Goal: Information Seeking & Learning: Learn about a topic

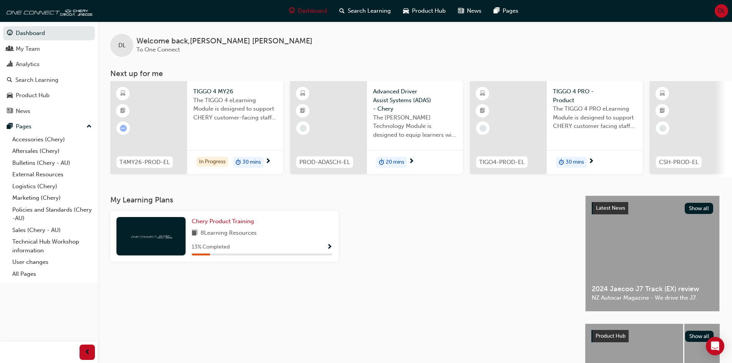
click at [329, 251] on span "Show Progress" at bounding box center [330, 247] width 6 height 7
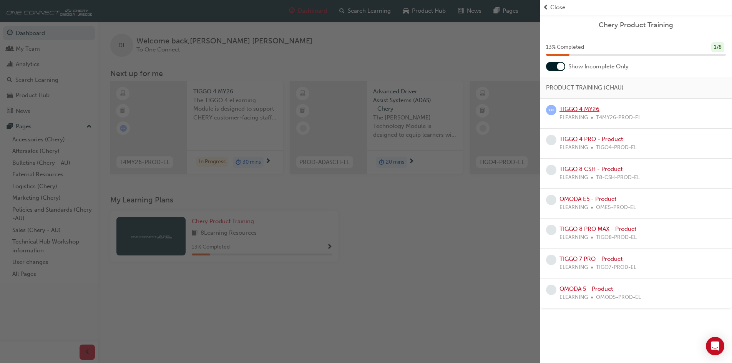
click at [569, 106] on link "TIGGO 4 MY26" at bounding box center [580, 109] width 40 height 7
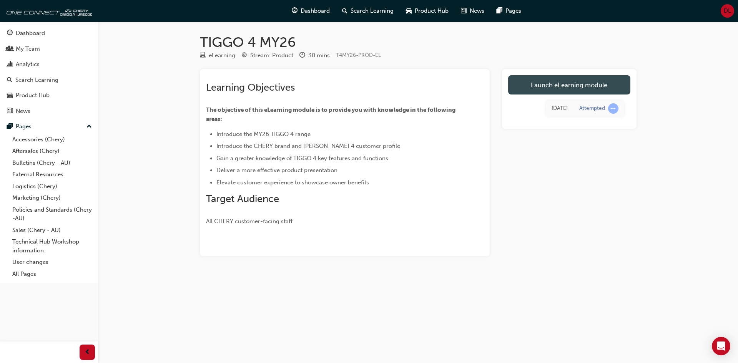
click at [588, 83] on link "Launch eLearning module" at bounding box center [569, 84] width 122 height 19
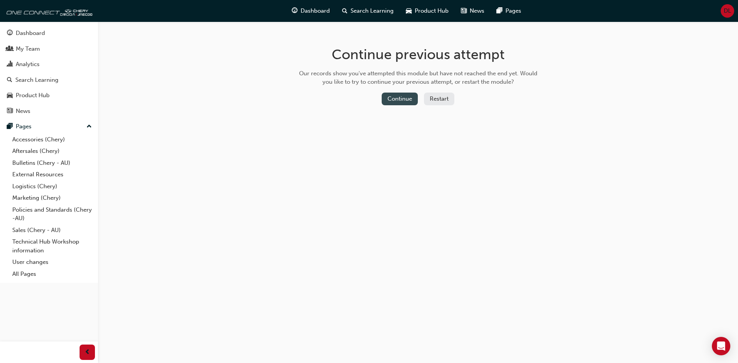
click at [407, 101] on button "Continue" at bounding box center [400, 99] width 36 height 13
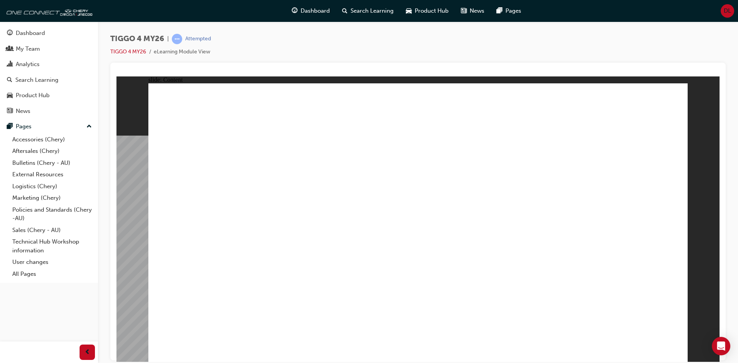
drag, startPoint x: 354, startPoint y: 290, endPoint x: 377, endPoint y: 291, distance: 23.5
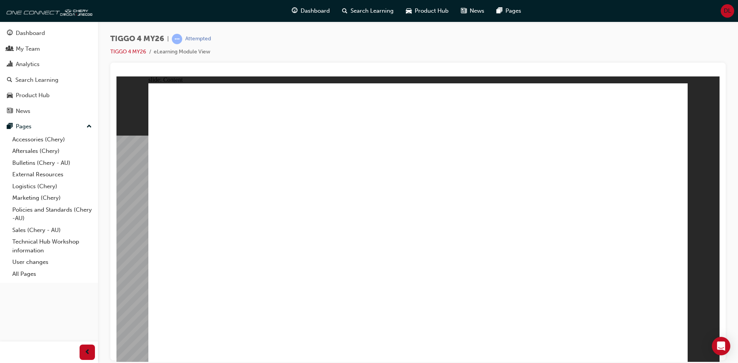
drag, startPoint x: 672, startPoint y: 349, endPoint x: 625, endPoint y: 333, distance: 50.0
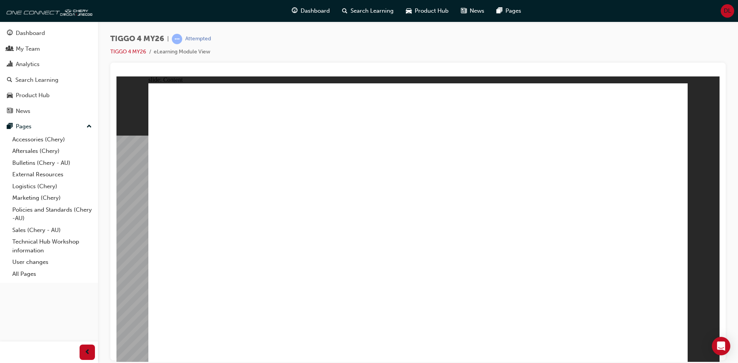
drag, startPoint x: 456, startPoint y: 265, endPoint x: 454, endPoint y: 270, distance: 5.1
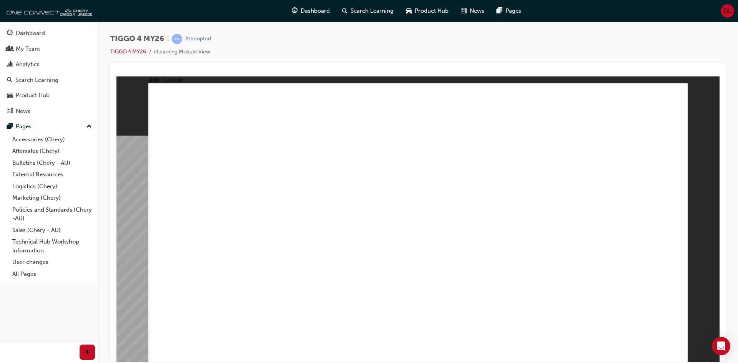
drag, startPoint x: 667, startPoint y: 349, endPoint x: 676, endPoint y: 350, distance: 9.3
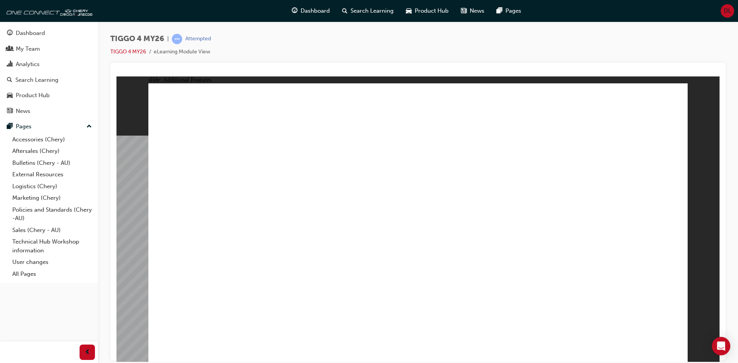
drag, startPoint x: 665, startPoint y: 344, endPoint x: 669, endPoint y: 346, distance: 4.8
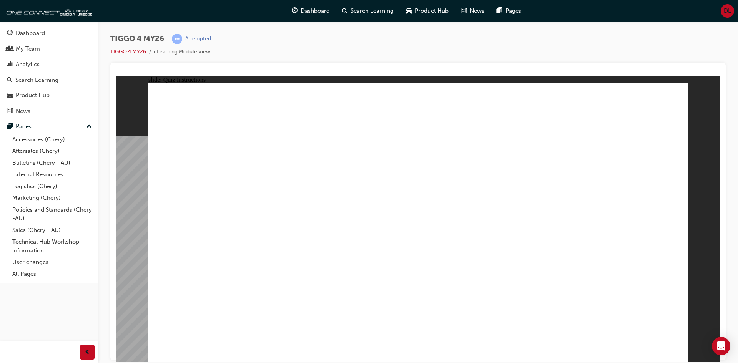
radio input "true"
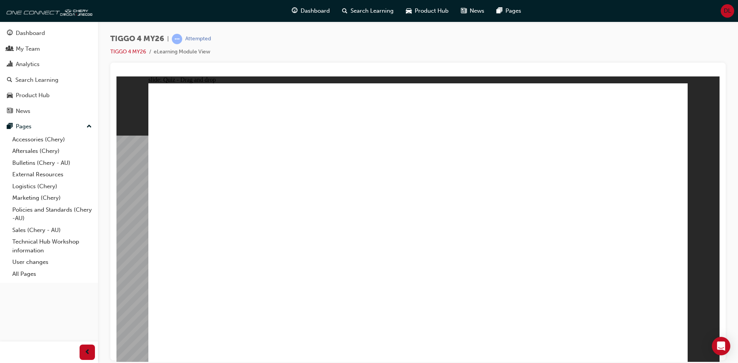
drag, startPoint x: 308, startPoint y: 181, endPoint x: 307, endPoint y: 288, distance: 106.5
drag, startPoint x: 198, startPoint y: 179, endPoint x: 410, endPoint y: 289, distance: 239.2
drag, startPoint x: 508, startPoint y: 180, endPoint x: 194, endPoint y: 287, distance: 332.2
drag, startPoint x: 431, startPoint y: 181, endPoint x: 534, endPoint y: 291, distance: 150.9
drag, startPoint x: 626, startPoint y: 181, endPoint x: 624, endPoint y: 293, distance: 111.1
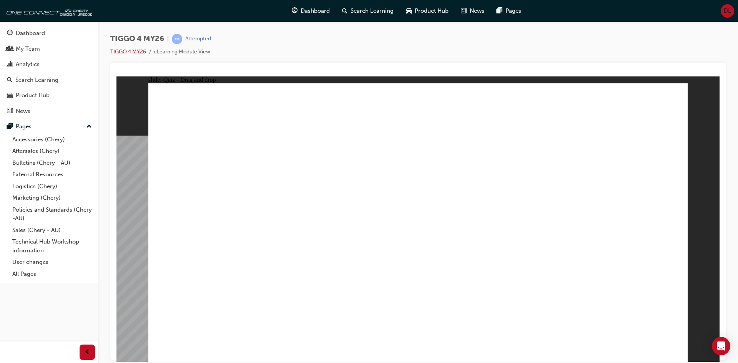
radio input "true"
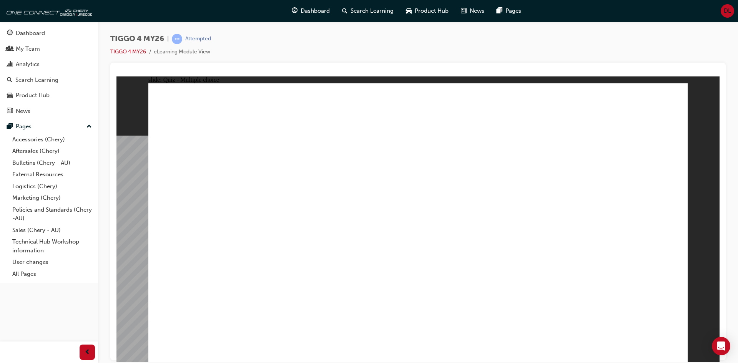
radio input "false"
radio input "true"
drag, startPoint x: 424, startPoint y: 281, endPoint x: 419, endPoint y: 273, distance: 9.3
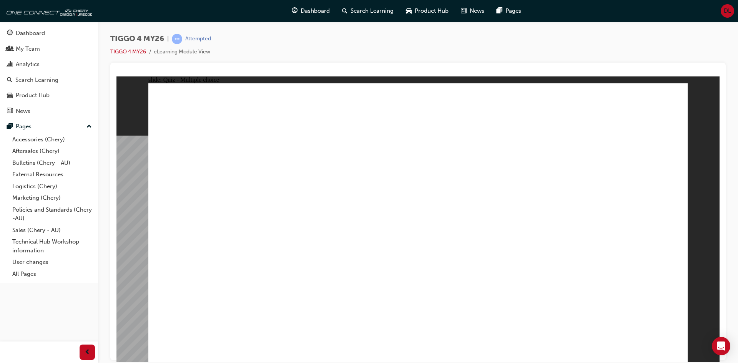
drag, startPoint x: 544, startPoint y: 213, endPoint x: 604, endPoint y: 212, distance: 60.8
radio input "true"
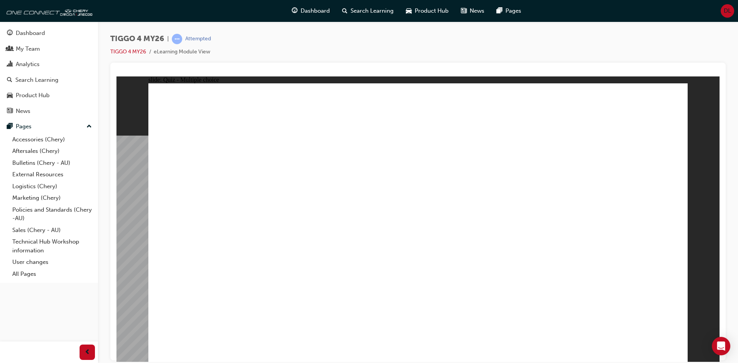
drag, startPoint x: 208, startPoint y: 197, endPoint x: 595, endPoint y: 153, distance: 389.9
drag, startPoint x: 204, startPoint y: 253, endPoint x: 458, endPoint y: 155, distance: 272.3
drag, startPoint x: 202, startPoint y: 228, endPoint x: 582, endPoint y: 176, distance: 382.9
drag, startPoint x: 321, startPoint y: 197, endPoint x: 465, endPoint y: 175, distance: 145.2
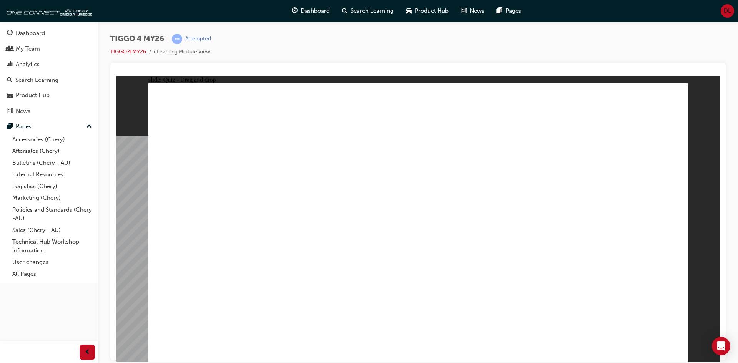
drag, startPoint x: 321, startPoint y: 257, endPoint x: 591, endPoint y: 201, distance: 275.1
drag, startPoint x: 213, startPoint y: 283, endPoint x: 592, endPoint y: 223, distance: 384.0
drag, startPoint x: 301, startPoint y: 224, endPoint x: 444, endPoint y: 197, distance: 144.9
drag, startPoint x: 466, startPoint y: 193, endPoint x: 594, endPoint y: 236, distance: 134.3
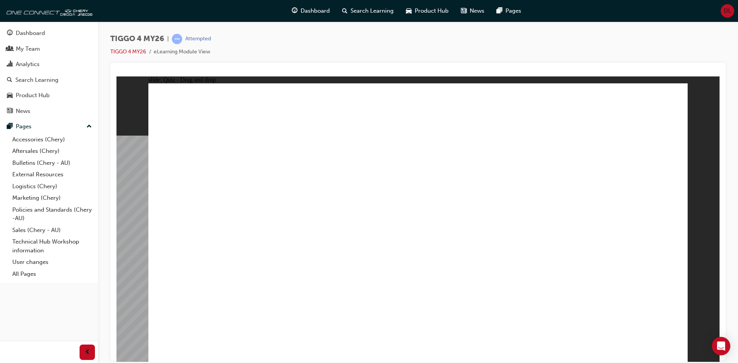
radio input "true"
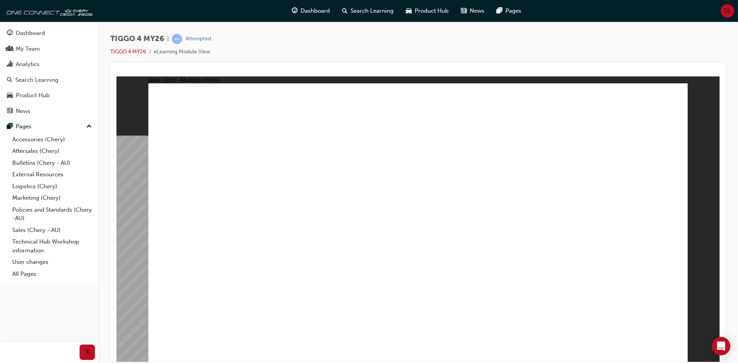
radio input "true"
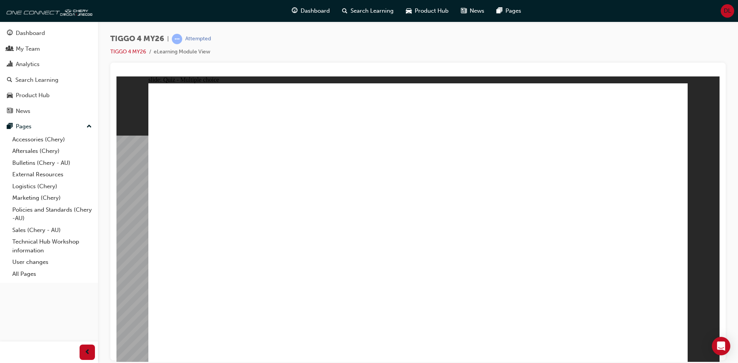
radio input "true"
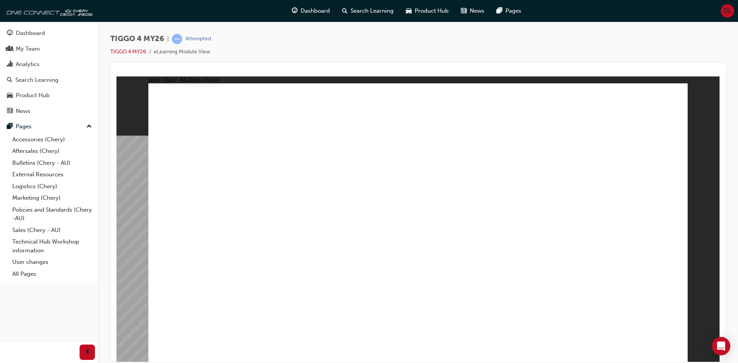
radio input "true"
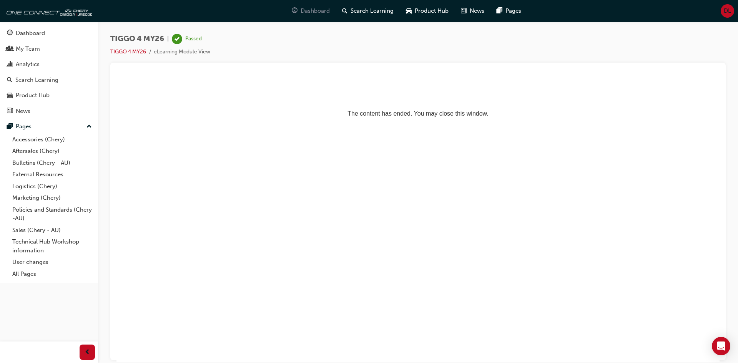
click at [306, 10] on span "Dashboard" at bounding box center [315, 11] width 29 height 9
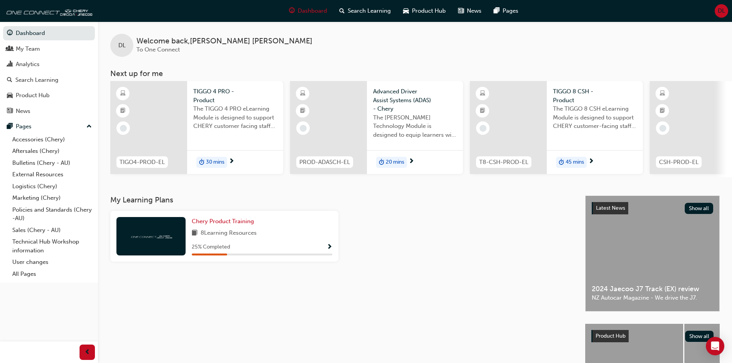
click at [329, 247] on span "Show Progress" at bounding box center [330, 247] width 6 height 7
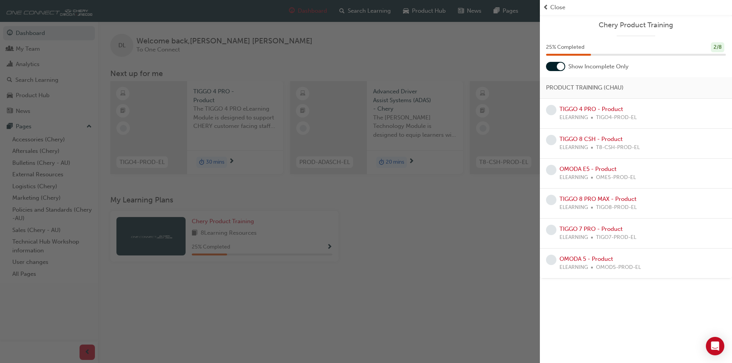
click at [451, 52] on div "button" at bounding box center [270, 181] width 540 height 363
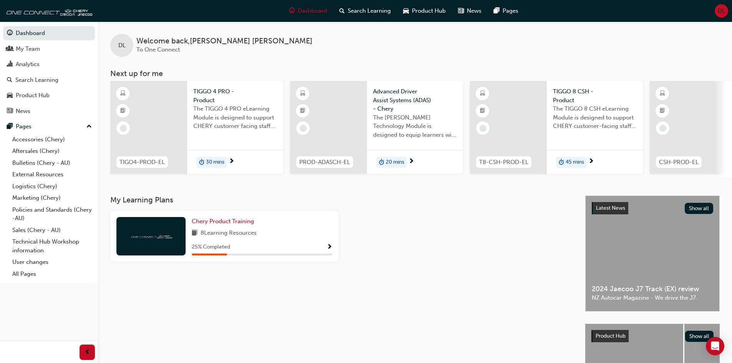
click at [329, 249] on span "Show Progress" at bounding box center [330, 247] width 6 height 7
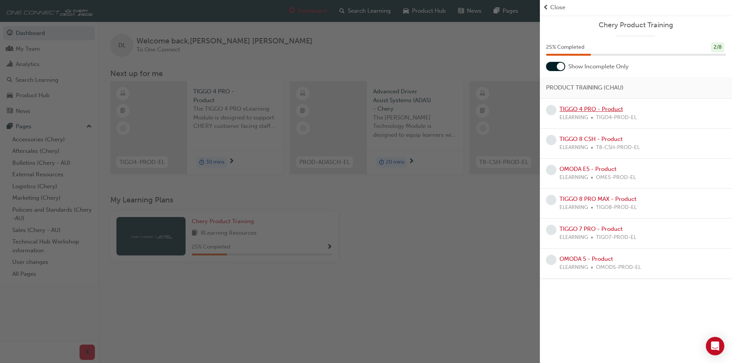
click at [584, 107] on link "TIGGO 4 PRO - Product" at bounding box center [591, 109] width 63 height 7
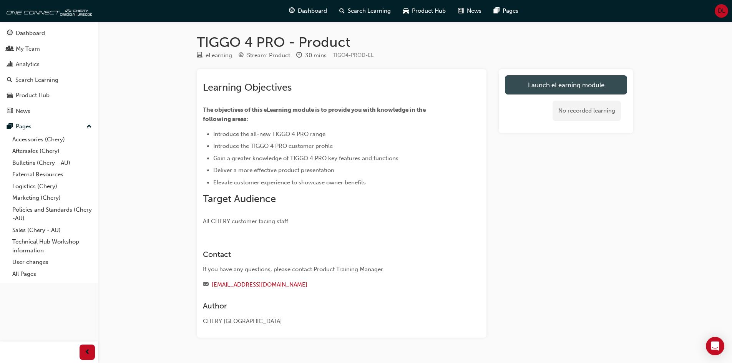
click at [563, 82] on link "Launch eLearning module" at bounding box center [566, 84] width 122 height 19
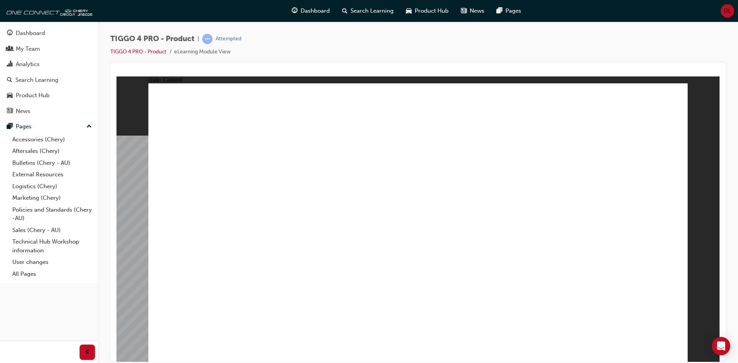
drag, startPoint x: 240, startPoint y: 238, endPoint x: 237, endPoint y: 251, distance: 13.1
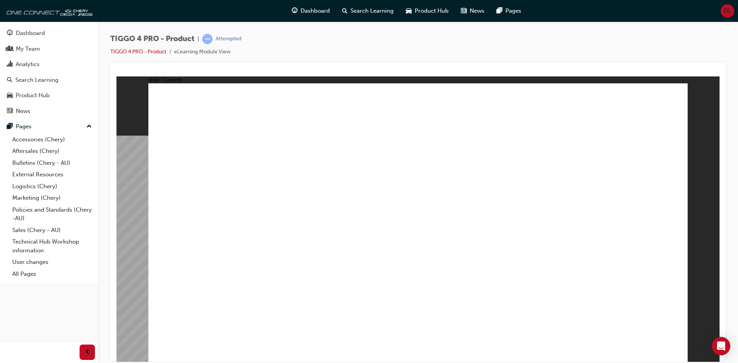
drag, startPoint x: 242, startPoint y: 219, endPoint x: 239, endPoint y: 232, distance: 13.0
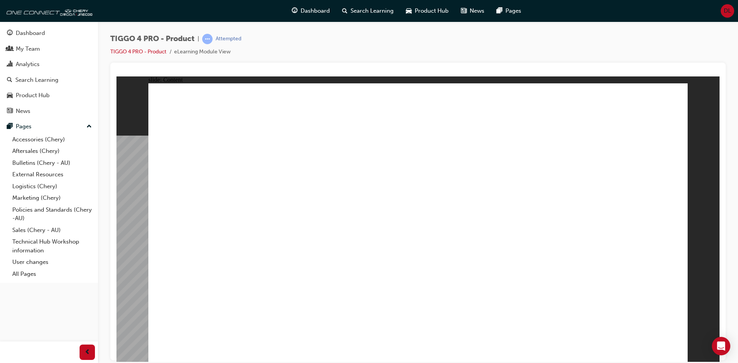
drag, startPoint x: 533, startPoint y: 161, endPoint x: 538, endPoint y: 164, distance: 6.4
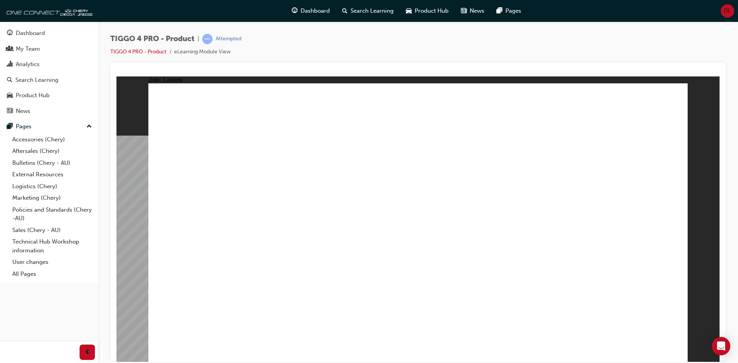
drag, startPoint x: 314, startPoint y: 234, endPoint x: 423, endPoint y: 229, distance: 108.9
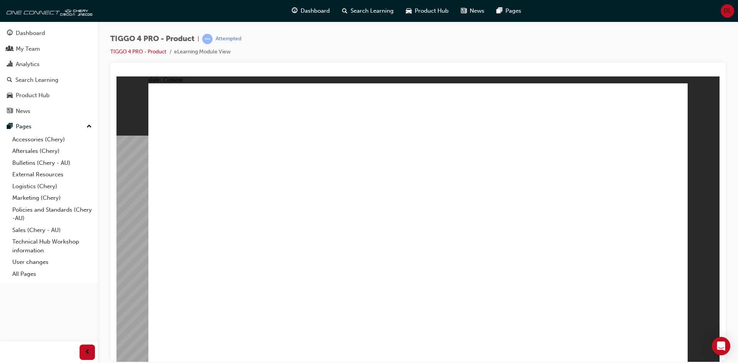
drag, startPoint x: 504, startPoint y: 229, endPoint x: 531, endPoint y: 231, distance: 26.9
drag, startPoint x: 592, startPoint y: 229, endPoint x: 579, endPoint y: 241, distance: 17.7
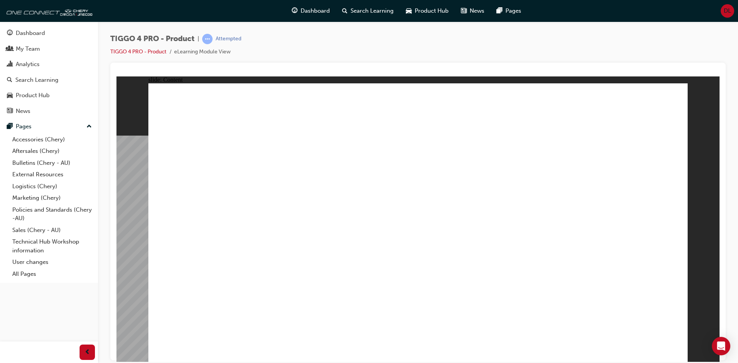
drag, startPoint x: 587, startPoint y: 261, endPoint x: 550, endPoint y: 258, distance: 36.3
drag, startPoint x: 397, startPoint y: 251, endPoint x: 430, endPoint y: 252, distance: 33.1
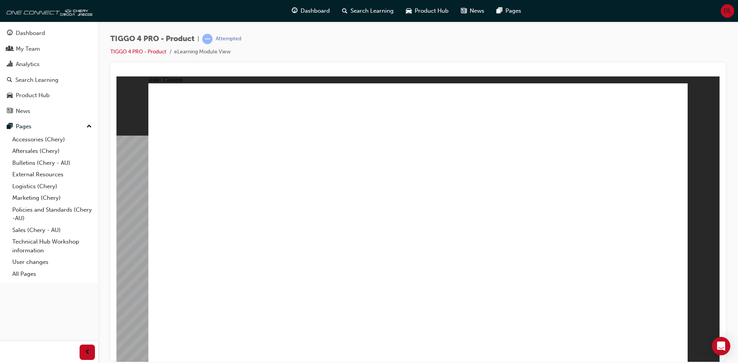
drag, startPoint x: 504, startPoint y: 254, endPoint x: 387, endPoint y: 266, distance: 117.5
drag, startPoint x: 223, startPoint y: 250, endPoint x: 224, endPoint y: 234, distance: 15.8
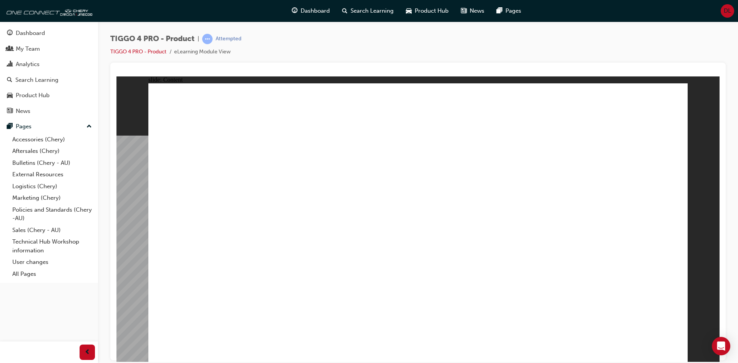
drag, startPoint x: 361, startPoint y: 230, endPoint x: 365, endPoint y: 235, distance: 7.1
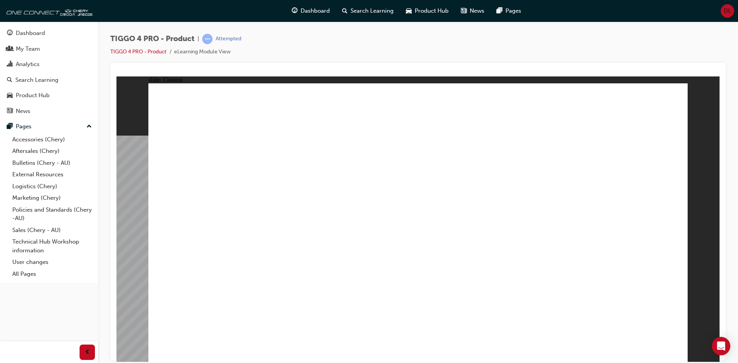
drag, startPoint x: 387, startPoint y: 239, endPoint x: 394, endPoint y: 244, distance: 8.6
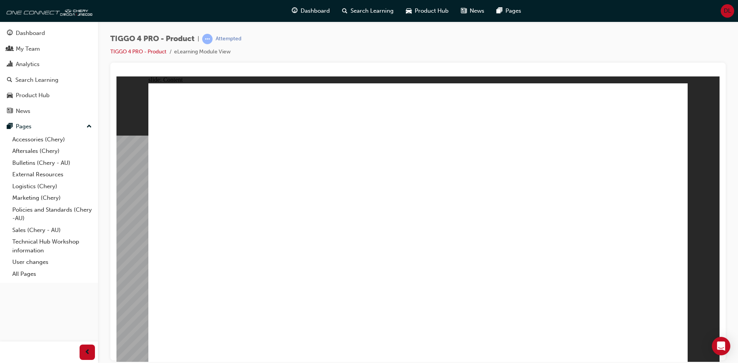
drag, startPoint x: 549, startPoint y: 237, endPoint x: 552, endPoint y: 241, distance: 4.7
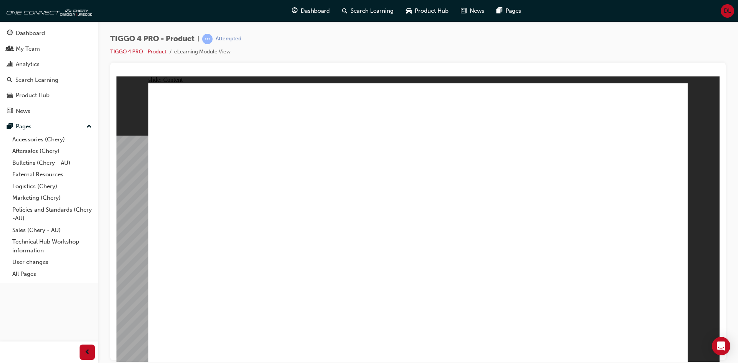
drag, startPoint x: 545, startPoint y: 254, endPoint x: 555, endPoint y: 259, distance: 10.8
drag, startPoint x: 564, startPoint y: 295, endPoint x: 564, endPoint y: 301, distance: 6.2
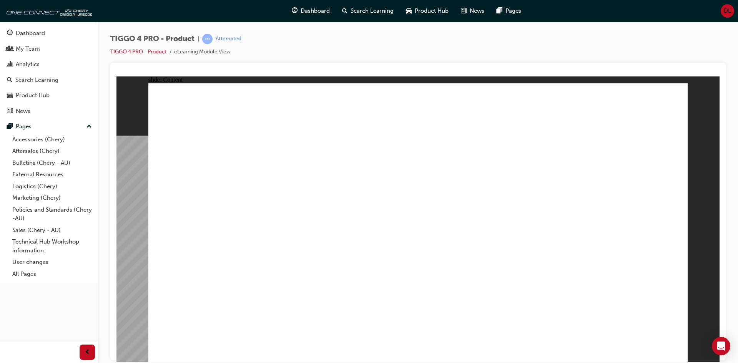
drag, startPoint x: 568, startPoint y: 307, endPoint x: 662, endPoint y: 314, distance: 94.5
drag, startPoint x: 662, startPoint y: 314, endPoint x: 657, endPoint y: 315, distance: 5.4
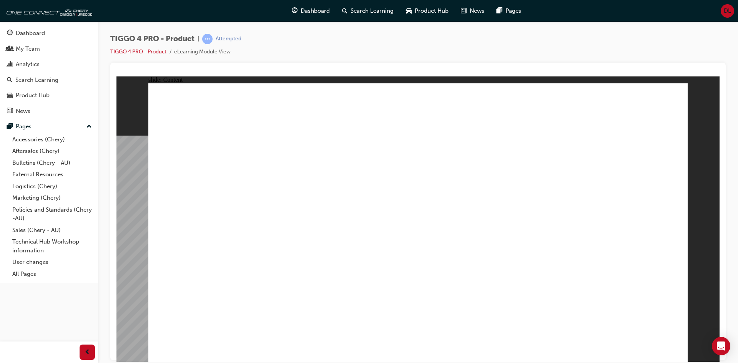
drag, startPoint x: 404, startPoint y: 202, endPoint x: 372, endPoint y: 190, distance: 34.0
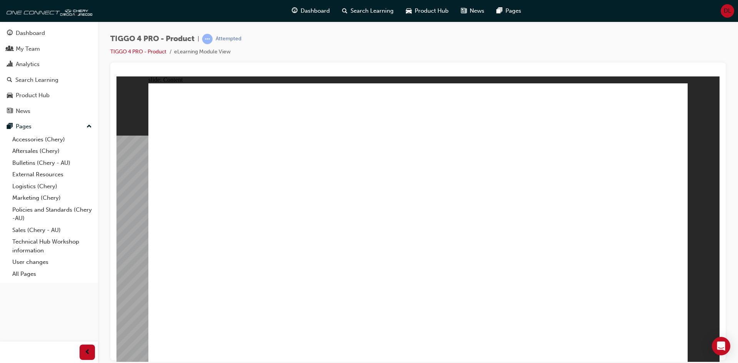
drag, startPoint x: 426, startPoint y: 237, endPoint x: 604, endPoint y: 300, distance: 188.1
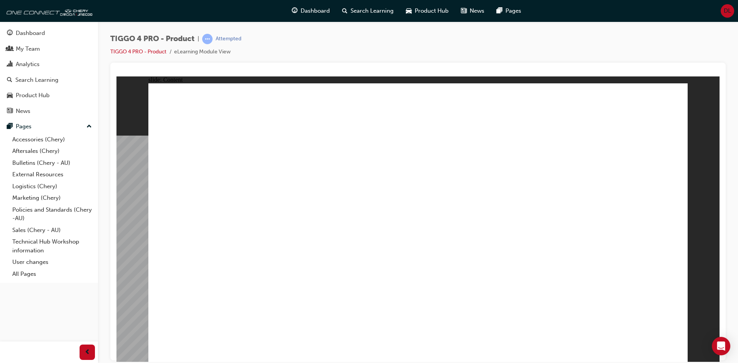
drag, startPoint x: 384, startPoint y: 245, endPoint x: 371, endPoint y: 258, distance: 18.2
drag, startPoint x: 266, startPoint y: 226, endPoint x: 323, endPoint y: 230, distance: 57.8
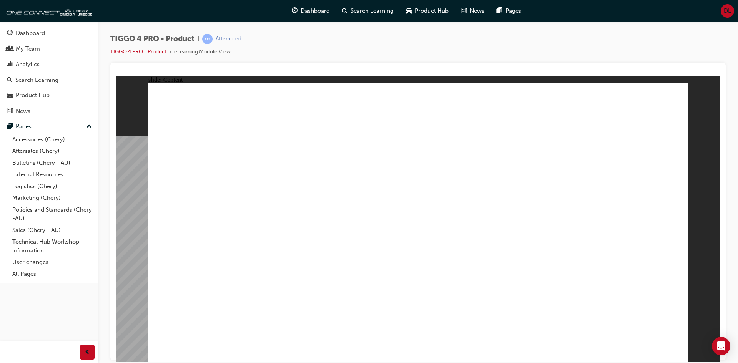
drag, startPoint x: 540, startPoint y: 203, endPoint x: 550, endPoint y: 221, distance: 20.8
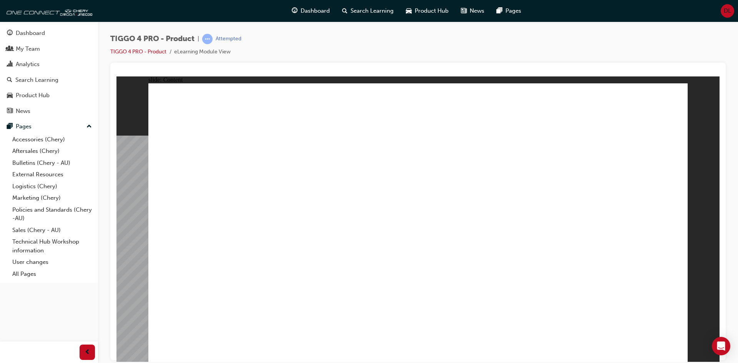
drag, startPoint x: 533, startPoint y: 237, endPoint x: 537, endPoint y: 224, distance: 13.6
drag, startPoint x: 650, startPoint y: 136, endPoint x: 642, endPoint y: 132, distance: 9.3
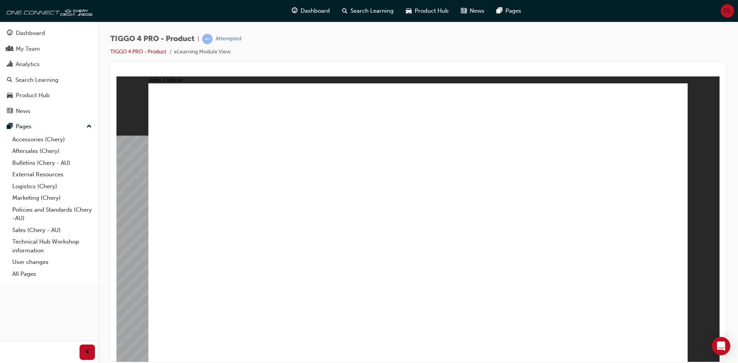
drag, startPoint x: 508, startPoint y: 223, endPoint x: 510, endPoint y: 227, distance: 5.0
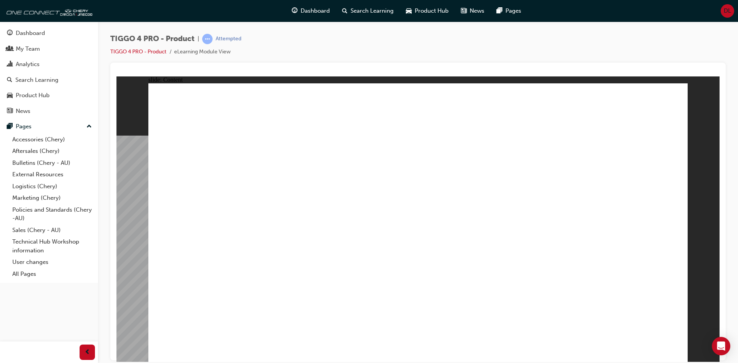
drag, startPoint x: 551, startPoint y: 246, endPoint x: 550, endPoint y: 233, distance: 12.7
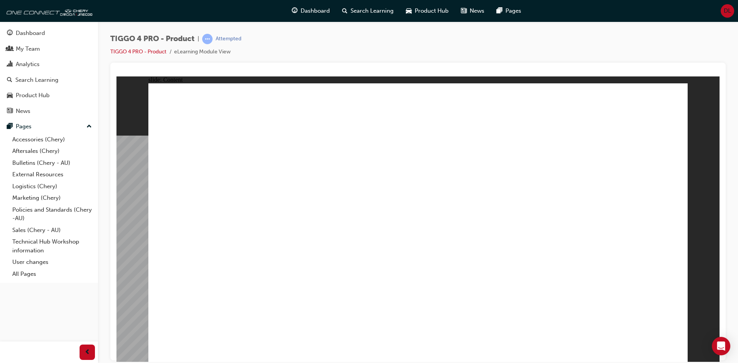
drag, startPoint x: 438, startPoint y: 159, endPoint x: 432, endPoint y: 160, distance: 6.6
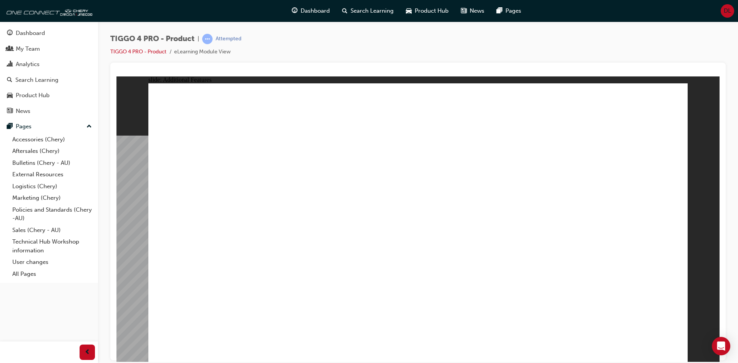
drag, startPoint x: 321, startPoint y: 143, endPoint x: 331, endPoint y: 136, distance: 12.2
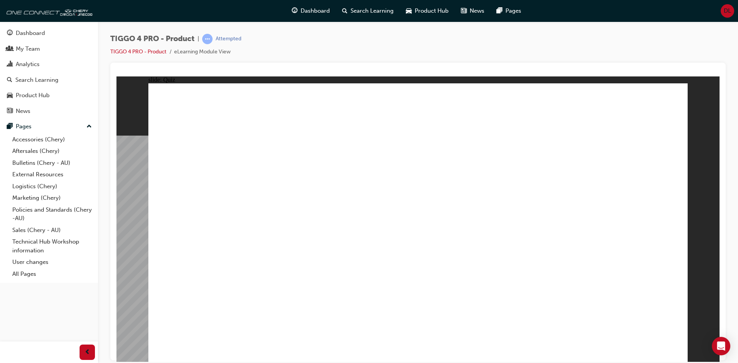
radio input "true"
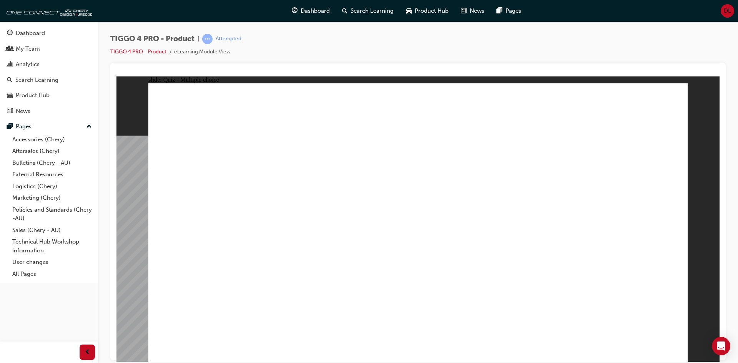
drag, startPoint x: 213, startPoint y: 176, endPoint x: 426, endPoint y: 286, distance: 239.1
drag, startPoint x: 406, startPoint y: 179, endPoint x: 509, endPoint y: 287, distance: 148.7
drag, startPoint x: 527, startPoint y: 180, endPoint x: 210, endPoint y: 286, distance: 333.8
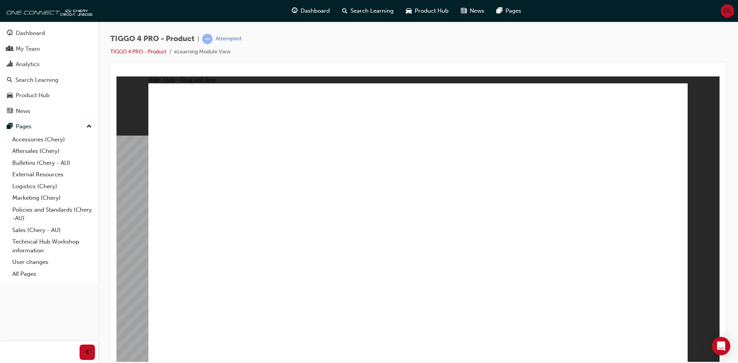
drag, startPoint x: 309, startPoint y: 180, endPoint x: 305, endPoint y: 280, distance: 100.8
drag, startPoint x: 613, startPoint y: 180, endPoint x: 615, endPoint y: 284, distance: 105.0
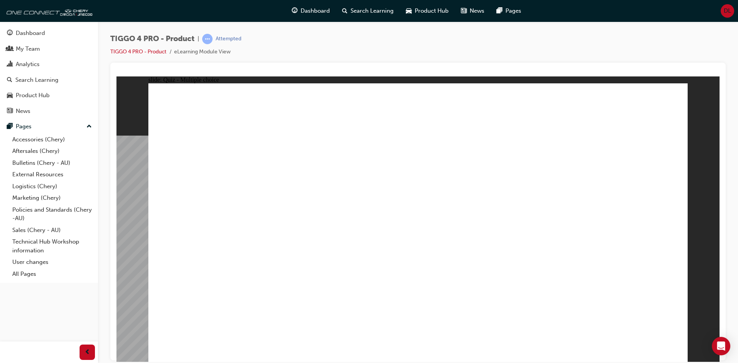
radio input "true"
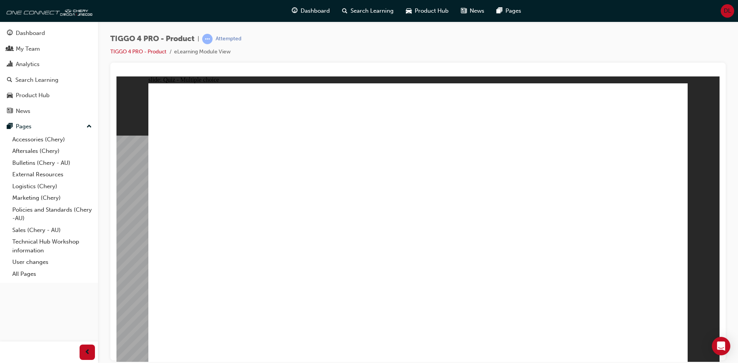
radio input "false"
radio input "true"
drag, startPoint x: 316, startPoint y: 198, endPoint x: 460, endPoint y: 163, distance: 148.4
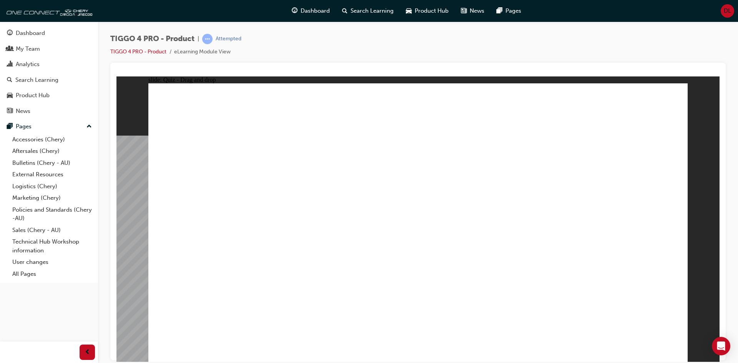
drag, startPoint x: 328, startPoint y: 221, endPoint x: 593, endPoint y: 155, distance: 272.9
drag, startPoint x: 191, startPoint y: 196, endPoint x: 570, endPoint y: 175, distance: 380.0
drag, startPoint x: 211, startPoint y: 254, endPoint x: 463, endPoint y: 176, distance: 263.6
drag, startPoint x: 201, startPoint y: 281, endPoint x: 582, endPoint y: 196, distance: 389.8
drag, startPoint x: 205, startPoint y: 231, endPoint x: 459, endPoint y: 201, distance: 255.9
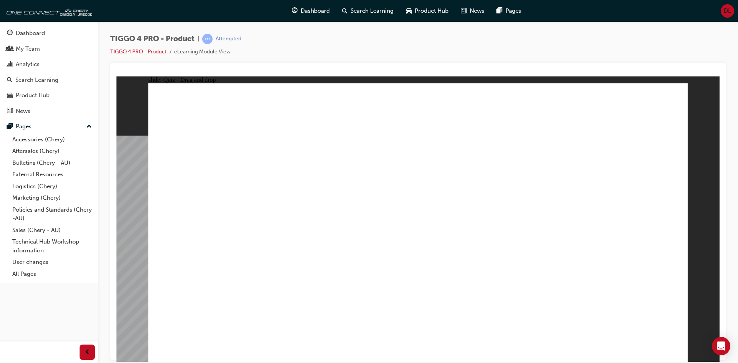
drag, startPoint x: 320, startPoint y: 254, endPoint x: 590, endPoint y: 220, distance: 272.8
radio input "true"
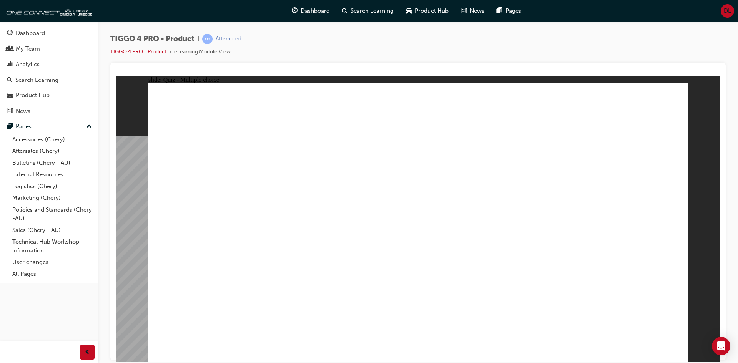
click at [318, 12] on span "Dashboard" at bounding box center [315, 11] width 29 height 9
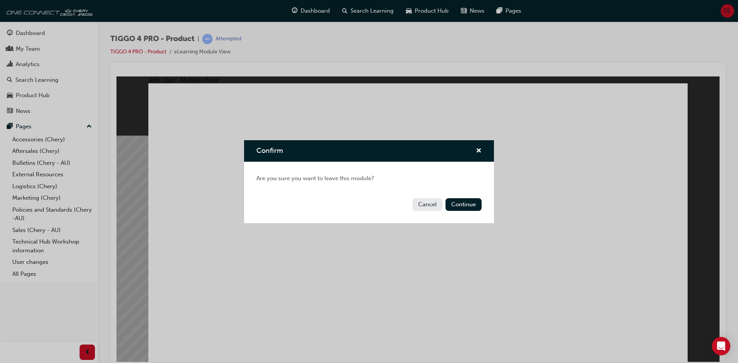
click at [430, 204] on button "Cancel" at bounding box center [427, 204] width 30 height 13
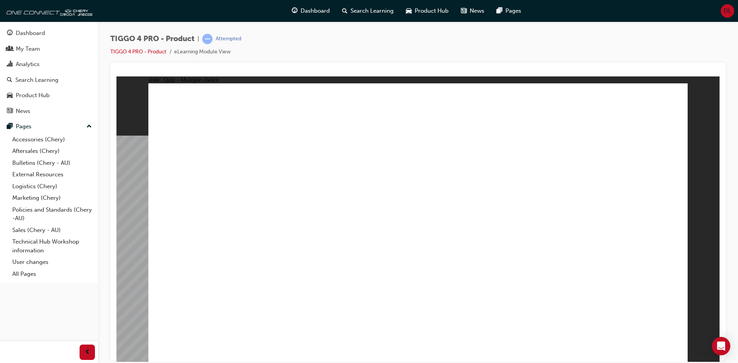
radio input "true"
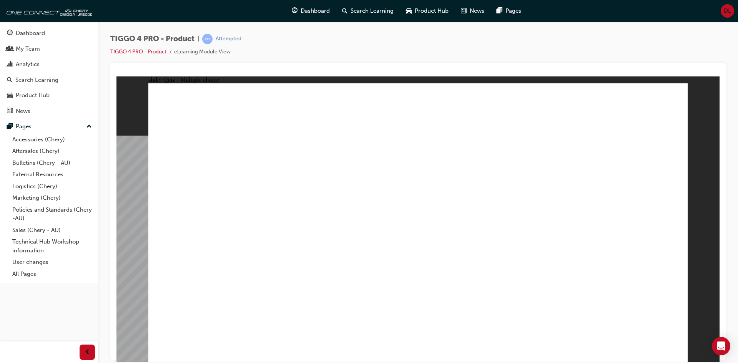
radio input "true"
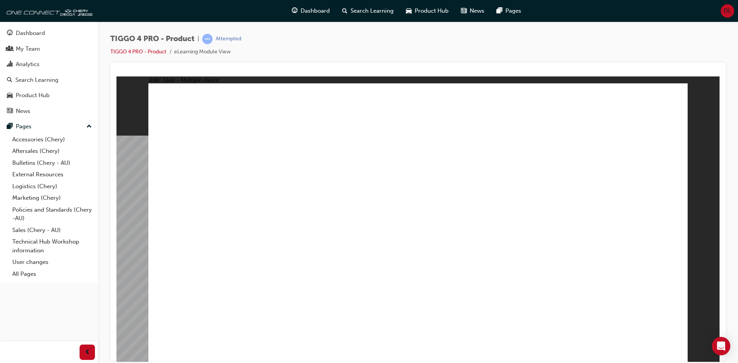
drag, startPoint x: 200, startPoint y: 183, endPoint x: 216, endPoint y: 186, distance: 16.2
radio input "true"
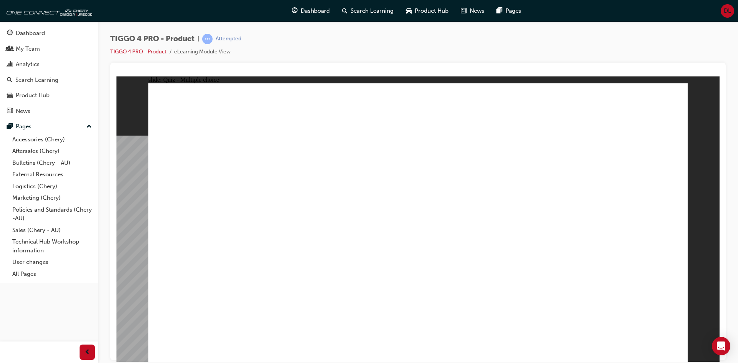
radio input "true"
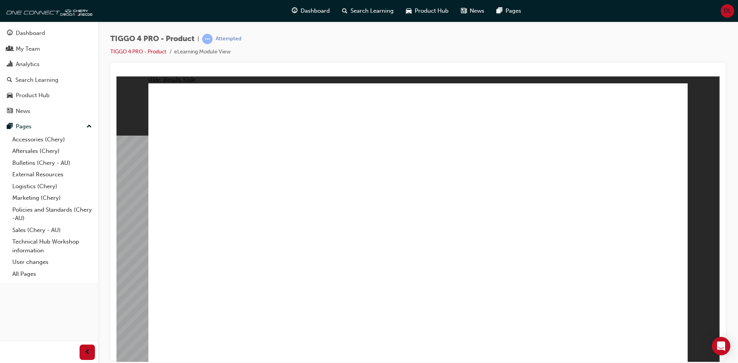
radio input "true"
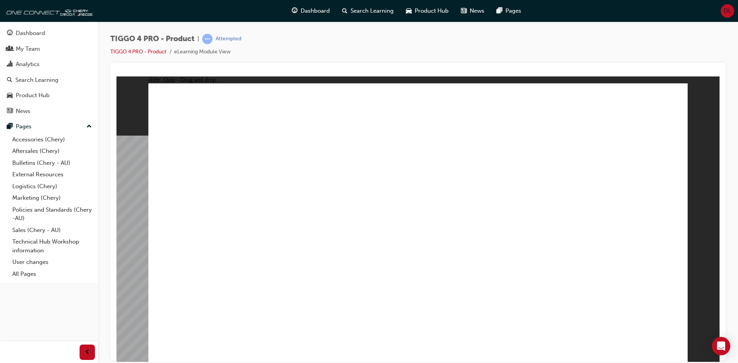
drag, startPoint x: 196, startPoint y: 180, endPoint x: 403, endPoint y: 288, distance: 233.8
drag, startPoint x: 509, startPoint y: 180, endPoint x: 188, endPoint y: 285, distance: 337.9
drag, startPoint x: 304, startPoint y: 180, endPoint x: 307, endPoint y: 289, distance: 109.2
drag, startPoint x: 410, startPoint y: 173, endPoint x: 512, endPoint y: 278, distance: 146.8
drag, startPoint x: 648, startPoint y: 168, endPoint x: 645, endPoint y: 274, distance: 106.5
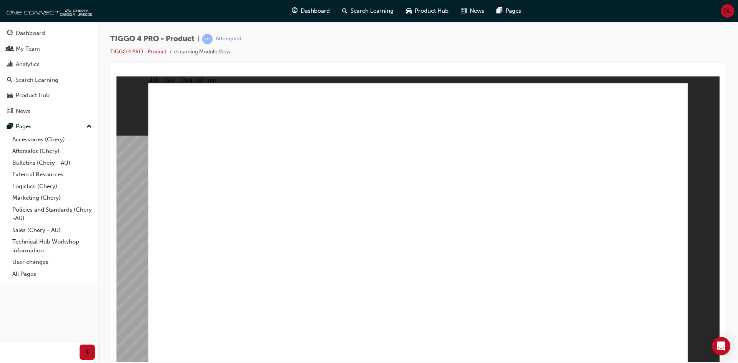
radio input "true"
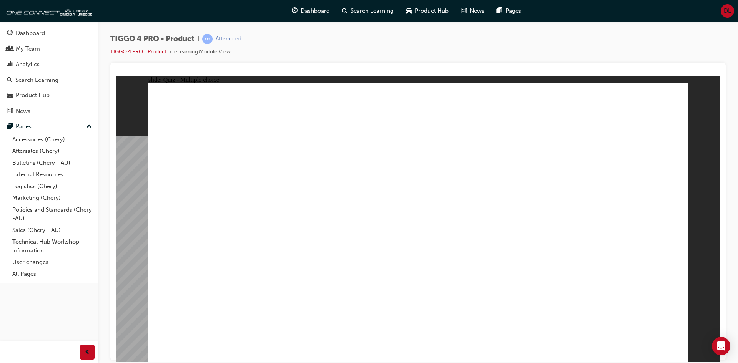
radio input "true"
drag, startPoint x: 214, startPoint y: 198, endPoint x: 603, endPoint y: 158, distance: 391.1
drag, startPoint x: 344, startPoint y: 196, endPoint x: 481, endPoint y: 160, distance: 141.6
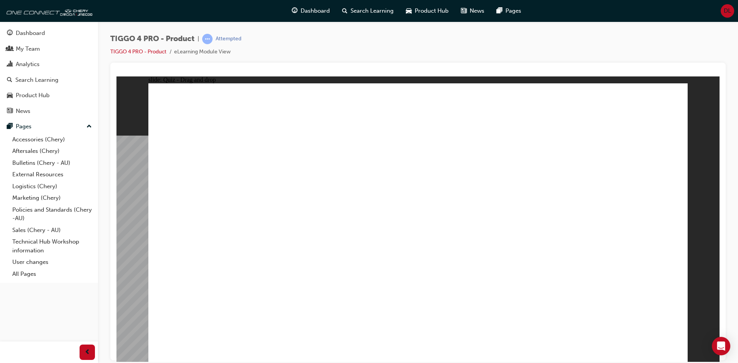
drag, startPoint x: 337, startPoint y: 221, endPoint x: 611, endPoint y: 163, distance: 280.2
drag, startPoint x: 221, startPoint y: 230, endPoint x: 603, endPoint y: 199, distance: 382.6
drag, startPoint x: 215, startPoint y: 255, endPoint x: 468, endPoint y: 176, distance: 265.3
drag, startPoint x: 227, startPoint y: 278, endPoint x: 607, endPoint y: 214, distance: 385.2
drag, startPoint x: 343, startPoint y: 258, endPoint x: 483, endPoint y: 201, distance: 151.3
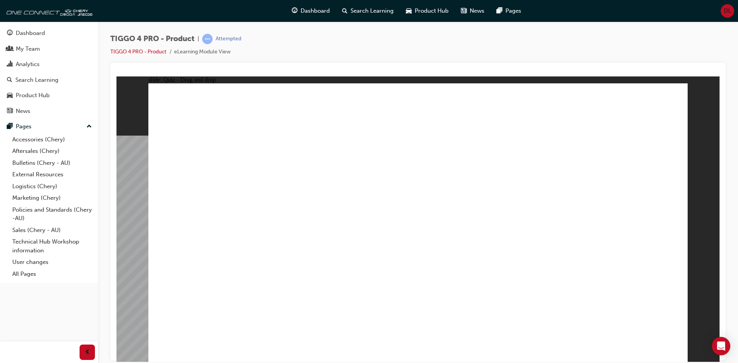
radio input "true"
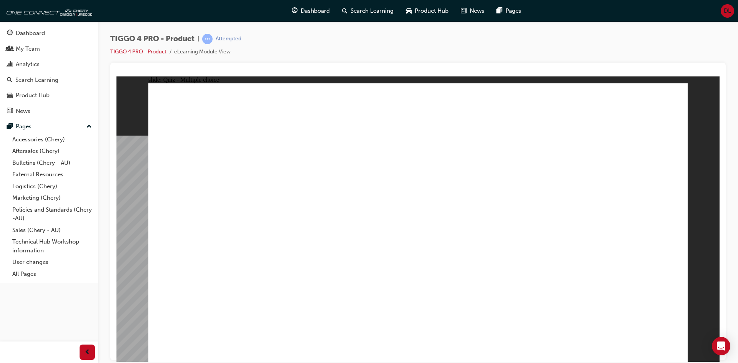
radio input "true"
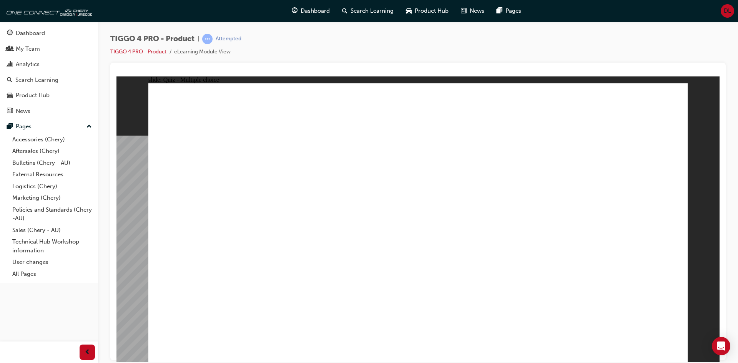
radio input "true"
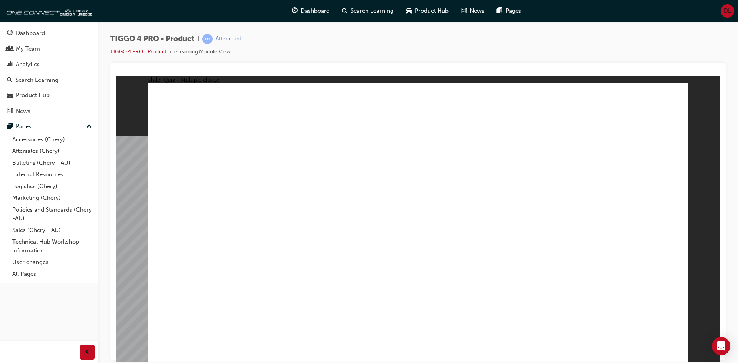
radio input "true"
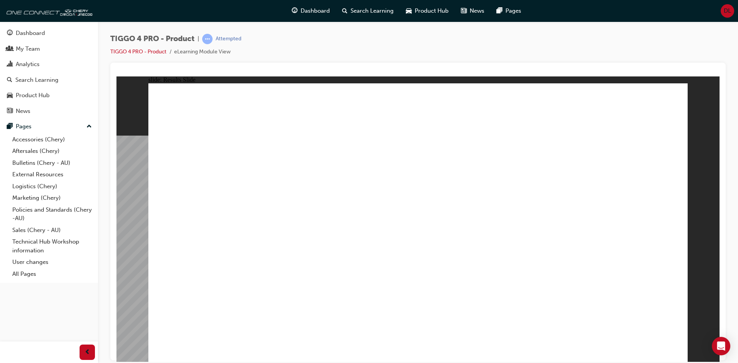
drag, startPoint x: 483, startPoint y: 170, endPoint x: 476, endPoint y: 174, distance: 9.0
radio input "true"
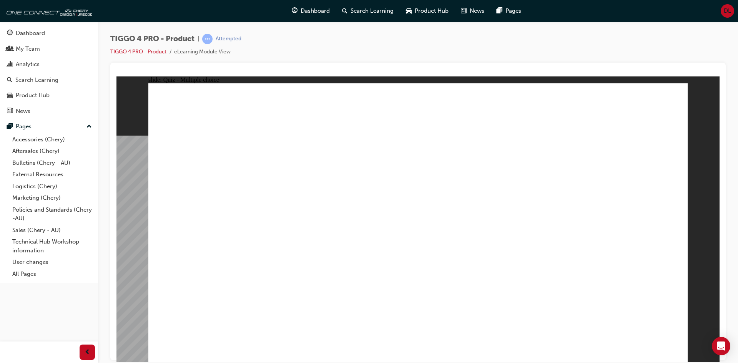
drag, startPoint x: 219, startPoint y: 183, endPoint x: 440, endPoint y: 287, distance: 243.8
drag, startPoint x: 533, startPoint y: 183, endPoint x: 221, endPoint y: 284, distance: 327.4
drag, startPoint x: 307, startPoint y: 181, endPoint x: 312, endPoint y: 297, distance: 115.8
drag, startPoint x: 421, startPoint y: 178, endPoint x: 534, endPoint y: 286, distance: 156.3
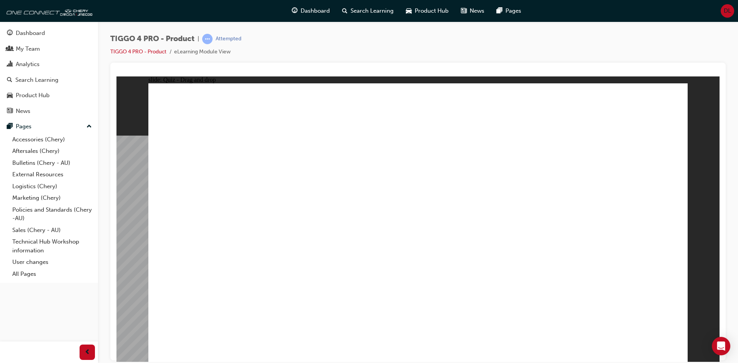
drag, startPoint x: 632, startPoint y: 178, endPoint x: 638, endPoint y: 277, distance: 99.4
radio input "true"
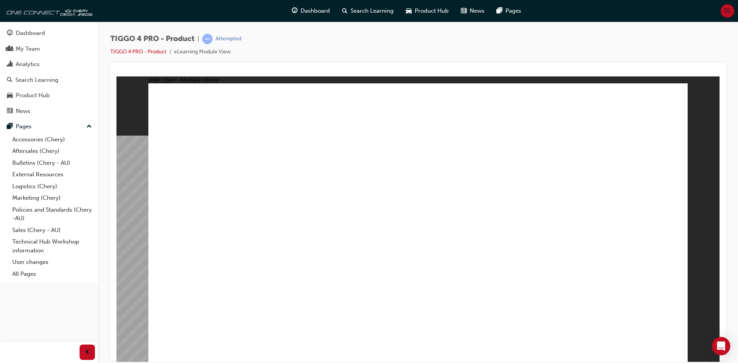
radio input "true"
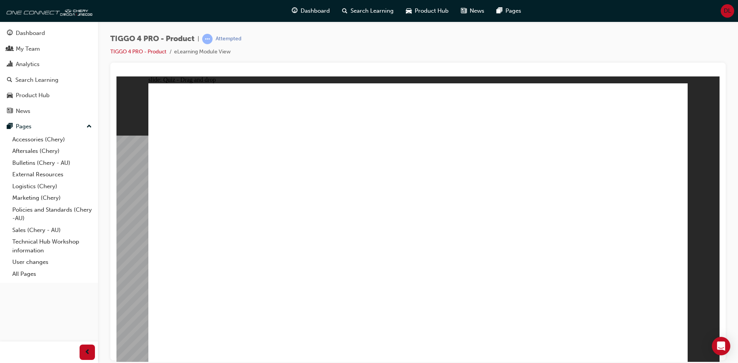
drag, startPoint x: 321, startPoint y: 198, endPoint x: 465, endPoint y: 152, distance: 151.5
drag, startPoint x: 384, startPoint y: 232, endPoint x: 447, endPoint y: 174, distance: 85.7
drag, startPoint x: 317, startPoint y: 226, endPoint x: 570, endPoint y: 156, distance: 262.4
drag, startPoint x: 181, startPoint y: 200, endPoint x: 571, endPoint y: 178, distance: 390.0
drag, startPoint x: 196, startPoint y: 229, endPoint x: 579, endPoint y: 200, distance: 383.6
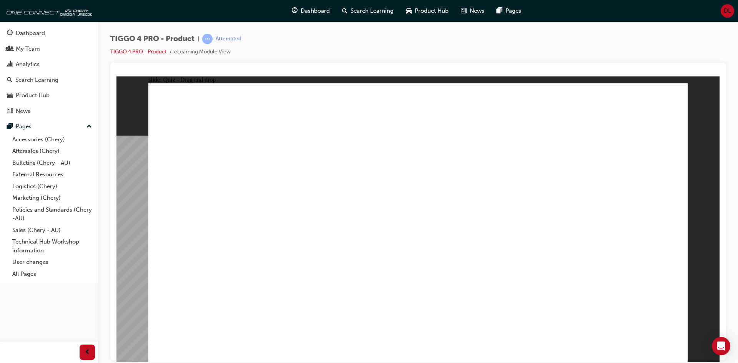
drag, startPoint x: 187, startPoint y: 258, endPoint x: 437, endPoint y: 210, distance: 254.0
drag, startPoint x: 200, startPoint y: 284, endPoint x: 570, endPoint y: 225, distance: 374.8
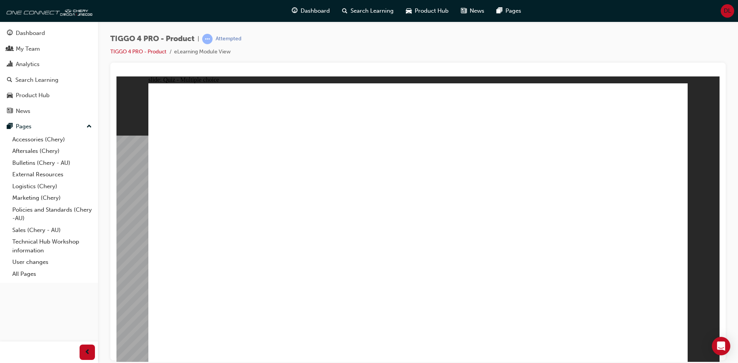
radio input "true"
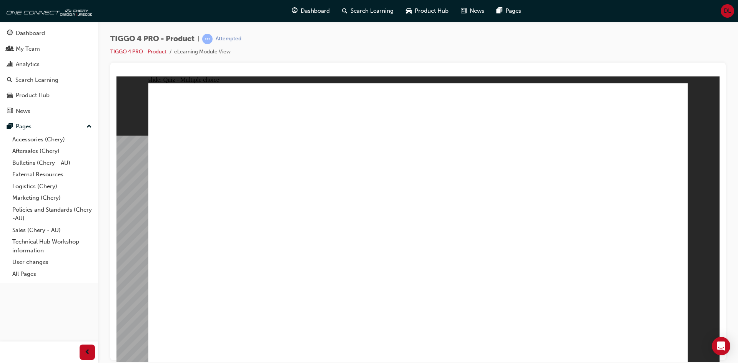
radio input "true"
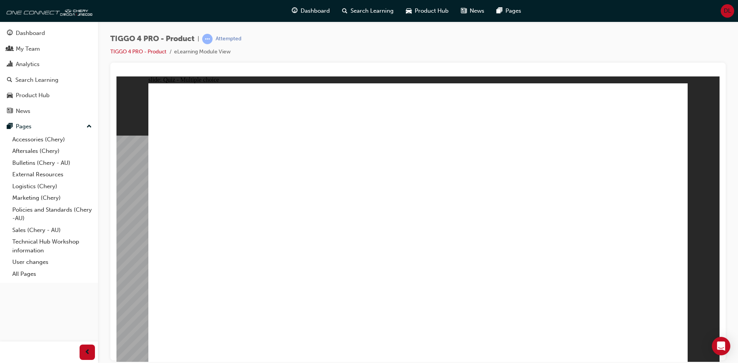
radio input "true"
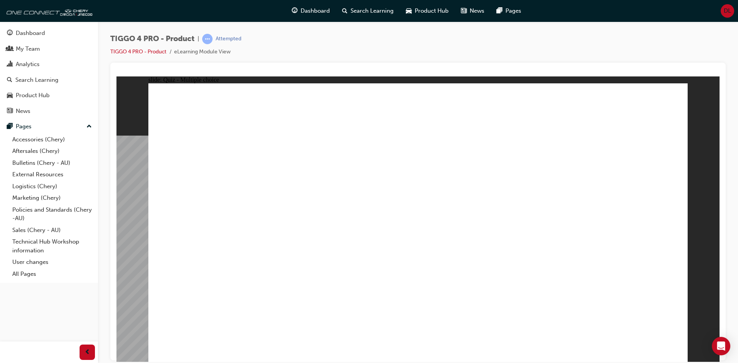
radio input "true"
drag, startPoint x: 272, startPoint y: 304, endPoint x: 268, endPoint y: 313, distance: 9.8
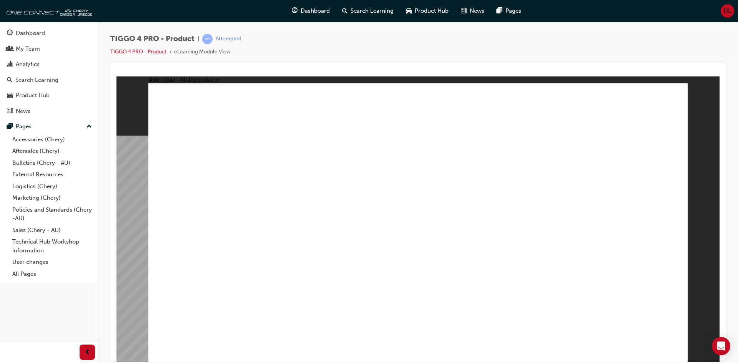
radio input "true"
drag, startPoint x: 409, startPoint y: 176, endPoint x: 526, endPoint y: 288, distance: 161.2
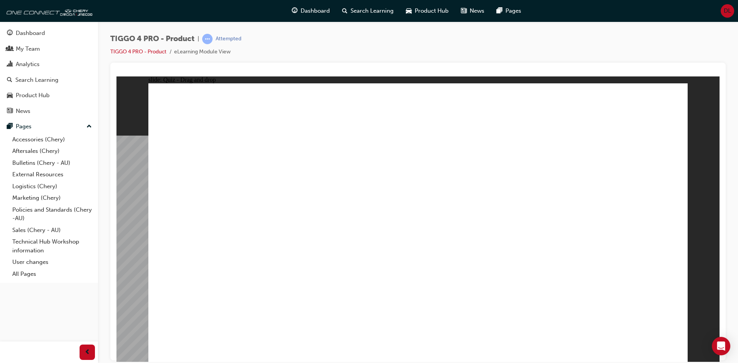
drag, startPoint x: 516, startPoint y: 181, endPoint x: 188, endPoint y: 281, distance: 342.9
drag, startPoint x: 298, startPoint y: 224, endPoint x: 301, endPoint y: 289, distance: 65.0
drag, startPoint x: 196, startPoint y: 176, endPoint x: 417, endPoint y: 283, distance: 244.8
drag, startPoint x: 605, startPoint y: 182, endPoint x: 605, endPoint y: 284, distance: 102.3
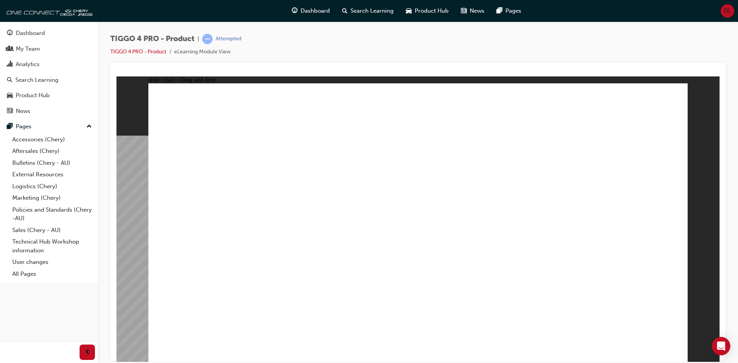
drag, startPoint x: 412, startPoint y: 211, endPoint x: 514, endPoint y: 219, distance: 101.8
radio input "true"
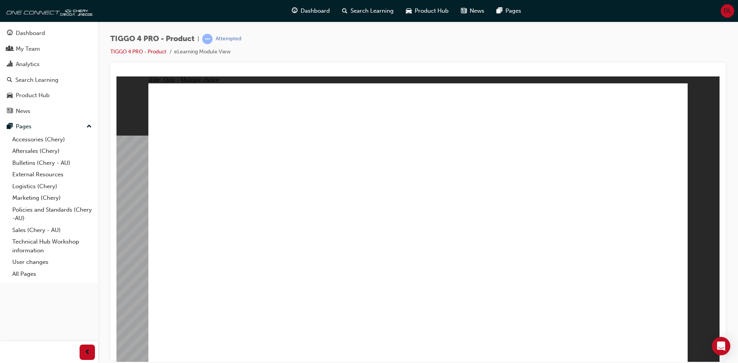
radio input "true"
drag, startPoint x: 329, startPoint y: 198, endPoint x: 477, endPoint y: 161, distance: 152.2
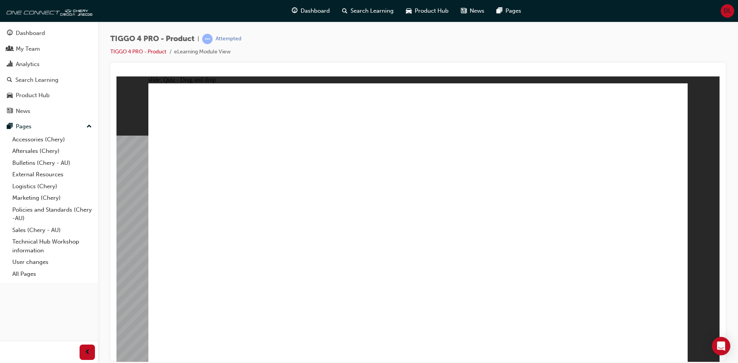
drag, startPoint x: 327, startPoint y: 223, endPoint x: 587, endPoint y: 159, distance: 268.1
drag, startPoint x: 315, startPoint y: 251, endPoint x: 454, endPoint y: 193, distance: 150.9
drag, startPoint x: 187, startPoint y: 195, endPoint x: 554, endPoint y: 184, distance: 366.9
drag, startPoint x: 296, startPoint y: 227, endPoint x: 541, endPoint y: 206, distance: 246.2
drag, startPoint x: 184, startPoint y: 251, endPoint x: 434, endPoint y: 206, distance: 254.4
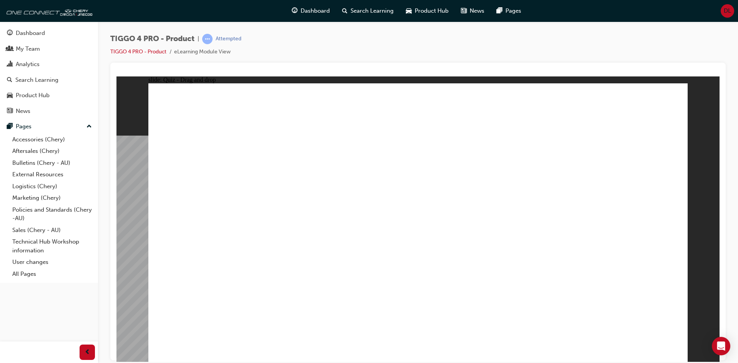
drag, startPoint x: 208, startPoint y: 284, endPoint x: 592, endPoint y: 223, distance: 388.9
radio input "true"
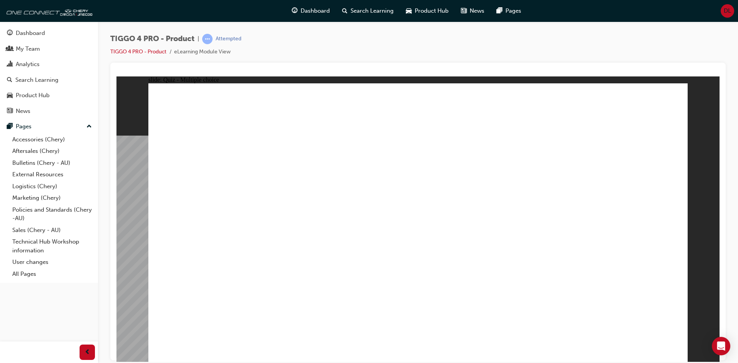
radio input "true"
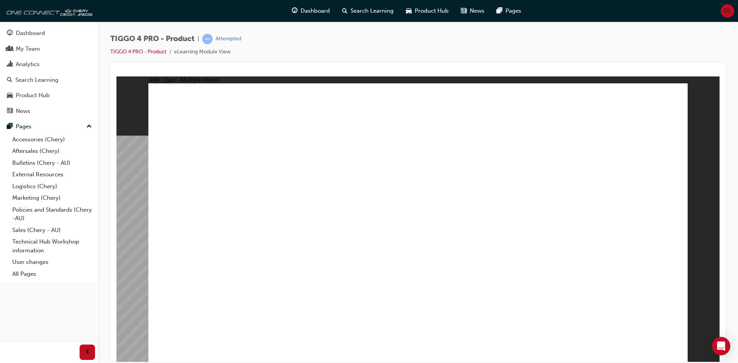
radio input "true"
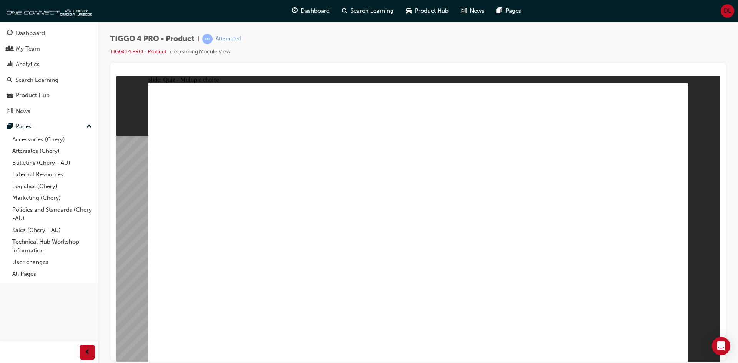
radio input "true"
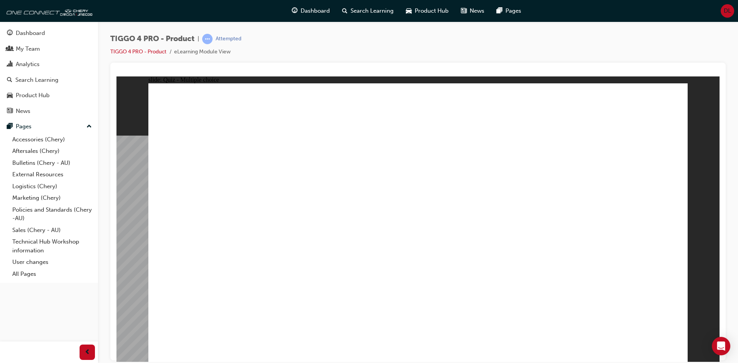
radio input "true"
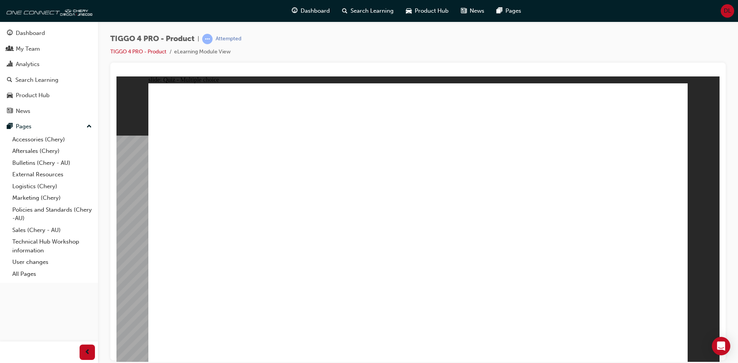
drag, startPoint x: 402, startPoint y: 180, endPoint x: 505, endPoint y: 284, distance: 146.5
drag, startPoint x: 608, startPoint y: 175, endPoint x: 609, endPoint y: 281, distance: 106.1
drag, startPoint x: 508, startPoint y: 170, endPoint x: 191, endPoint y: 272, distance: 332.7
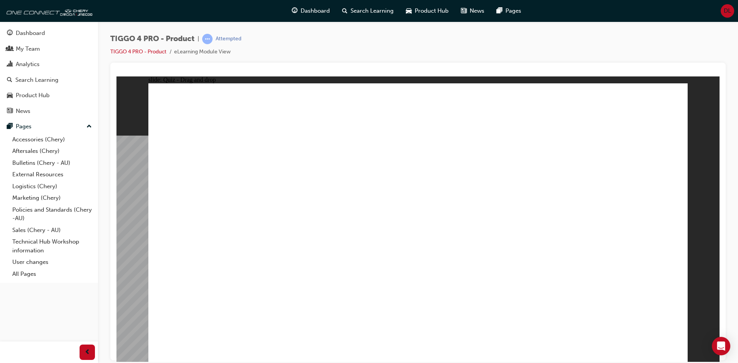
drag, startPoint x: 226, startPoint y: 178, endPoint x: 443, endPoint y: 284, distance: 241.4
drag, startPoint x: 323, startPoint y: 178, endPoint x: 330, endPoint y: 266, distance: 88.7
drag, startPoint x: 637, startPoint y: 311, endPoint x: 638, endPoint y: 319, distance: 7.4
drag, startPoint x: 427, startPoint y: 278, endPoint x: 426, endPoint y: 272, distance: 6.0
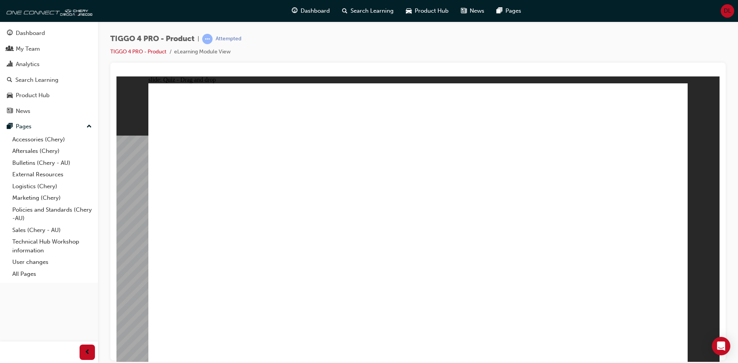
radio input "true"
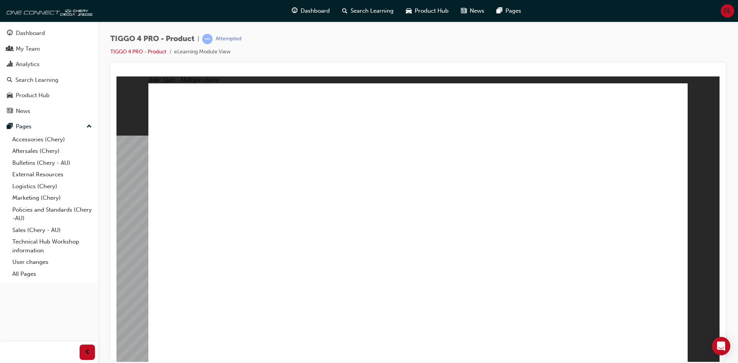
radio input "true"
drag, startPoint x: 231, startPoint y: 198, endPoint x: 618, endPoint y: 158, distance: 388.7
drag, startPoint x: 334, startPoint y: 197, endPoint x: 487, endPoint y: 154, distance: 158.3
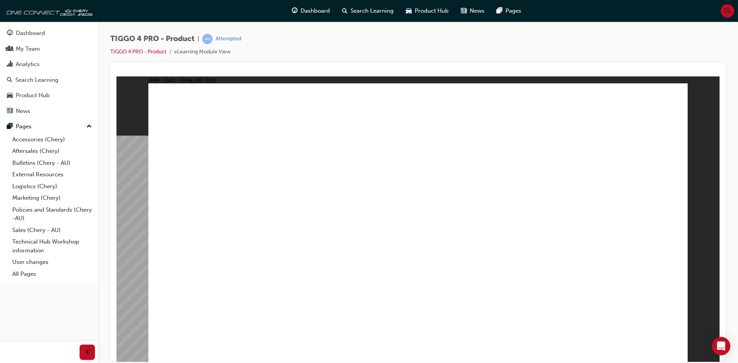
drag, startPoint x: 334, startPoint y: 225, endPoint x: 618, endPoint y: 174, distance: 288.3
drag, startPoint x: 226, startPoint y: 225, endPoint x: 282, endPoint y: 216, distance: 56.5
drag, startPoint x: 216, startPoint y: 257, endPoint x: 457, endPoint y: 187, distance: 251.0
drag, startPoint x: 210, startPoint y: 281, endPoint x: 349, endPoint y: 209, distance: 157.5
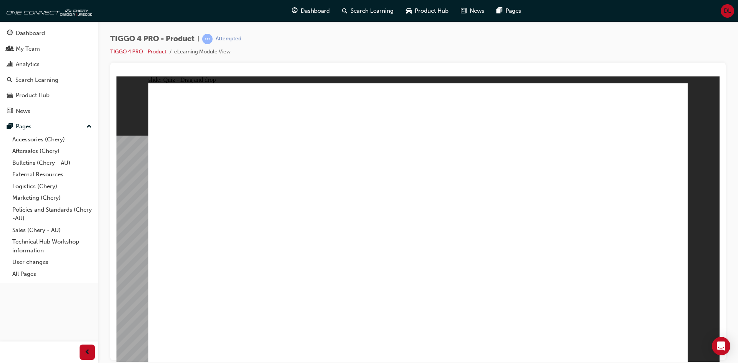
drag, startPoint x: 310, startPoint y: 253, endPoint x: 450, endPoint y: 205, distance: 147.5
drag, startPoint x: 225, startPoint y: 228, endPoint x: 602, endPoint y: 198, distance: 378.3
drag, startPoint x: 230, startPoint y: 282, endPoint x: 485, endPoint y: 217, distance: 262.5
drag, startPoint x: 473, startPoint y: 217, endPoint x: 595, endPoint y: 218, distance: 122.2
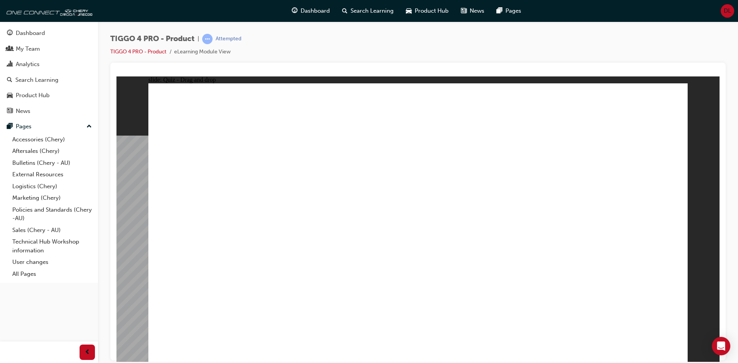
radio input "true"
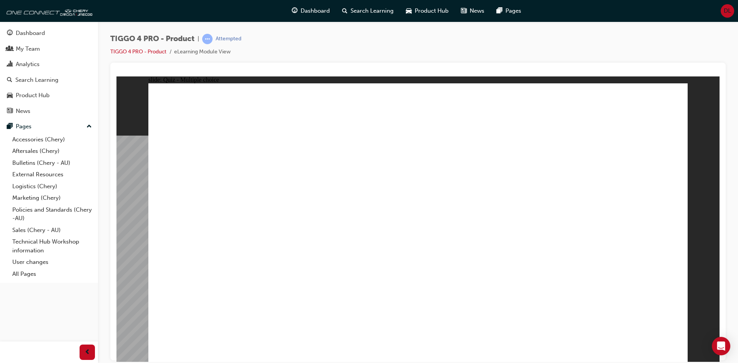
drag, startPoint x: 437, startPoint y: 145, endPoint x: 492, endPoint y: 138, distance: 55.4
radio input "true"
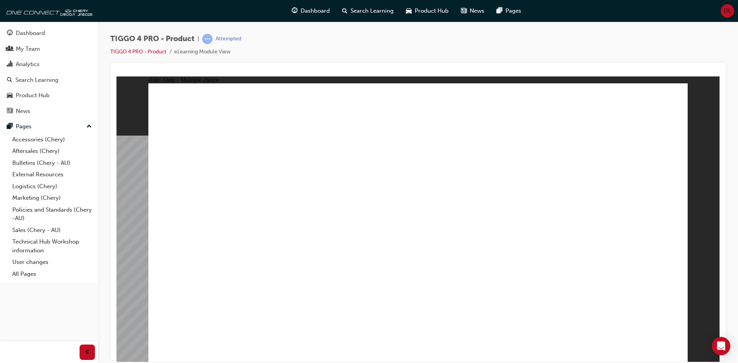
radio input "true"
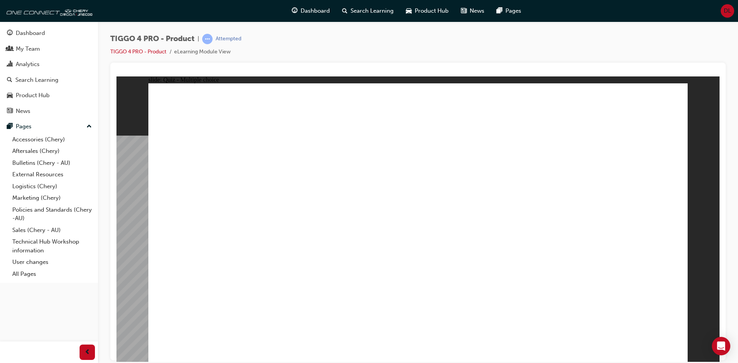
radio input "true"
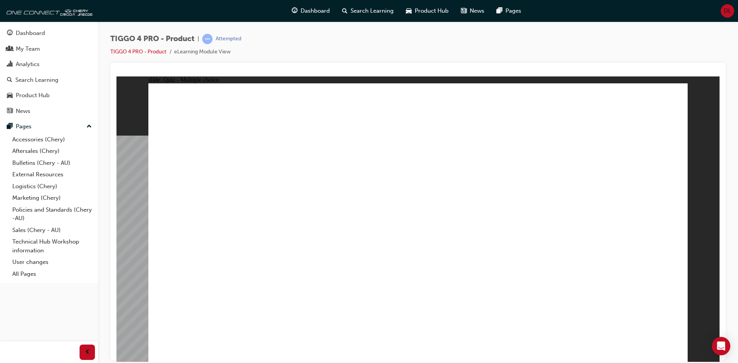
radio input "true"
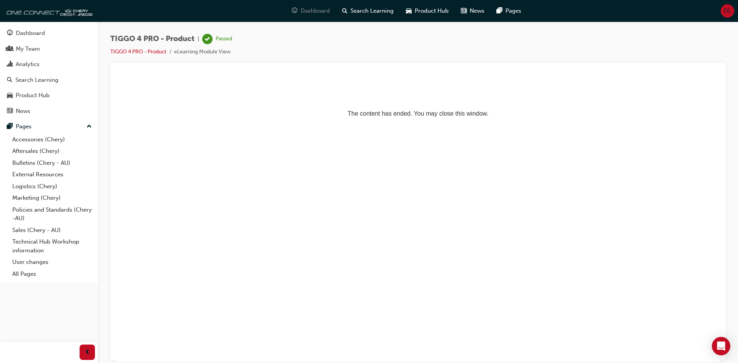
click at [324, 13] on span "Dashboard" at bounding box center [315, 11] width 29 height 9
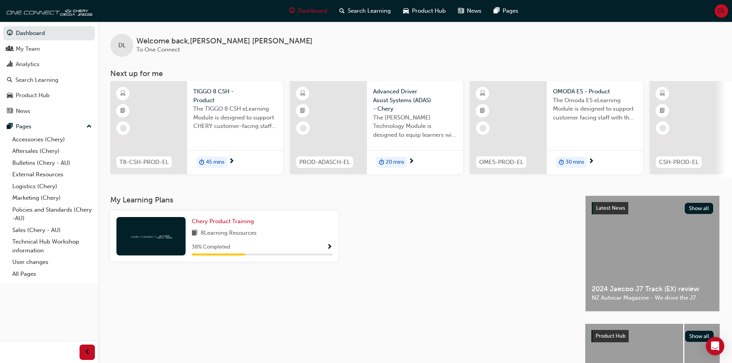
click at [329, 248] on span "Show Progress" at bounding box center [330, 247] width 6 height 7
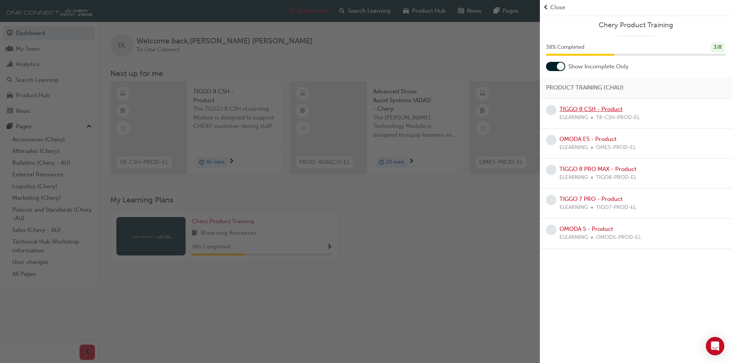
click at [588, 107] on link "TIGGO 8 CSH - Product" at bounding box center [591, 109] width 63 height 7
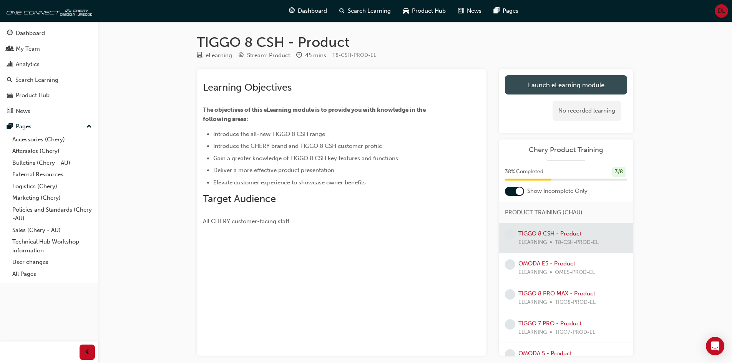
click at [584, 85] on link "Launch eLearning module" at bounding box center [566, 84] width 122 height 19
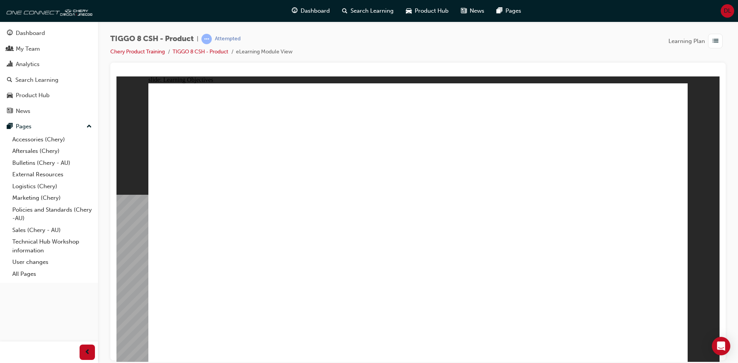
drag, startPoint x: 424, startPoint y: 288, endPoint x: 483, endPoint y: 291, distance: 59.3
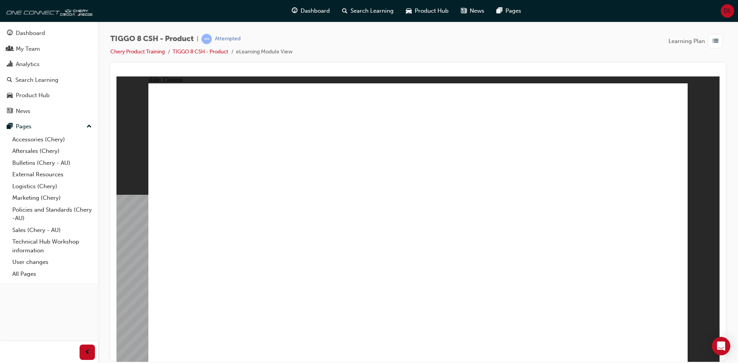
drag, startPoint x: 483, startPoint y: 125, endPoint x: 488, endPoint y: 128, distance: 5.3
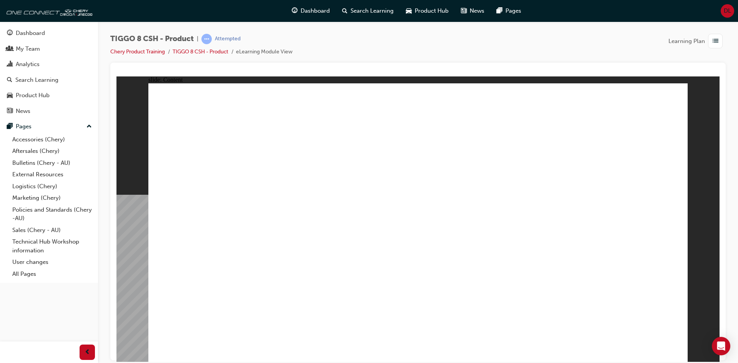
drag, startPoint x: 488, startPoint y: 128, endPoint x: 506, endPoint y: 126, distance: 18.5
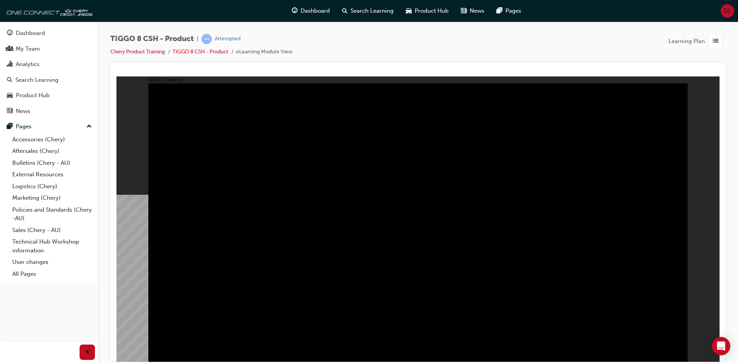
drag, startPoint x: 665, startPoint y: 350, endPoint x: 670, endPoint y: 349, distance: 5.4
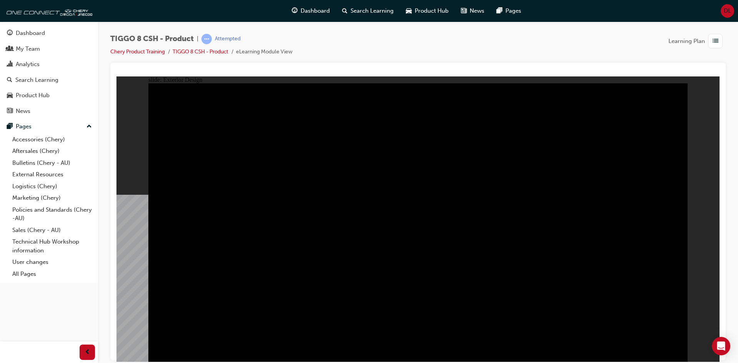
drag, startPoint x: 549, startPoint y: 222, endPoint x: 555, endPoint y: 212, distance: 12.2
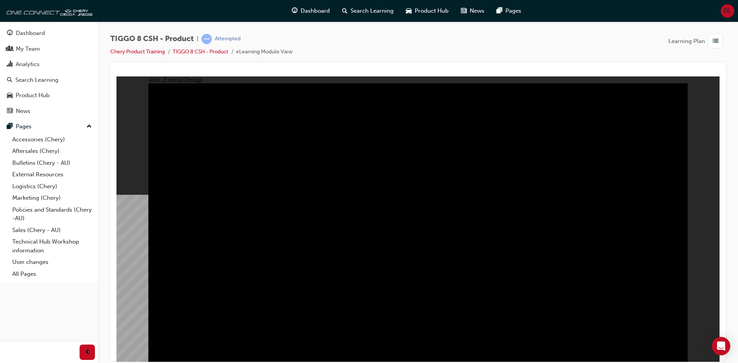
drag, startPoint x: 182, startPoint y: 116, endPoint x: 267, endPoint y: 124, distance: 85.3
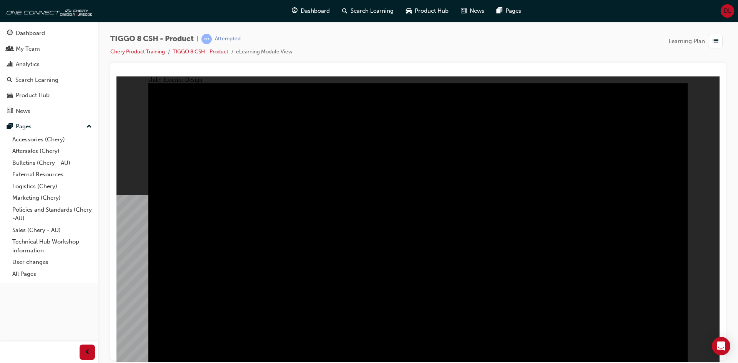
drag, startPoint x: 545, startPoint y: 299, endPoint x: 548, endPoint y: 289, distance: 10.6
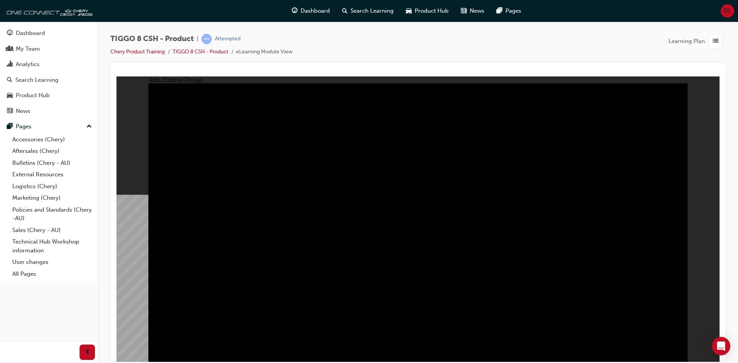
drag, startPoint x: 257, startPoint y: 113, endPoint x: 293, endPoint y: 119, distance: 35.8
type input "0"
drag, startPoint x: 261, startPoint y: 126, endPoint x: 151, endPoint y: 116, distance: 110.8
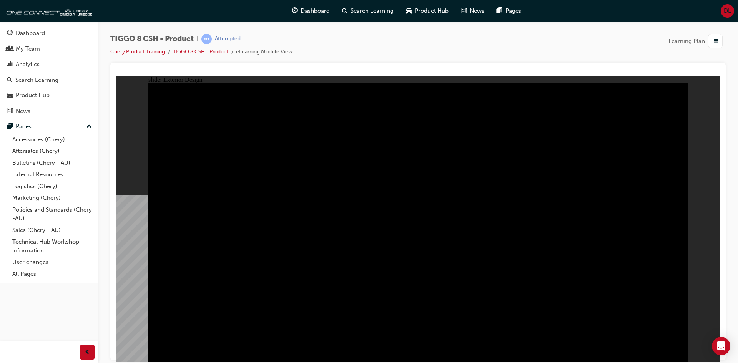
drag, startPoint x: 209, startPoint y: 175, endPoint x: 271, endPoint y: 169, distance: 62.6
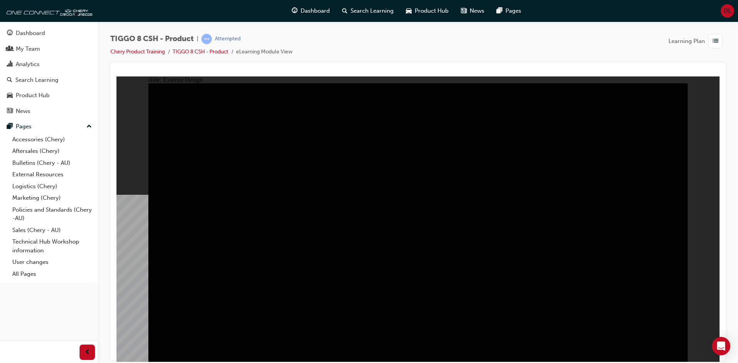
drag, startPoint x: 535, startPoint y: 145, endPoint x: 541, endPoint y: 146, distance: 5.5
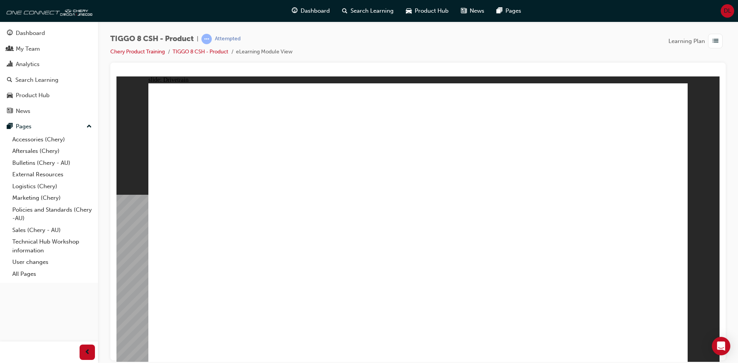
drag, startPoint x: 532, startPoint y: 240, endPoint x: 534, endPoint y: 219, distance: 20.8
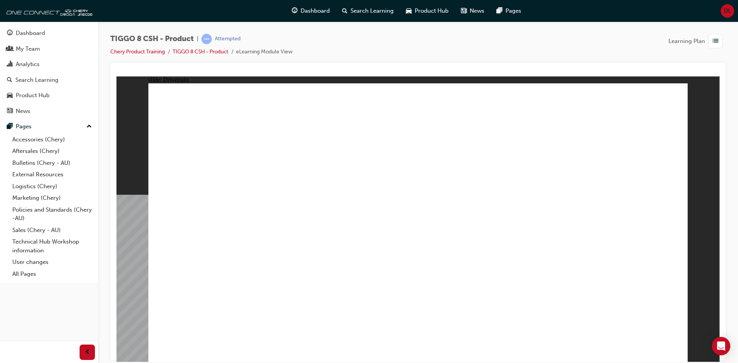
drag, startPoint x: 200, startPoint y: 215, endPoint x: 282, endPoint y: 217, distance: 81.9
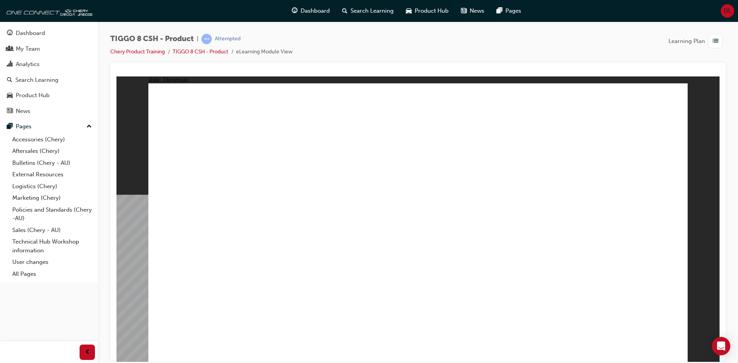
drag, startPoint x: 290, startPoint y: 211, endPoint x: 349, endPoint y: 209, distance: 58.9
type input "18"
drag, startPoint x: 297, startPoint y: 212, endPoint x: 273, endPoint y: 212, distance: 23.4
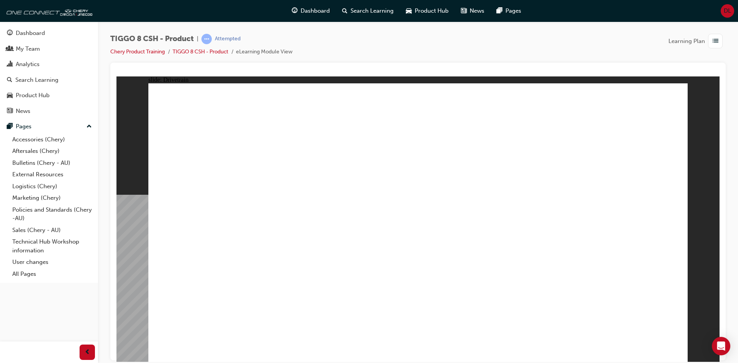
drag, startPoint x: 224, startPoint y: 249, endPoint x: 218, endPoint y: 264, distance: 16.7
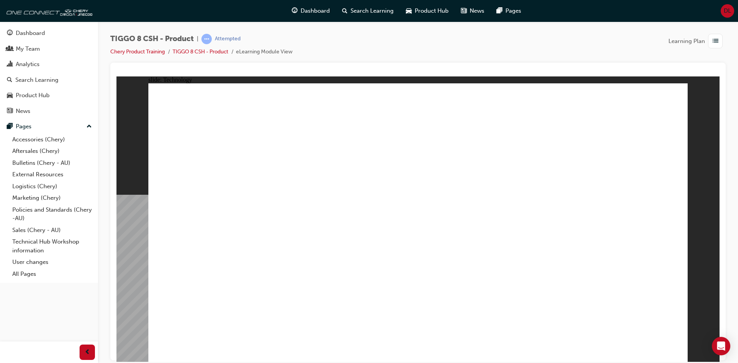
drag, startPoint x: 342, startPoint y: 280, endPoint x: 341, endPoint y: 248, distance: 31.9
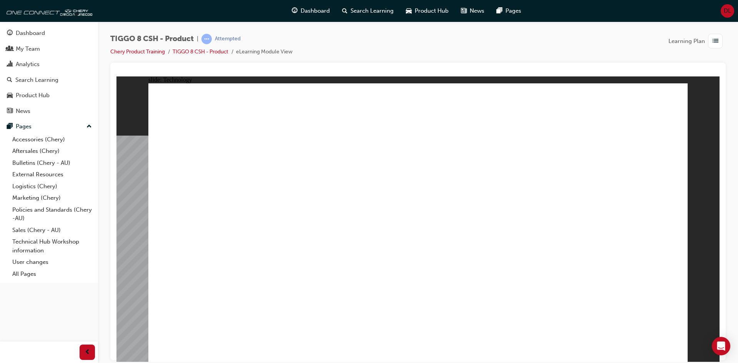
drag, startPoint x: 342, startPoint y: 281, endPoint x: 338, endPoint y: 251, distance: 29.4
drag, startPoint x: 339, startPoint y: 281, endPoint x: 367, endPoint y: 283, distance: 27.7
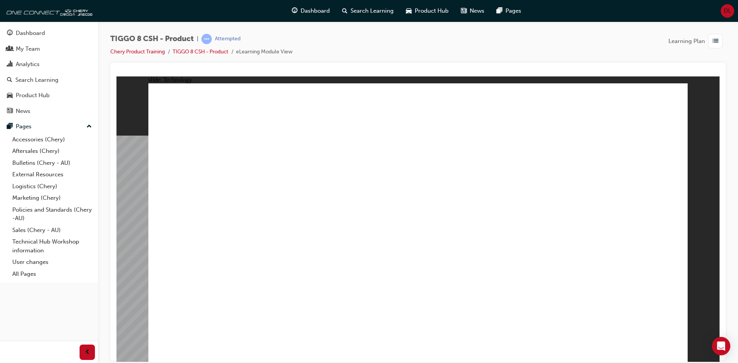
drag, startPoint x: 341, startPoint y: 284, endPoint x: 391, endPoint y: 284, distance: 49.6
drag, startPoint x: 337, startPoint y: 272, endPoint x: 408, endPoint y: 268, distance: 71.6
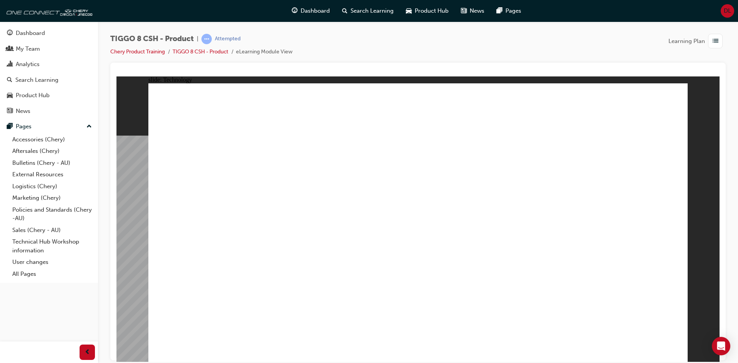
drag, startPoint x: 472, startPoint y: 279, endPoint x: 468, endPoint y: 281, distance: 4.0
drag, startPoint x: 448, startPoint y: 283, endPoint x: 417, endPoint y: 283, distance: 30.8
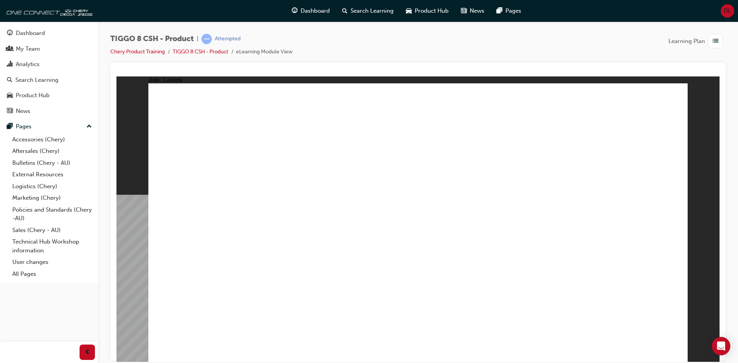
drag, startPoint x: 425, startPoint y: 115, endPoint x: 553, endPoint y: 107, distance: 128.3
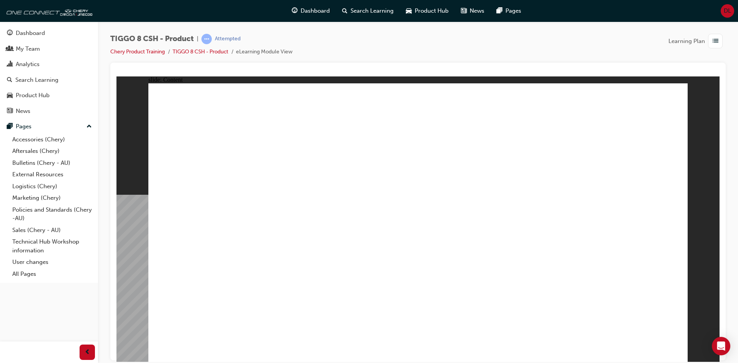
drag, startPoint x: 553, startPoint y: 107, endPoint x: 585, endPoint y: 108, distance: 31.9
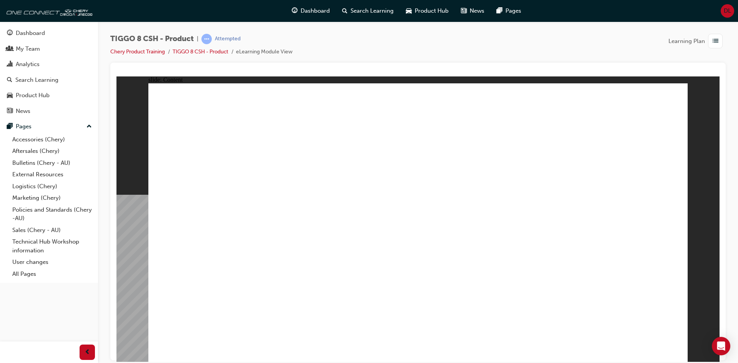
drag, startPoint x: 379, startPoint y: 280, endPoint x: 375, endPoint y: 280, distance: 3.9
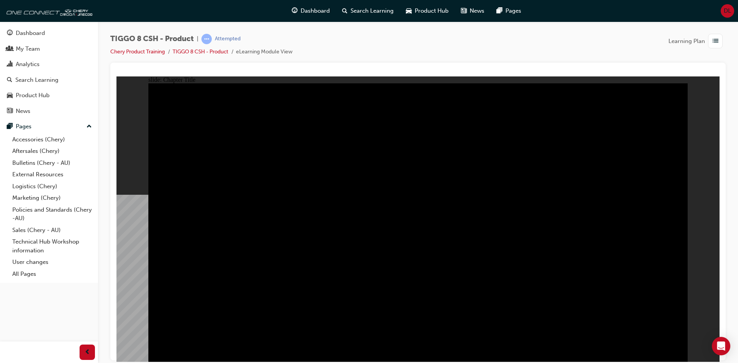
radio input "true"
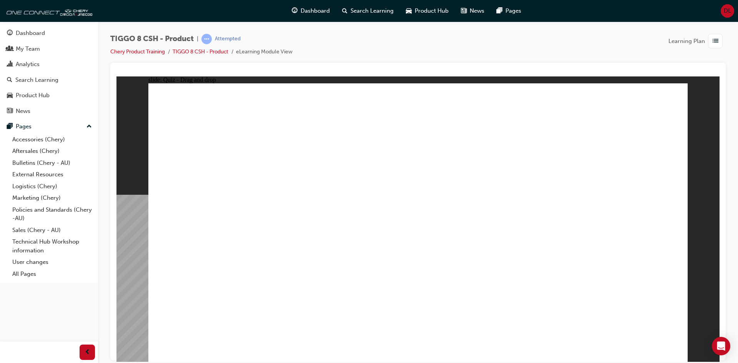
drag, startPoint x: 469, startPoint y: 174, endPoint x: 435, endPoint y: 243, distance: 76.7
drag, startPoint x: 586, startPoint y: 168, endPoint x: 232, endPoint y: 235, distance: 360.3
drag, startPoint x: 522, startPoint y: 115, endPoint x: 327, endPoint y: 238, distance: 230.9
drag, startPoint x: 210, startPoint y: 241, endPoint x: 629, endPoint y: 240, distance: 419.0
drag, startPoint x: 623, startPoint y: 112, endPoint x: 210, endPoint y: 230, distance: 429.3
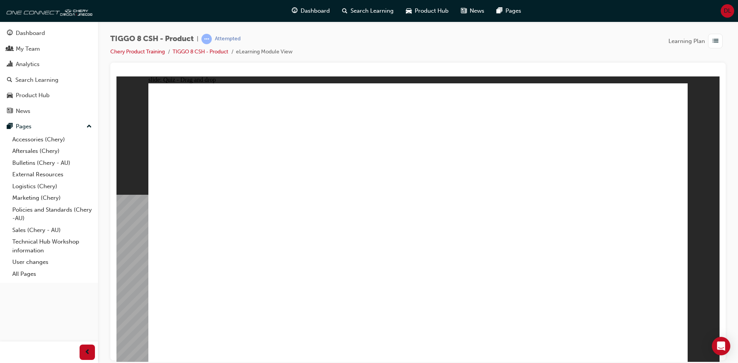
drag, startPoint x: 390, startPoint y: 112, endPoint x: 516, endPoint y: 236, distance: 176.4
checkbox input "true"
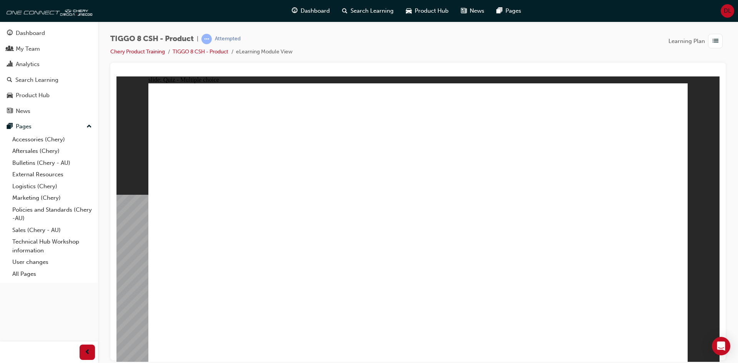
drag, startPoint x: 394, startPoint y: 189, endPoint x: 459, endPoint y: 196, distance: 65.4
radio input "true"
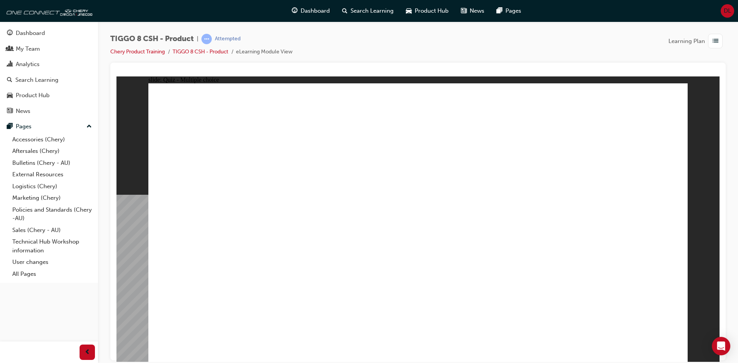
drag, startPoint x: 625, startPoint y: 137, endPoint x: 451, endPoint y: 245, distance: 204.9
drag, startPoint x: 506, startPoint y: 113, endPoint x: 431, endPoint y: 257, distance: 163.0
drag, startPoint x: 506, startPoint y: 151, endPoint x: 447, endPoint y: 263, distance: 125.9
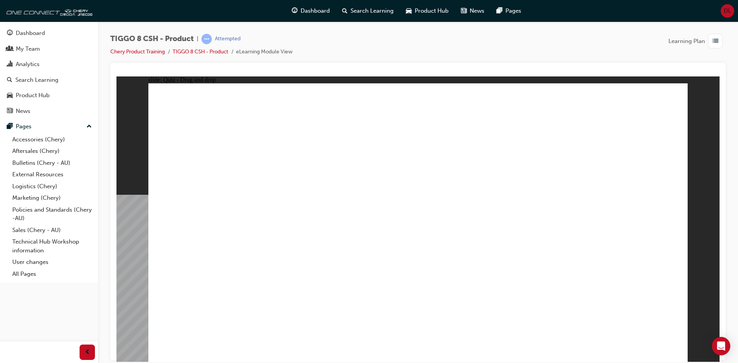
drag, startPoint x: 519, startPoint y: 136, endPoint x: 540, endPoint y: 261, distance: 126.3
drag, startPoint x: 403, startPoint y: 116, endPoint x: 429, endPoint y: 279, distance: 165.0
drag, startPoint x: 638, startPoint y: 117, endPoint x: 557, endPoint y: 279, distance: 181.0
drag, startPoint x: 418, startPoint y: 135, endPoint x: 444, endPoint y: 294, distance: 161.2
drag, startPoint x: 667, startPoint y: 311, endPoint x: 661, endPoint y: 317, distance: 8.2
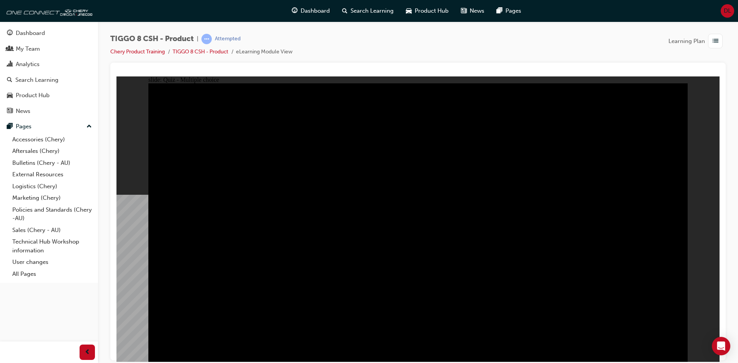
radio input "true"
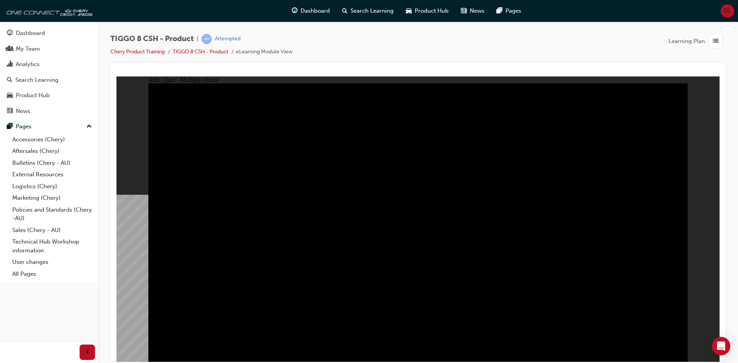
radio input "true"
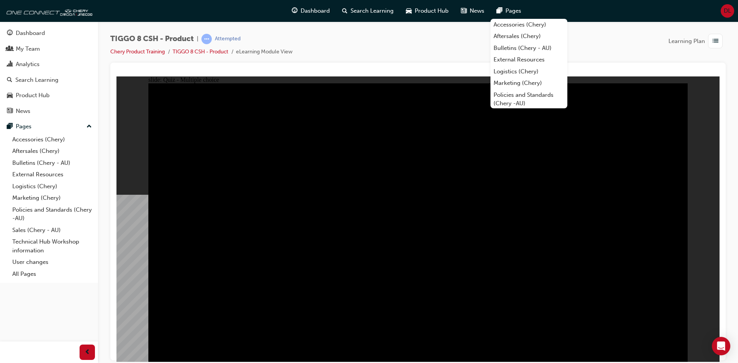
checkbox input "true"
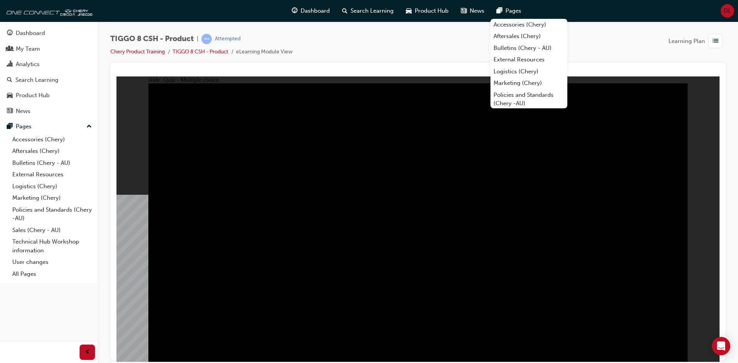
checkbox input "true"
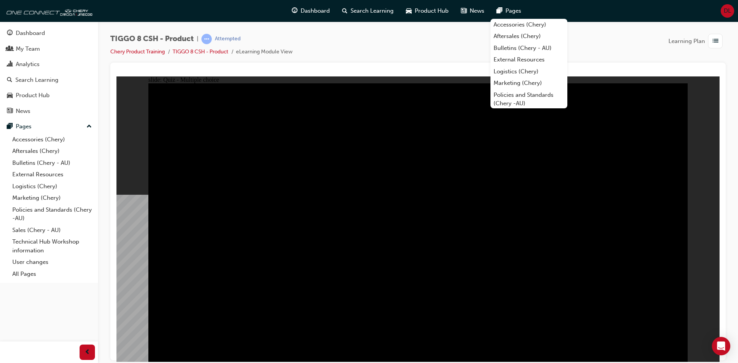
checkbox input "true"
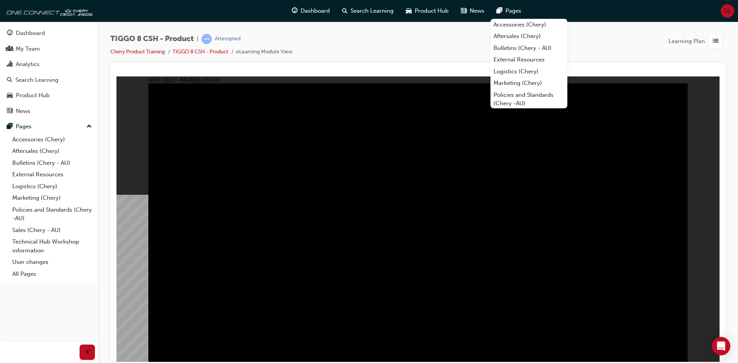
drag, startPoint x: 420, startPoint y: 269, endPoint x: 417, endPoint y: 266, distance: 4.3
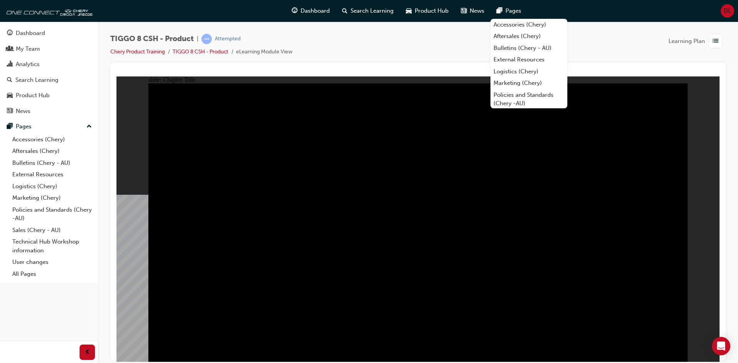
drag, startPoint x: 675, startPoint y: 347, endPoint x: 668, endPoint y: 348, distance: 7.7
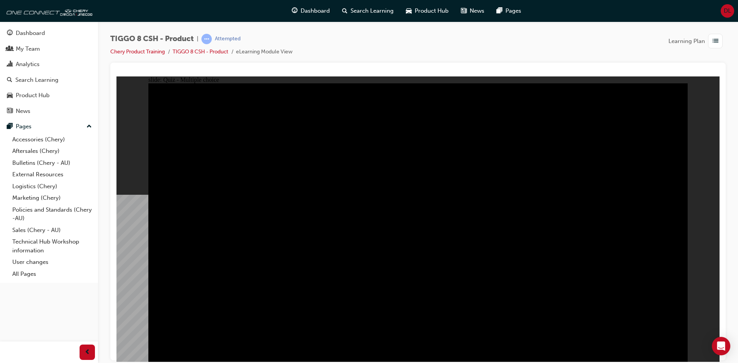
radio input "true"
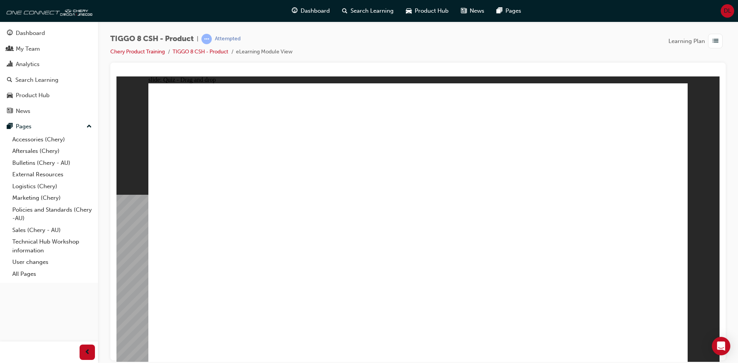
drag, startPoint x: 558, startPoint y: 167, endPoint x: 624, endPoint y: 234, distance: 93.8
drag, startPoint x: 622, startPoint y: 110, endPoint x: 214, endPoint y: 234, distance: 426.6
drag, startPoint x: 483, startPoint y: 173, endPoint x: 449, endPoint y: 239, distance: 74.8
drag, startPoint x: 515, startPoint y: 110, endPoint x: 313, endPoint y: 235, distance: 238.2
drag, startPoint x: 381, startPoint y: 117, endPoint x: 512, endPoint y: 239, distance: 179.2
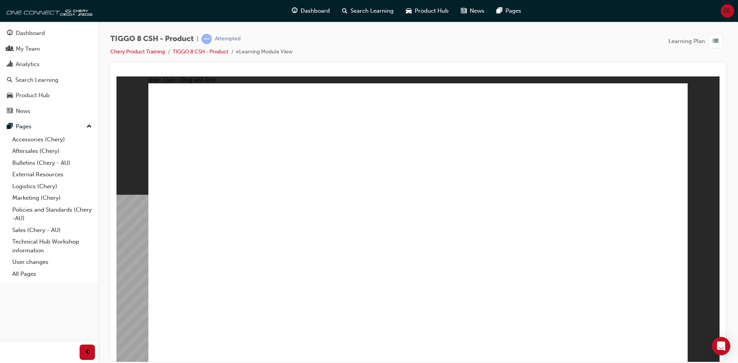
checkbox input "true"
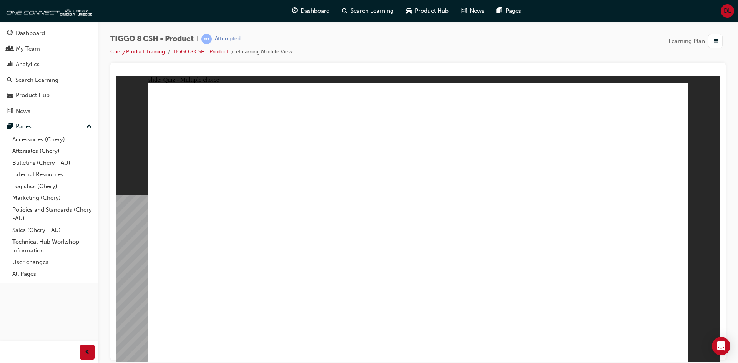
radio input "true"
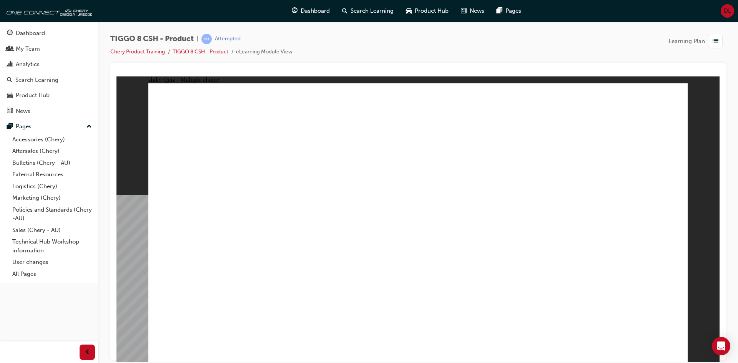
drag, startPoint x: 404, startPoint y: 116, endPoint x: 427, endPoint y: 246, distance: 132.3
drag, startPoint x: 421, startPoint y: 138, endPoint x: 444, endPoint y: 279, distance: 142.5
drag, startPoint x: 509, startPoint y: 144, endPoint x: 495, endPoint y: 231, distance: 87.6
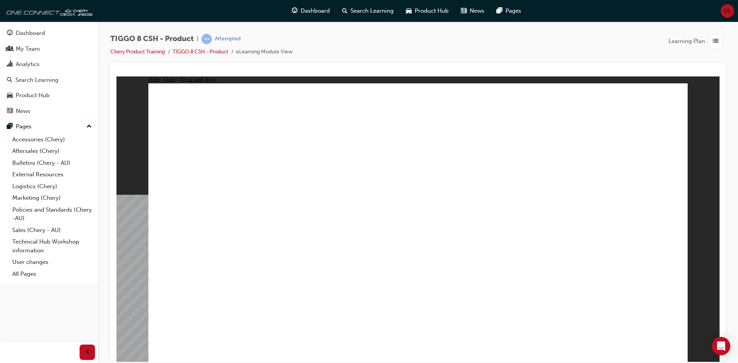
drag, startPoint x: 499, startPoint y: 185, endPoint x: 437, endPoint y: 272, distance: 106.4
drag, startPoint x: 509, startPoint y: 148, endPoint x: 506, endPoint y: 273, distance: 125.0
drag, startPoint x: 507, startPoint y: 171, endPoint x: 454, endPoint y: 289, distance: 128.8
drag, startPoint x: 606, startPoint y: 167, endPoint x: 542, endPoint y: 306, distance: 152.9
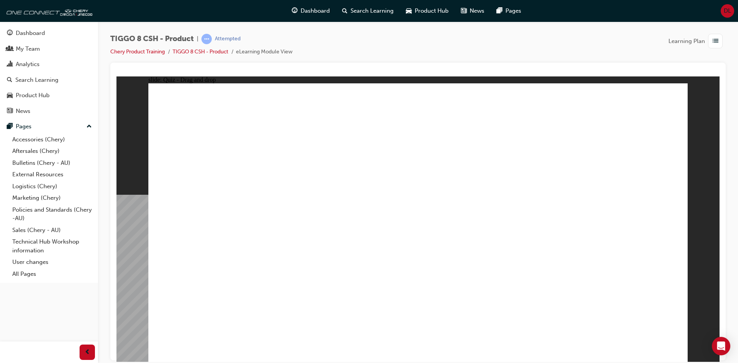
drag, startPoint x: 629, startPoint y: 117, endPoint x: 507, endPoint y: 301, distance: 221.0
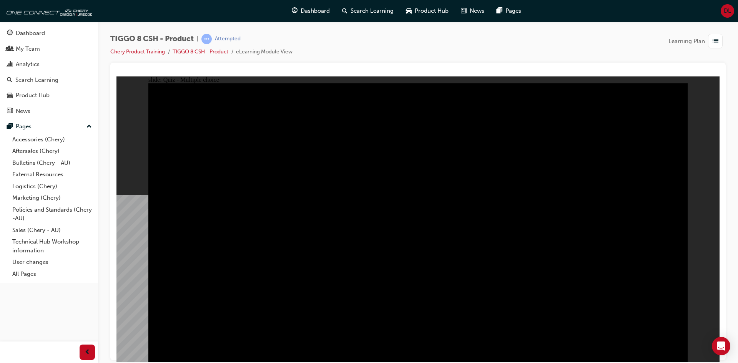
radio input "true"
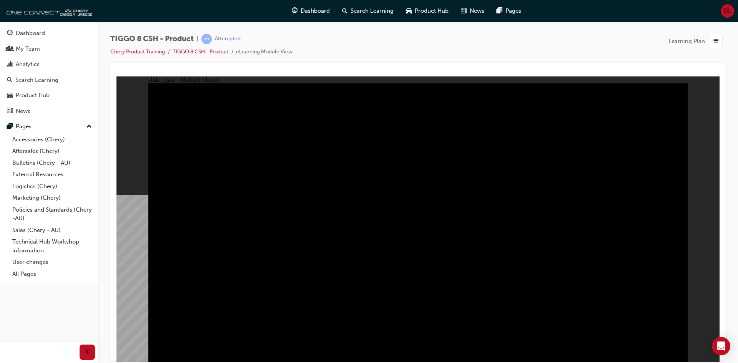
radio input "true"
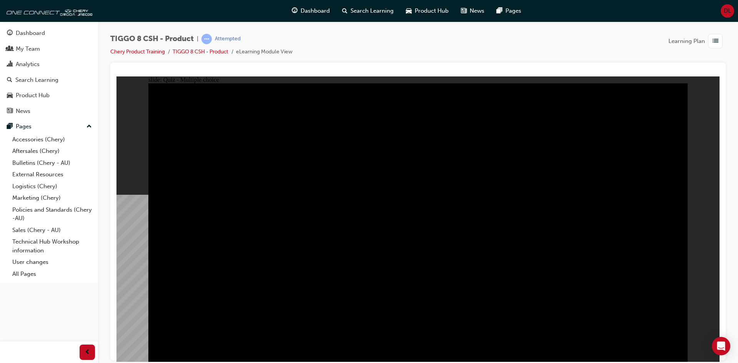
drag, startPoint x: 392, startPoint y: 277, endPoint x: 420, endPoint y: 272, distance: 28.1
checkbox input "true"
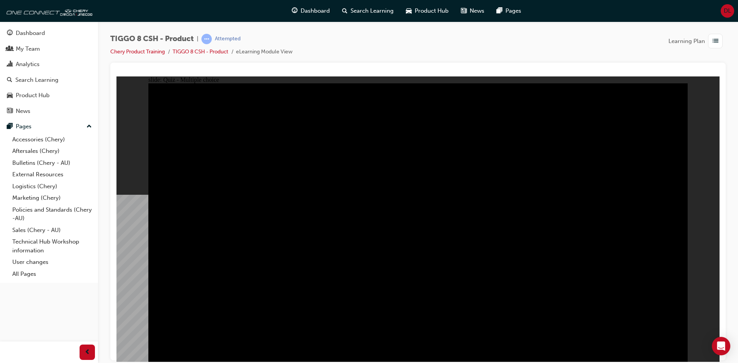
checkbox input "true"
drag, startPoint x: 445, startPoint y: 281, endPoint x: 437, endPoint y: 271, distance: 12.8
checkbox input "true"
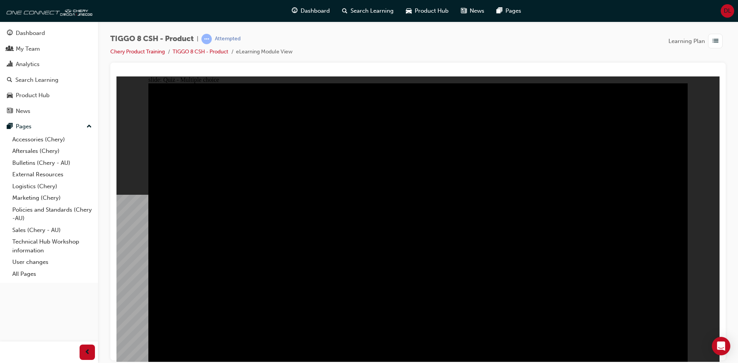
checkbox input "true"
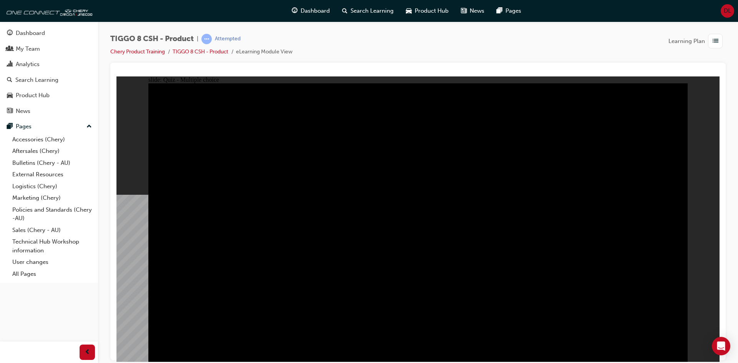
checkbox input "true"
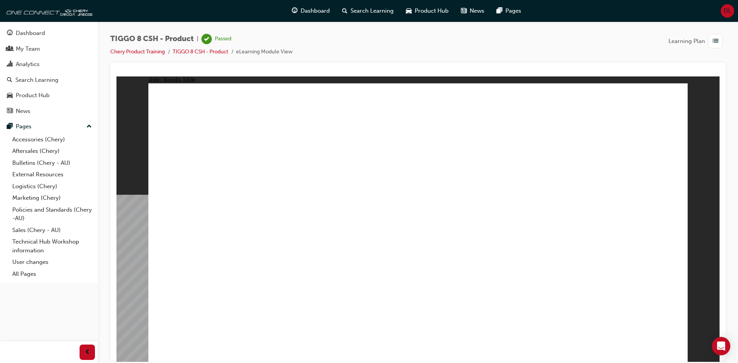
click at [307, 15] on span "Dashboard" at bounding box center [315, 11] width 29 height 9
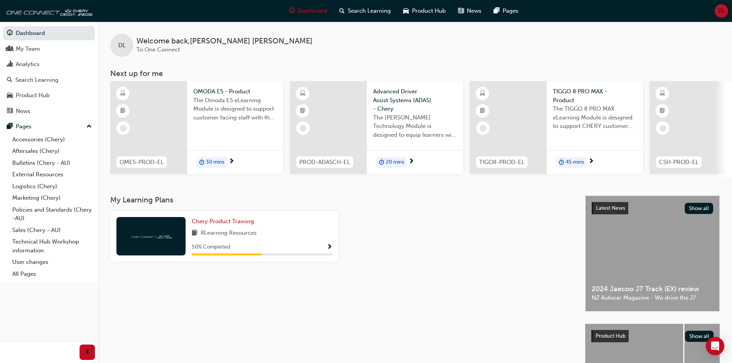
click at [331, 248] on span "Show Progress" at bounding box center [330, 247] width 6 height 7
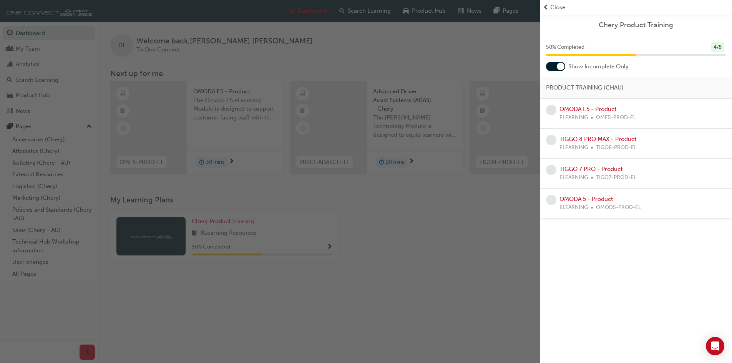
click at [592, 103] on div "OMODA E5 - Product ELEARNING OME5-PROD-EL" at bounding box center [636, 114] width 192 height 30
click at [592, 108] on link "OMODA E5 - Product" at bounding box center [588, 109] width 57 height 7
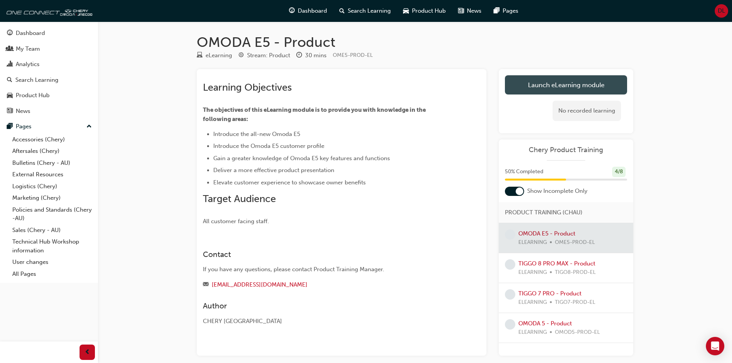
click at [557, 86] on link "Launch eLearning module" at bounding box center [566, 84] width 122 height 19
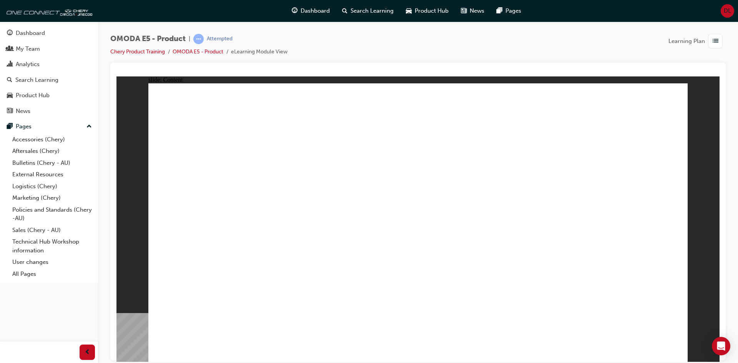
drag, startPoint x: 244, startPoint y: 289, endPoint x: 252, endPoint y: 304, distance: 17.0
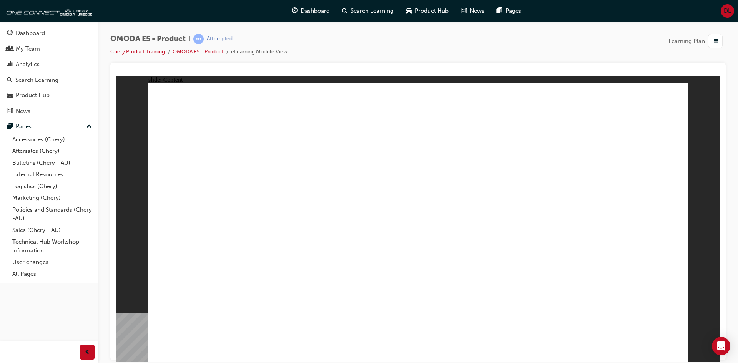
drag, startPoint x: 593, startPoint y: 136, endPoint x: 622, endPoint y: 132, distance: 29.5
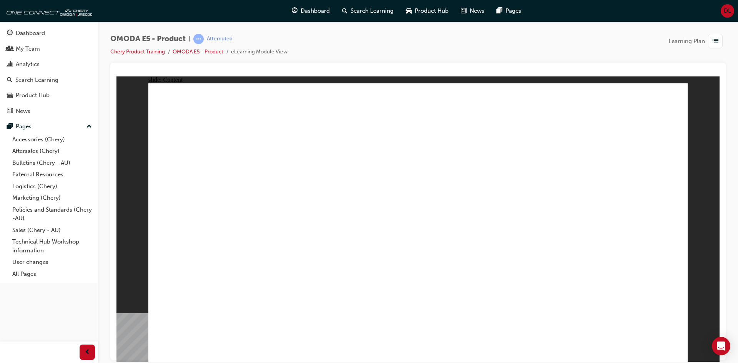
drag, startPoint x: 535, startPoint y: 243, endPoint x: 535, endPoint y: 235, distance: 7.7
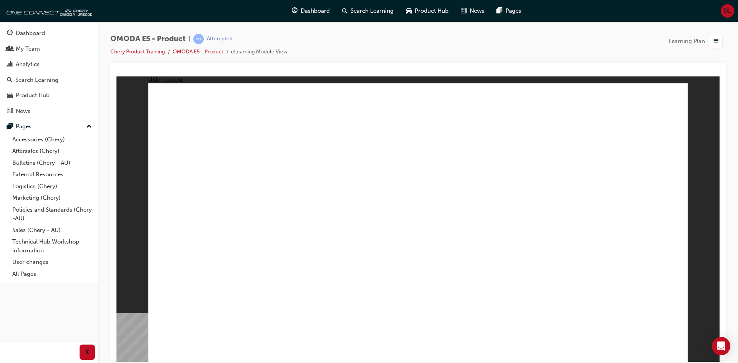
drag, startPoint x: 362, startPoint y: 309, endPoint x: 447, endPoint y: 263, distance: 97.3
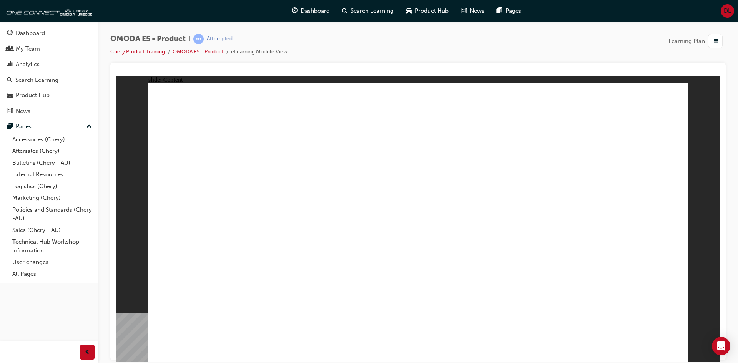
drag, startPoint x: 484, startPoint y: 110, endPoint x: 488, endPoint y: 111, distance: 3.9
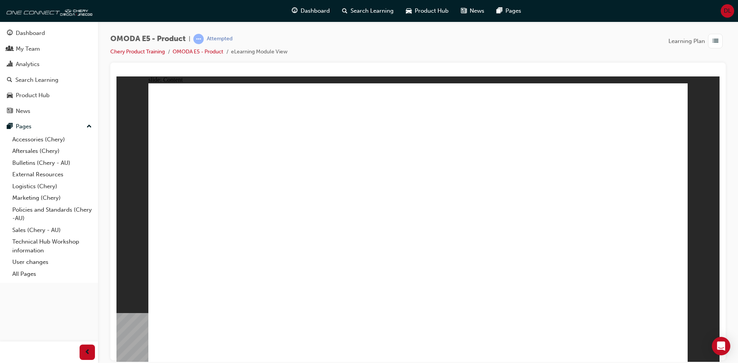
drag, startPoint x: 541, startPoint y: 169, endPoint x: 530, endPoint y: 169, distance: 10.8
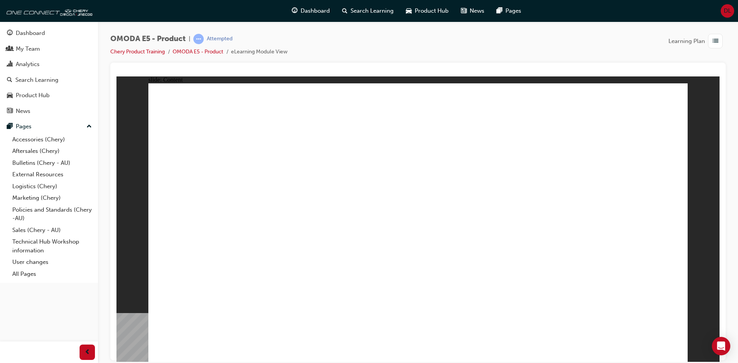
drag, startPoint x: 324, startPoint y: 152, endPoint x: 328, endPoint y: 147, distance: 6.2
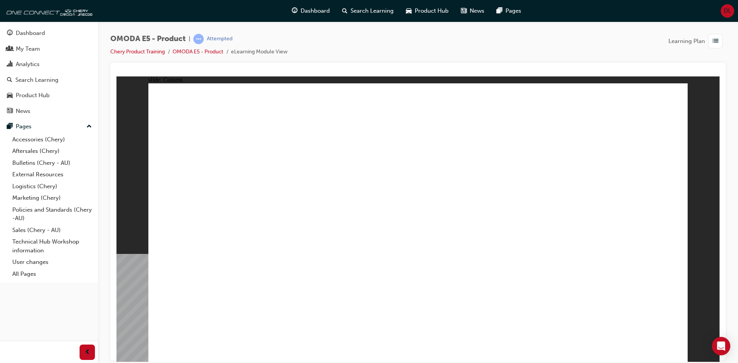
drag, startPoint x: 298, startPoint y: 138, endPoint x: 382, endPoint y: 143, distance: 84.7
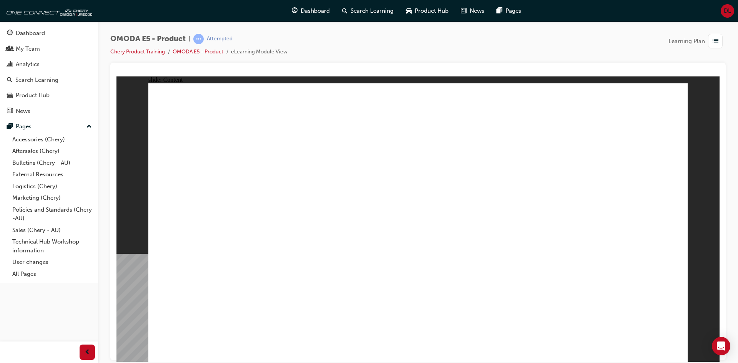
drag, startPoint x: 675, startPoint y: 100, endPoint x: 675, endPoint y: 108, distance: 7.7
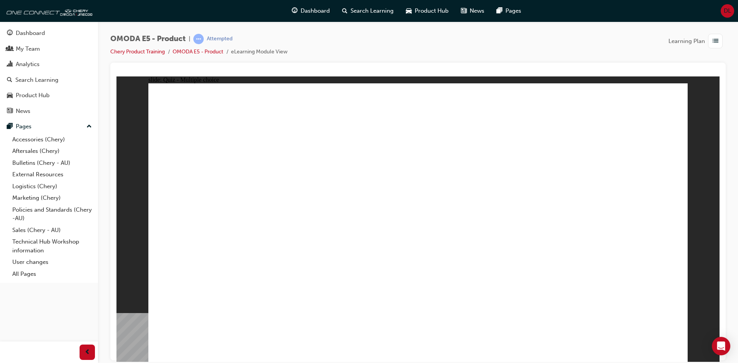
radio input "true"
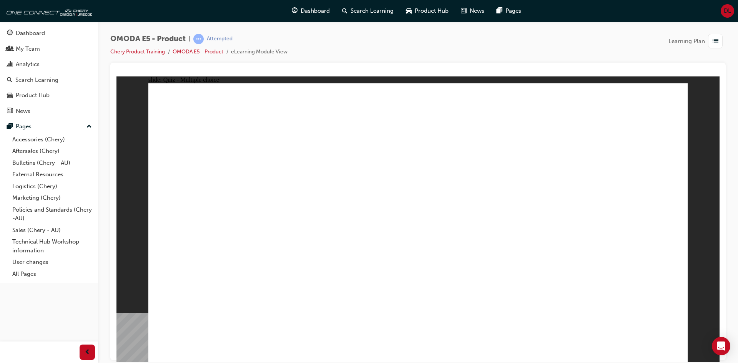
radio input "true"
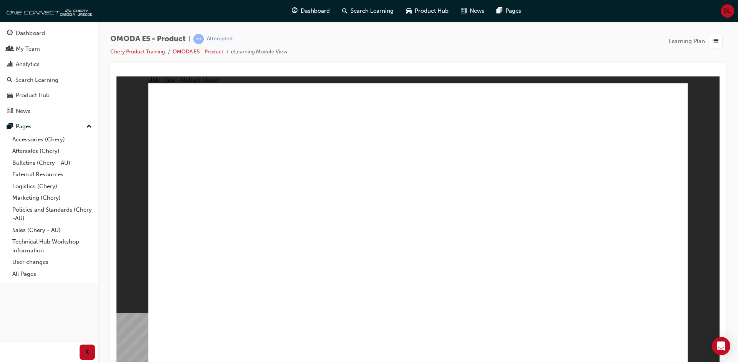
radio input "true"
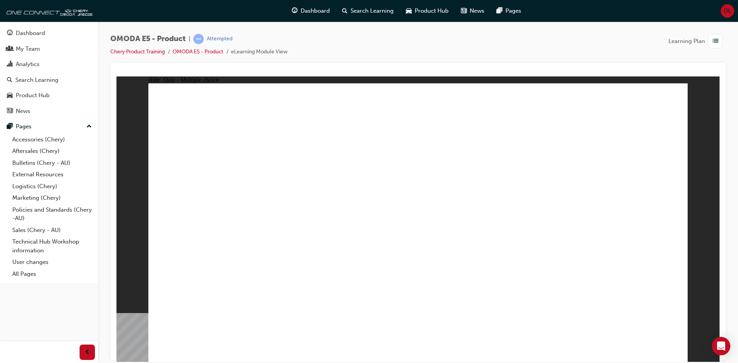
drag, startPoint x: 440, startPoint y: 263, endPoint x: 444, endPoint y: 264, distance: 4.3
radio input "true"
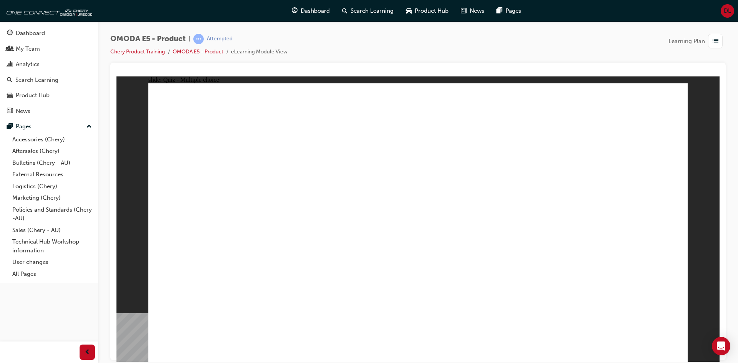
radio input "true"
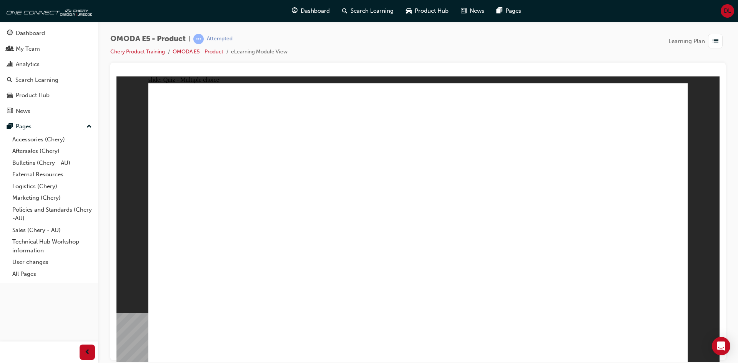
radio input "true"
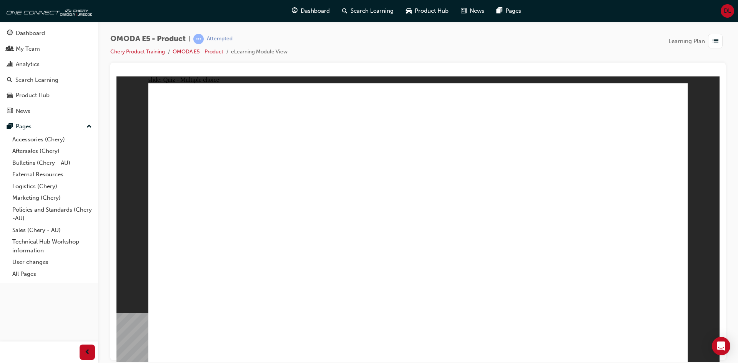
radio input "true"
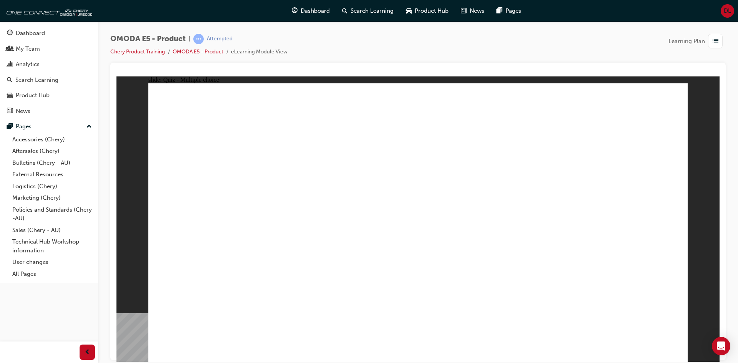
radio input "true"
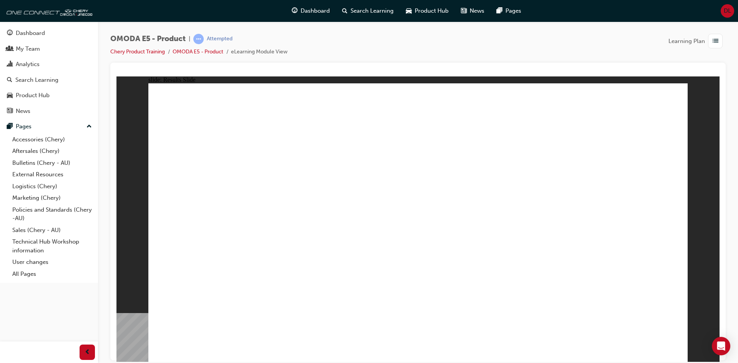
drag, startPoint x: 563, startPoint y: 190, endPoint x: 560, endPoint y: 186, distance: 4.9
radio input "true"
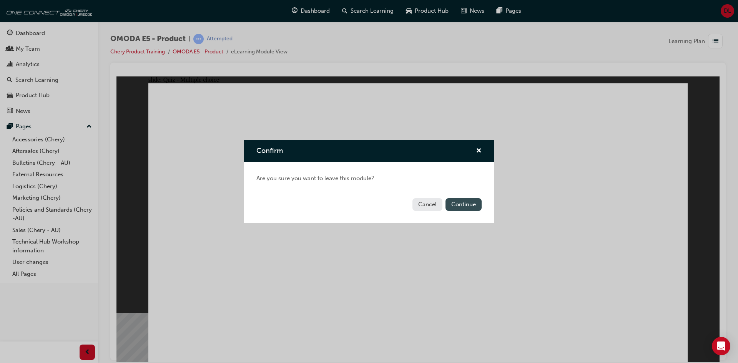
click at [470, 208] on button "Continue" at bounding box center [464, 204] width 36 height 13
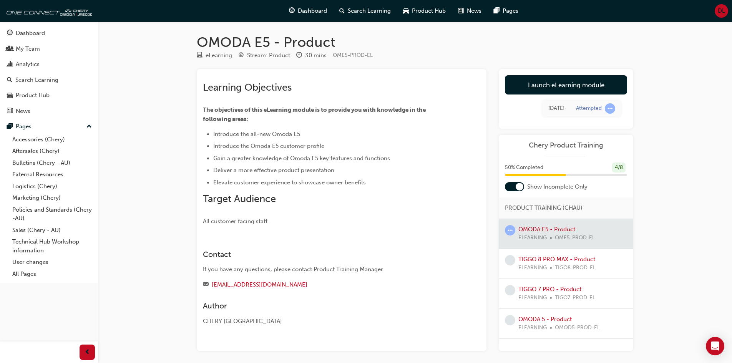
click at [557, 232] on div at bounding box center [566, 234] width 135 height 30
click at [574, 81] on link "Launch eLearning module" at bounding box center [566, 84] width 122 height 19
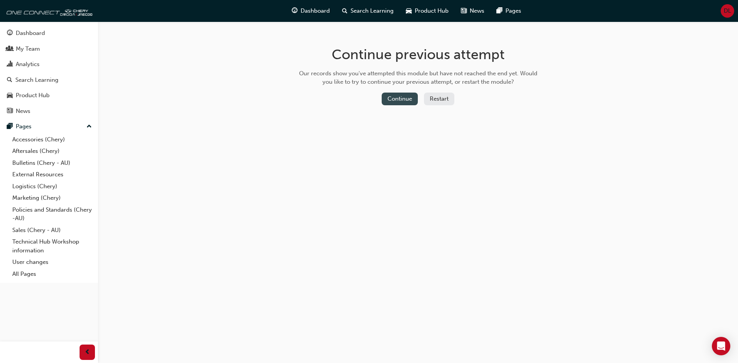
click at [401, 99] on button "Continue" at bounding box center [400, 99] width 36 height 13
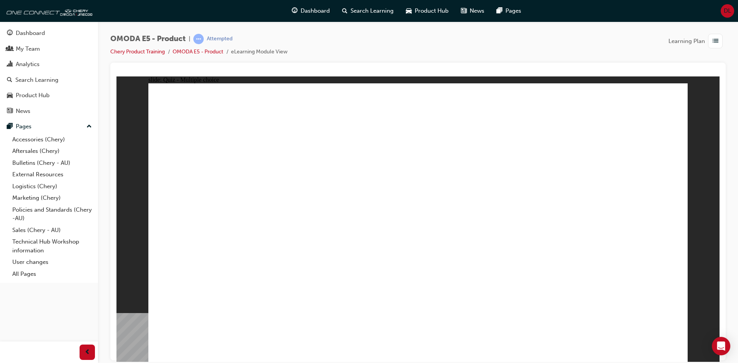
radio input "true"
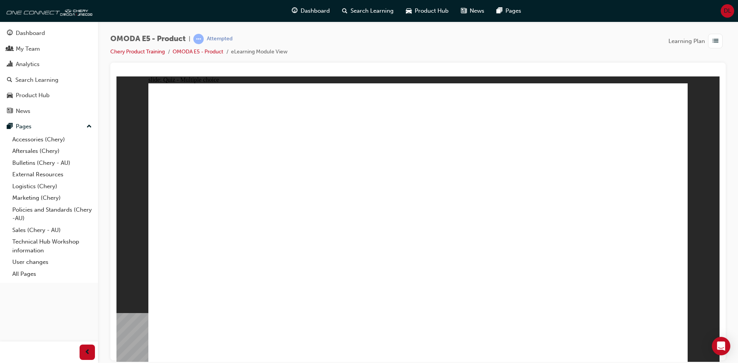
radio input "true"
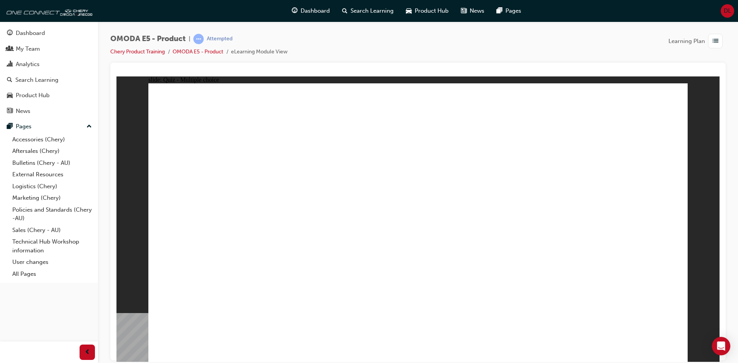
radio input "true"
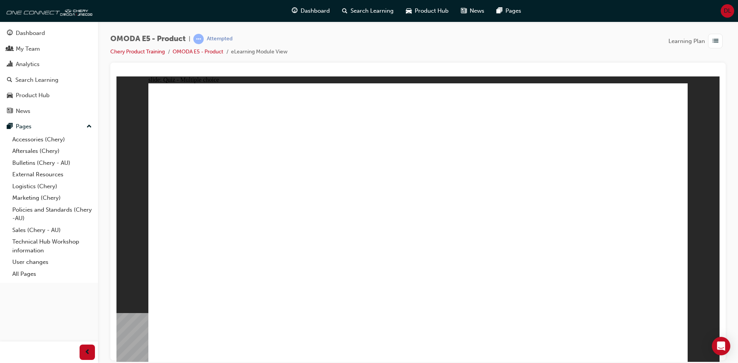
radio input "true"
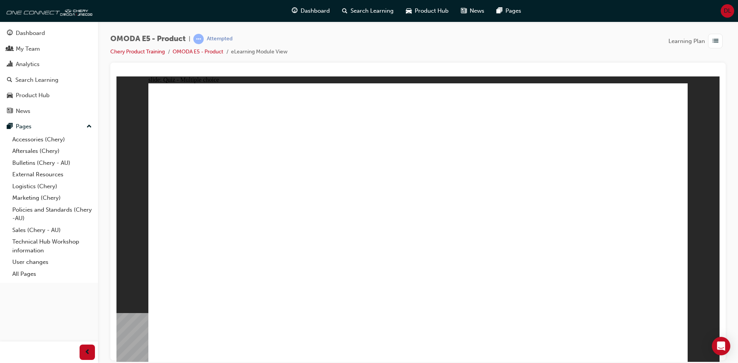
radio input "true"
drag, startPoint x: 401, startPoint y: 269, endPoint x: 417, endPoint y: 270, distance: 16.2
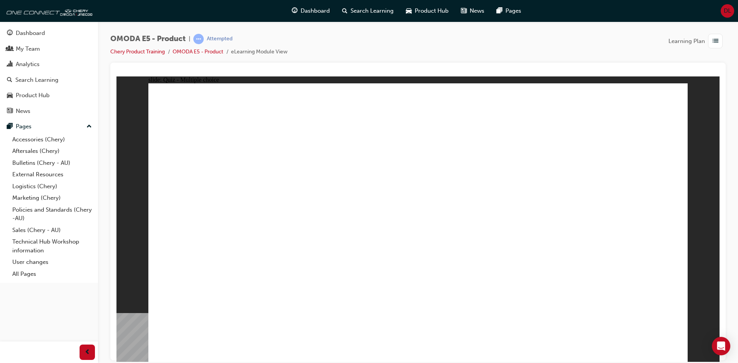
radio input "true"
drag, startPoint x: 182, startPoint y: 163, endPoint x: 283, endPoint y: 164, distance: 101.1
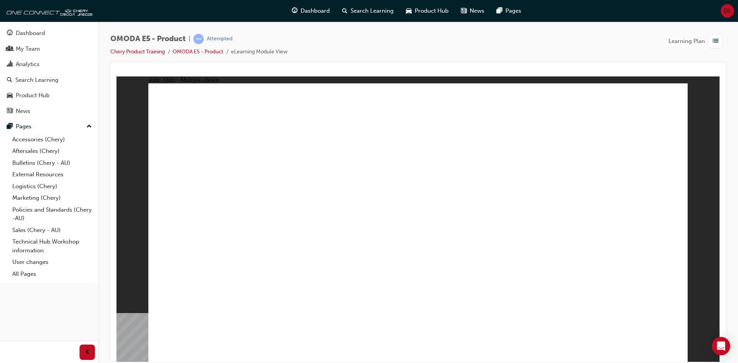
radio input "true"
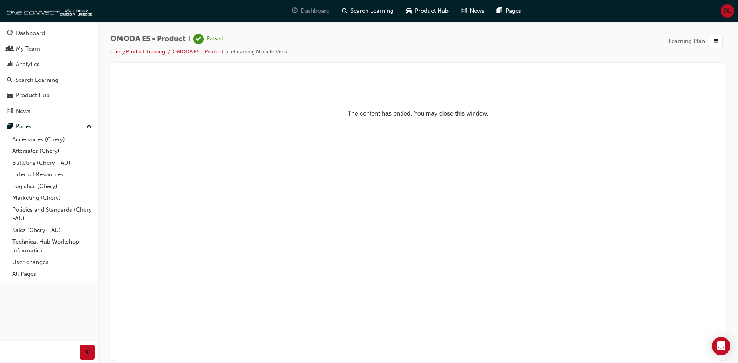
click at [313, 12] on span "Dashboard" at bounding box center [315, 11] width 29 height 9
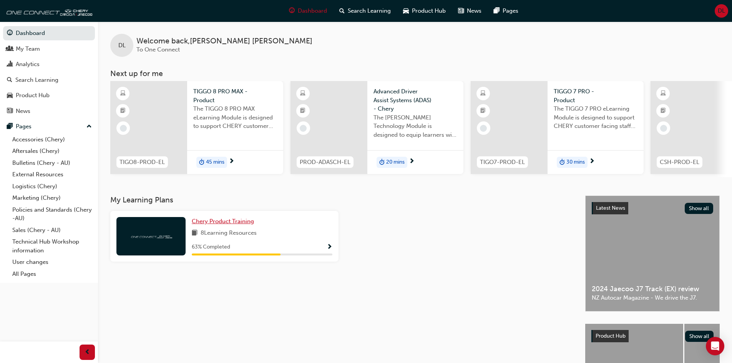
click at [241, 225] on span "Chery Product Training" at bounding box center [223, 221] width 62 height 7
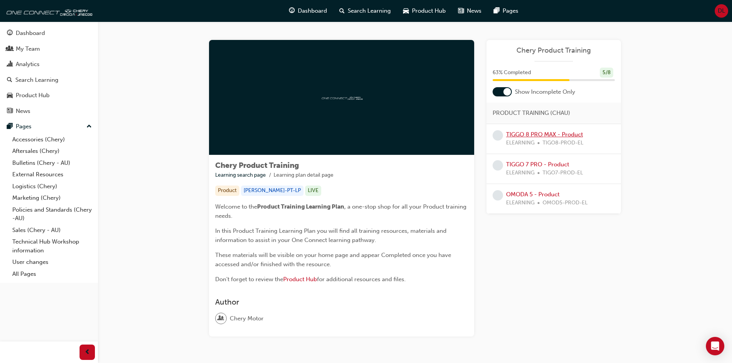
click at [540, 133] on link "TIGGO 8 PRO MAX - Product" at bounding box center [544, 134] width 77 height 7
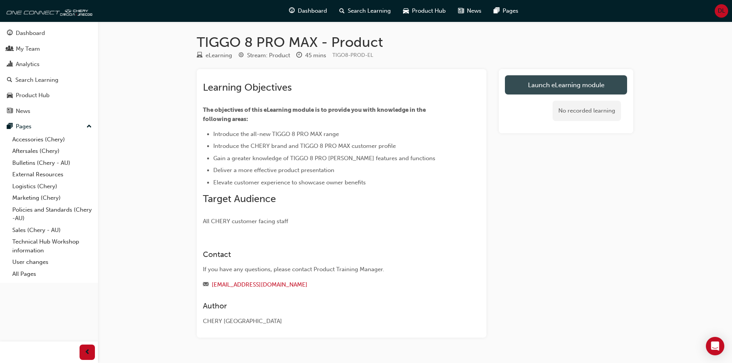
click at [557, 85] on link "Launch eLearning module" at bounding box center [566, 84] width 122 height 19
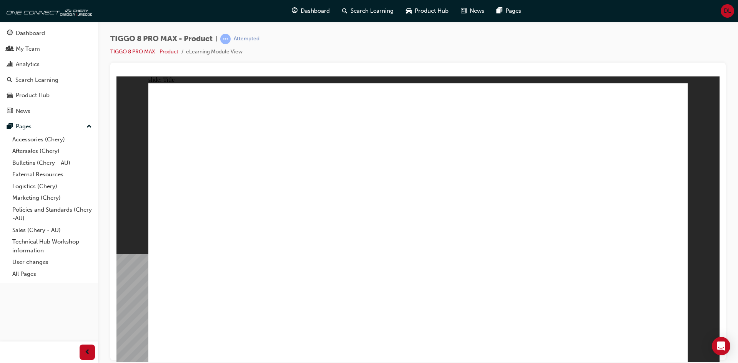
drag, startPoint x: 397, startPoint y: 276, endPoint x: 428, endPoint y: 278, distance: 31.2
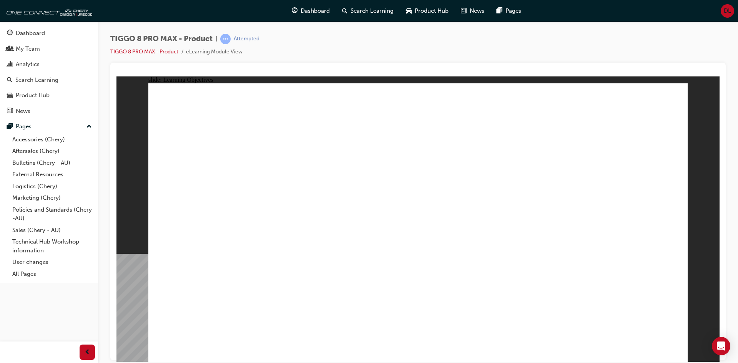
drag, startPoint x: 563, startPoint y: 287, endPoint x: 580, endPoint y: 285, distance: 17.0
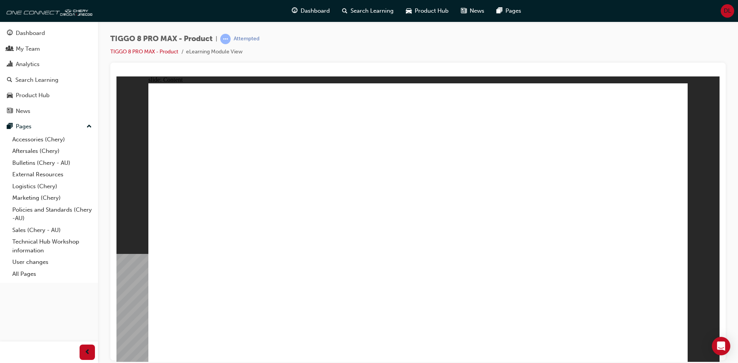
drag, startPoint x: 592, startPoint y: 210, endPoint x: 587, endPoint y: 218, distance: 8.4
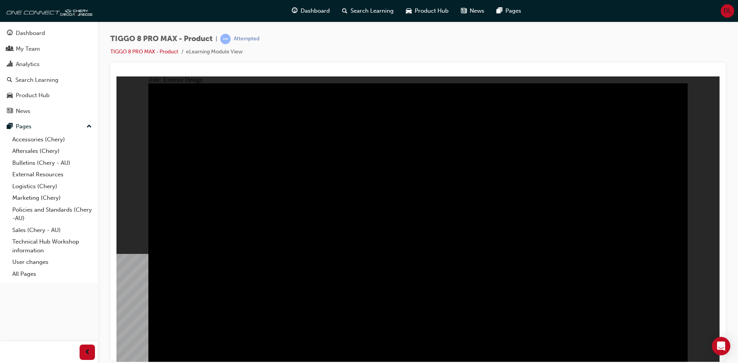
drag, startPoint x: 566, startPoint y: 149, endPoint x: 536, endPoint y: 145, distance: 30.3
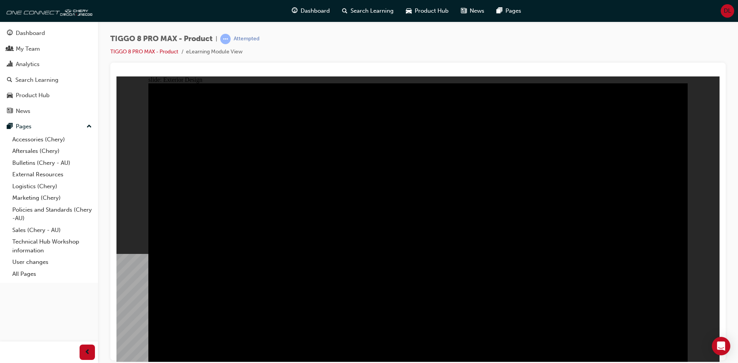
drag, startPoint x: 555, startPoint y: 144, endPoint x: 574, endPoint y: 128, distance: 24.3
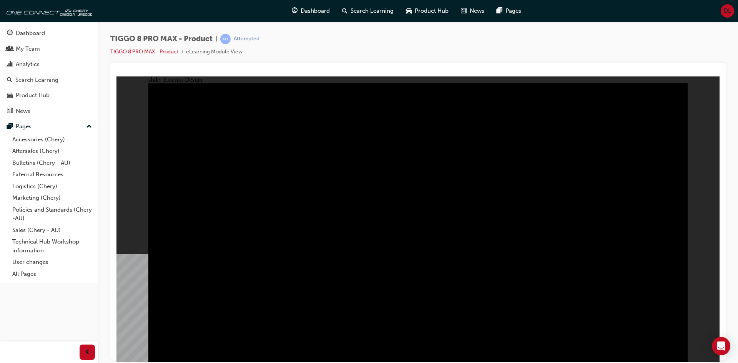
drag, startPoint x: 540, startPoint y: 128, endPoint x: 550, endPoint y: 173, distance: 46.2
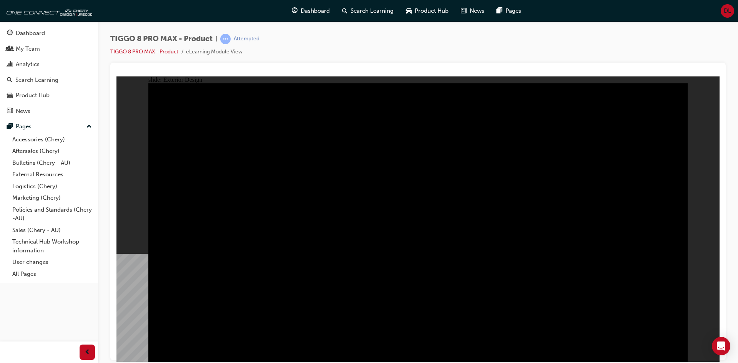
drag, startPoint x: 544, startPoint y: 308, endPoint x: 447, endPoint y: 304, distance: 97.3
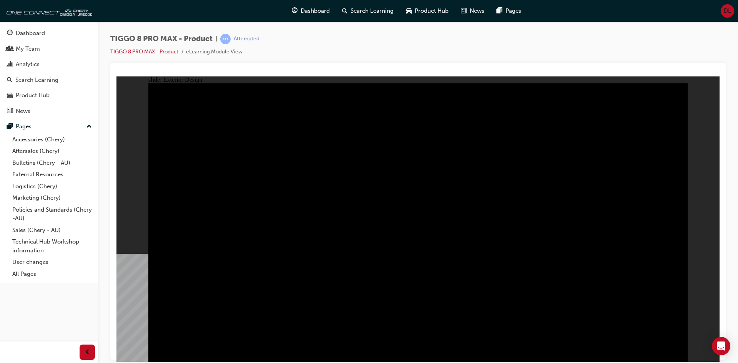
drag, startPoint x: 397, startPoint y: 153, endPoint x: 395, endPoint y: 171, distance: 17.5
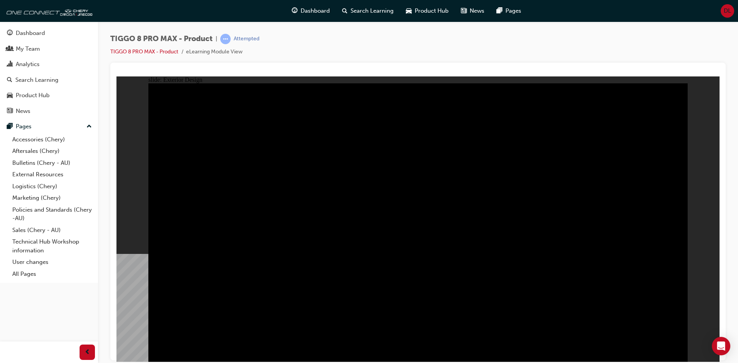
drag, startPoint x: 391, startPoint y: 198, endPoint x: 389, endPoint y: 213, distance: 15.5
drag, startPoint x: 352, startPoint y: 209, endPoint x: 353, endPoint y: 194, distance: 15.0
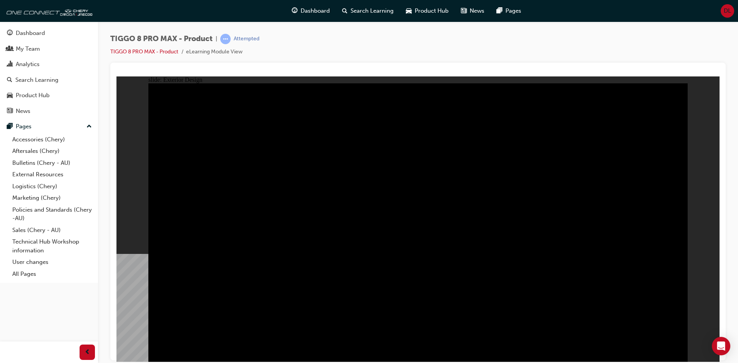
drag, startPoint x: 264, startPoint y: 260, endPoint x: 254, endPoint y: 272, distance: 15.8
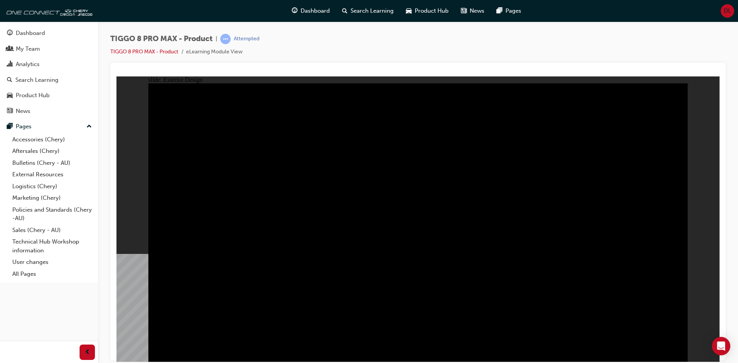
drag, startPoint x: 357, startPoint y: 301, endPoint x: 284, endPoint y: 221, distance: 108.0
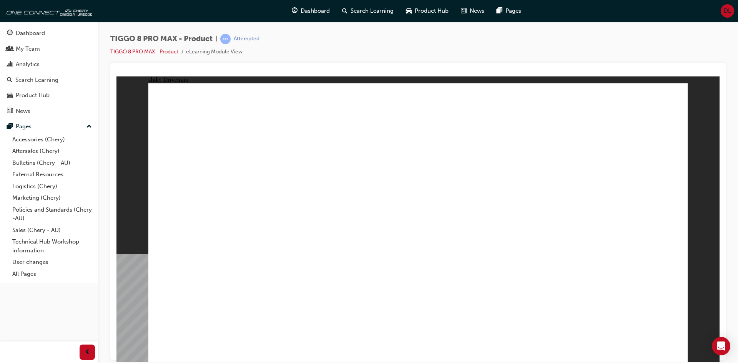
drag, startPoint x: 533, startPoint y: 262, endPoint x: 491, endPoint y: 273, distance: 43.7
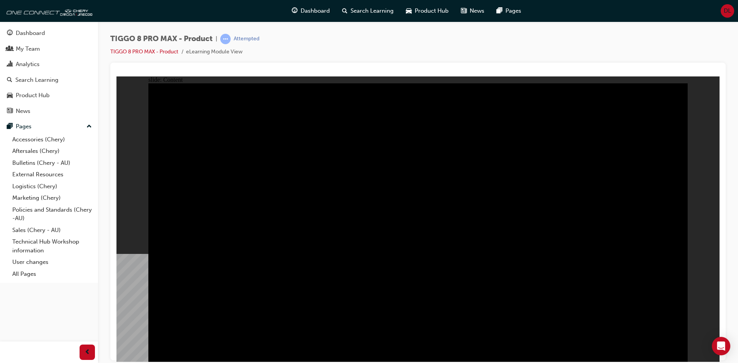
drag, startPoint x: 449, startPoint y: 280, endPoint x: 419, endPoint y: 288, distance: 31.0
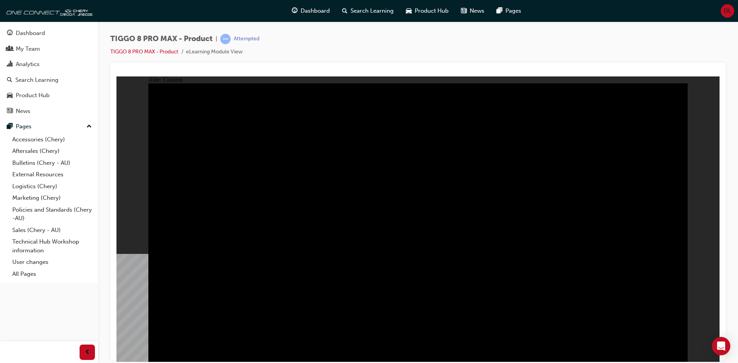
drag, startPoint x: 349, startPoint y: 284, endPoint x: 267, endPoint y: 284, distance: 81.5
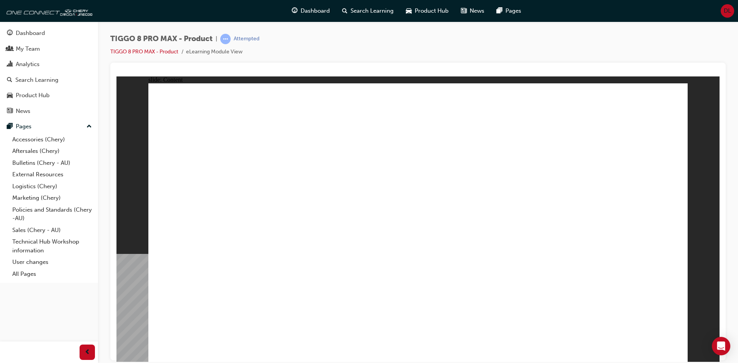
drag, startPoint x: 668, startPoint y: 348, endPoint x: 676, endPoint y: 350, distance: 7.9
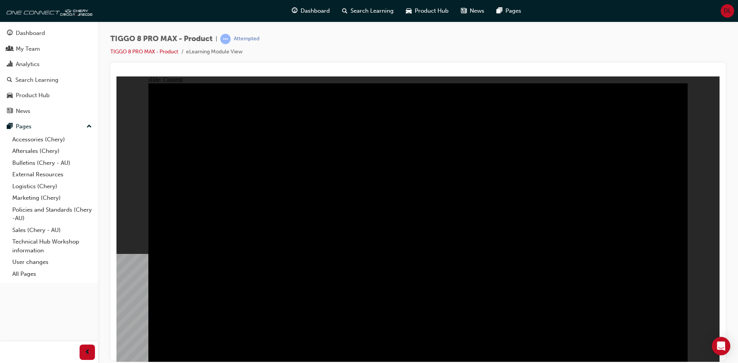
drag, startPoint x: 215, startPoint y: 192, endPoint x: 213, endPoint y: 217, distance: 25.4
drag, startPoint x: 210, startPoint y: 233, endPoint x: 208, endPoint y: 248, distance: 15.2
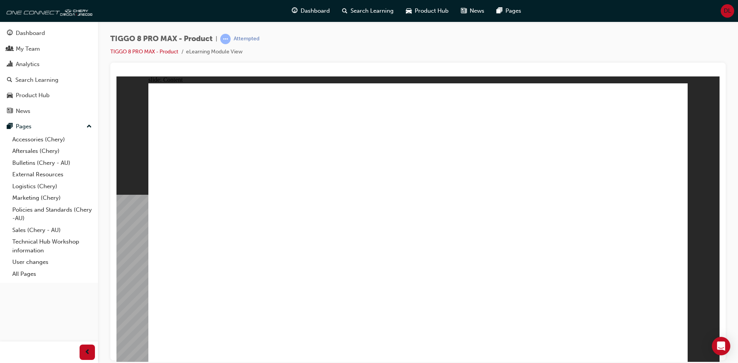
click at [689, 98] on div "slide: Content Rectangle 1 Rectangle 1 Rectangle 22 close.png FEATURE SAS - SPE…" at bounding box center [417, 219] width 603 height 286
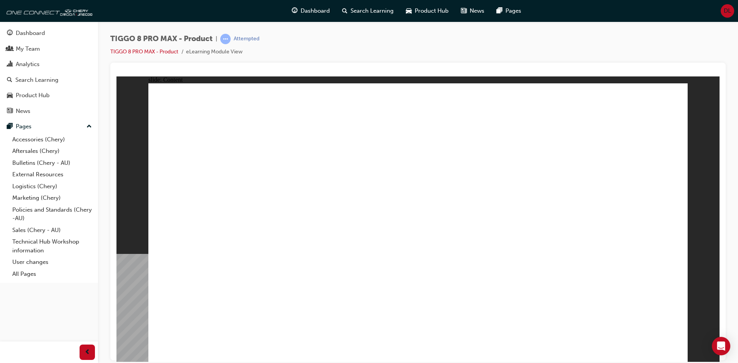
drag, startPoint x: 665, startPoint y: 343, endPoint x: 669, endPoint y: 347, distance: 5.4
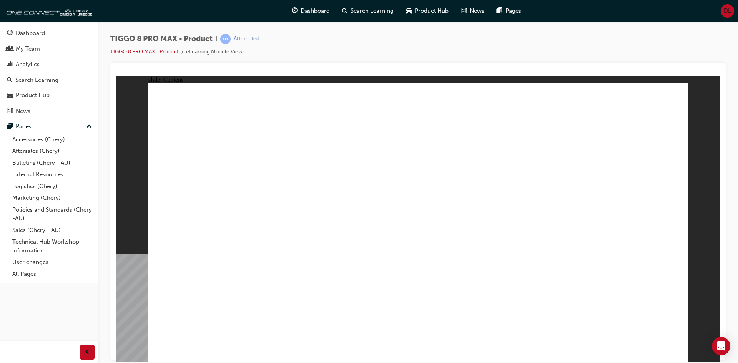
drag, startPoint x: 190, startPoint y: 251, endPoint x: 189, endPoint y: 258, distance: 7.1
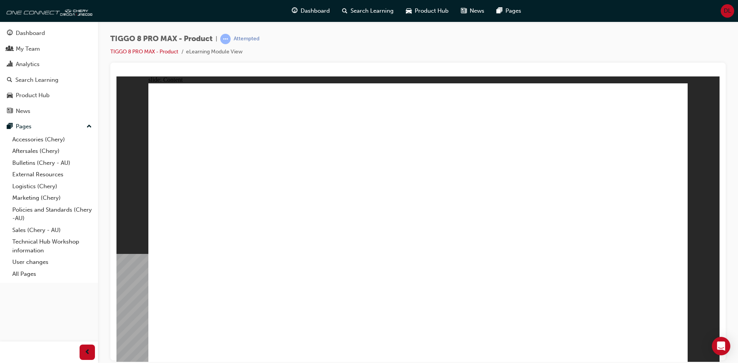
drag, startPoint x: 199, startPoint y: 297, endPoint x: 221, endPoint y: 312, distance: 26.8
drag, startPoint x: 224, startPoint y: 314, endPoint x: 332, endPoint y: 333, distance: 109.1
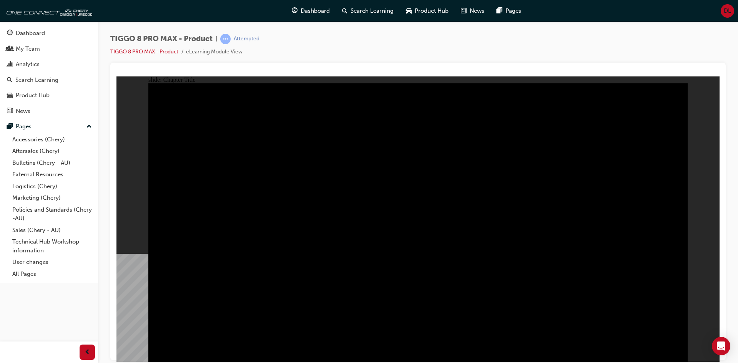
radio input "true"
drag, startPoint x: 372, startPoint y: 257, endPoint x: 357, endPoint y: 265, distance: 16.4
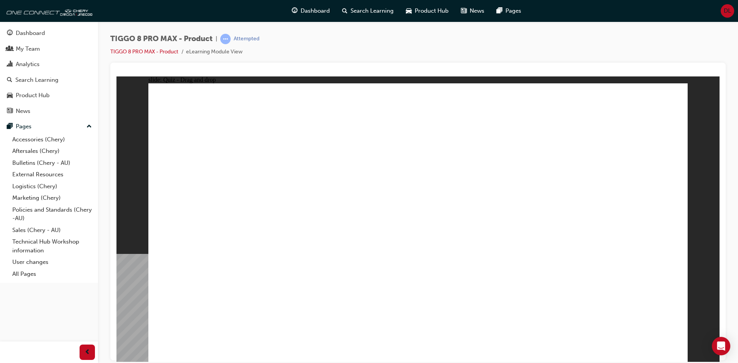
drag, startPoint x: 559, startPoint y: 161, endPoint x: 621, endPoint y: 231, distance: 93.6
drag, startPoint x: 614, startPoint y: 115, endPoint x: 203, endPoint y: 240, distance: 428.8
drag, startPoint x: 449, startPoint y: 173, endPoint x: 415, endPoint y: 241, distance: 75.6
drag, startPoint x: 510, startPoint y: 115, endPoint x: 308, endPoint y: 242, distance: 239.0
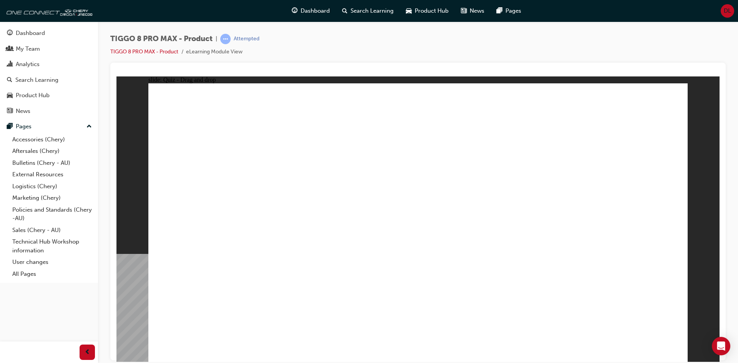
drag, startPoint x: 395, startPoint y: 112, endPoint x: 510, endPoint y: 237, distance: 169.8
checkbox input "true"
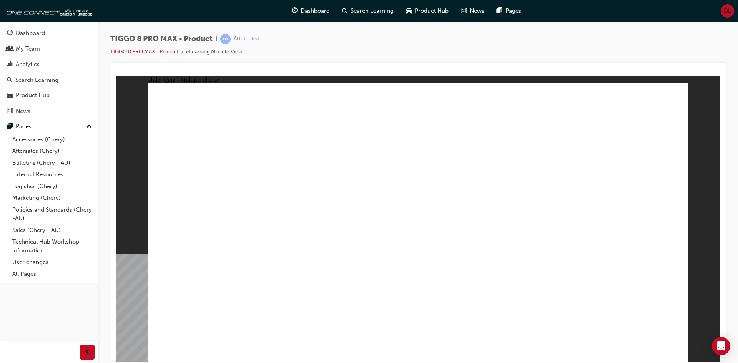
radio input "true"
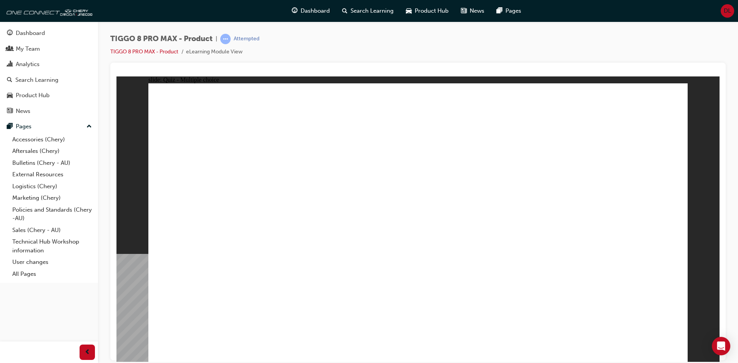
drag, startPoint x: 514, startPoint y: 114, endPoint x: 445, endPoint y: 243, distance: 146.3
drag, startPoint x: 613, startPoint y: 115, endPoint x: 524, endPoint y: 241, distance: 154.7
drag, startPoint x: 607, startPoint y: 146, endPoint x: 538, endPoint y: 261, distance: 135.0
drag, startPoint x: 520, startPoint y: 161, endPoint x: 539, endPoint y: 269, distance: 110.0
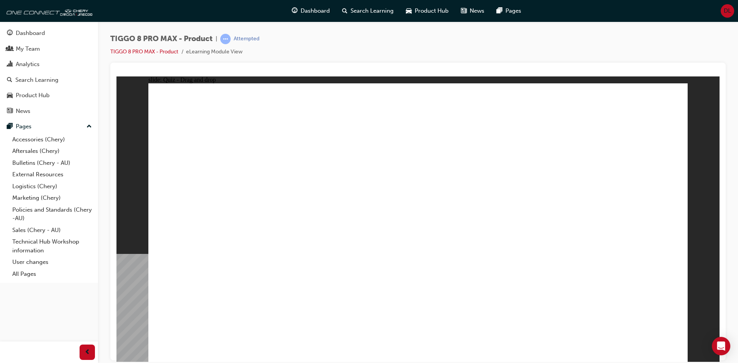
drag, startPoint x: 520, startPoint y: 135, endPoint x: 447, endPoint y: 279, distance: 161.4
drag, startPoint x: 412, startPoint y: 133, endPoint x: 535, endPoint y: 280, distance: 191.3
drag, startPoint x: 402, startPoint y: 117, endPoint x: 454, endPoint y: 296, distance: 185.7
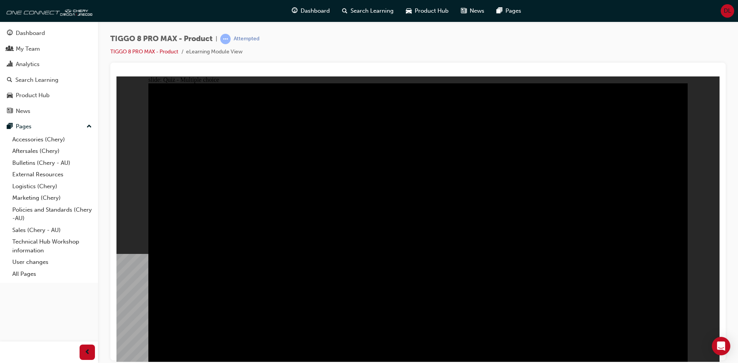
radio input "true"
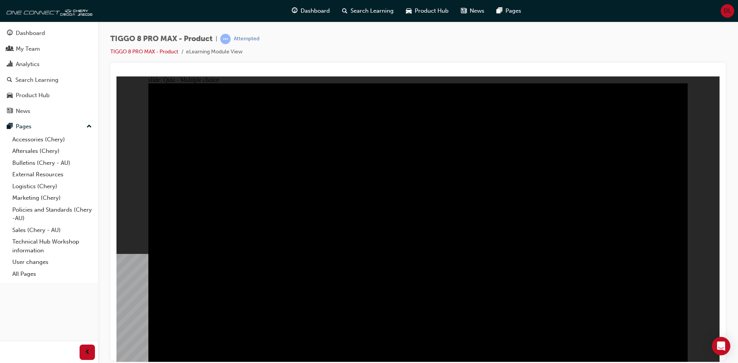
radio input "true"
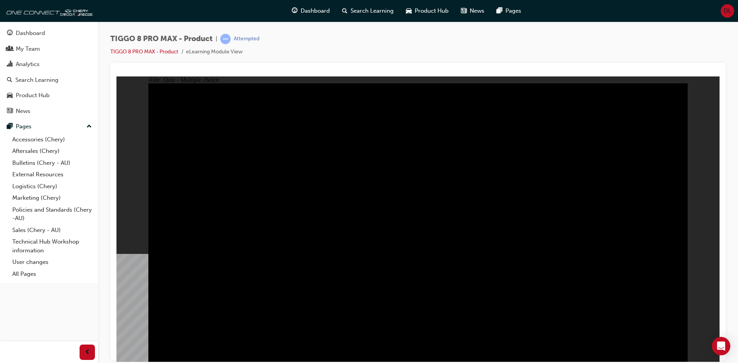
checkbox input "true"
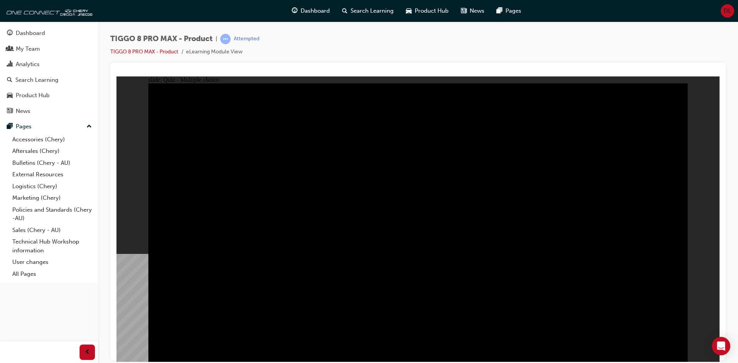
checkbox input "true"
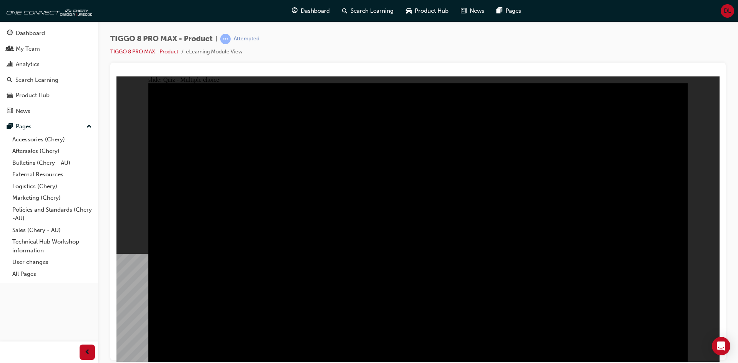
checkbox input "true"
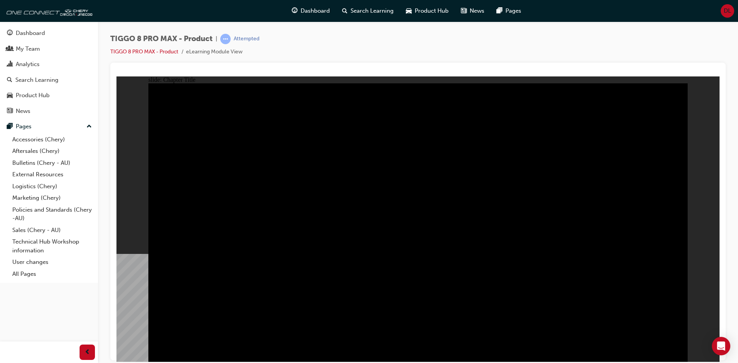
radio input "true"
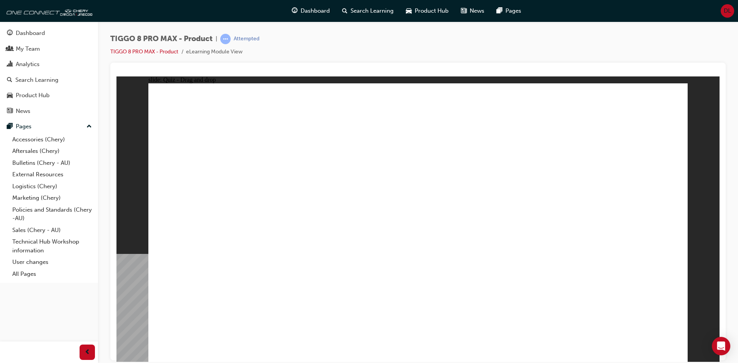
drag, startPoint x: 569, startPoint y: 156, endPoint x: 626, endPoint y: 221, distance: 86.9
drag, startPoint x: 519, startPoint y: 108, endPoint x: 332, endPoint y: 230, distance: 222.5
drag, startPoint x: 460, startPoint y: 168, endPoint x: 427, endPoint y: 231, distance: 71.4
drag, startPoint x: 404, startPoint y: 111, endPoint x: 527, endPoint y: 233, distance: 173.4
drag, startPoint x: 620, startPoint y: 113, endPoint x: 216, endPoint y: 235, distance: 421.7
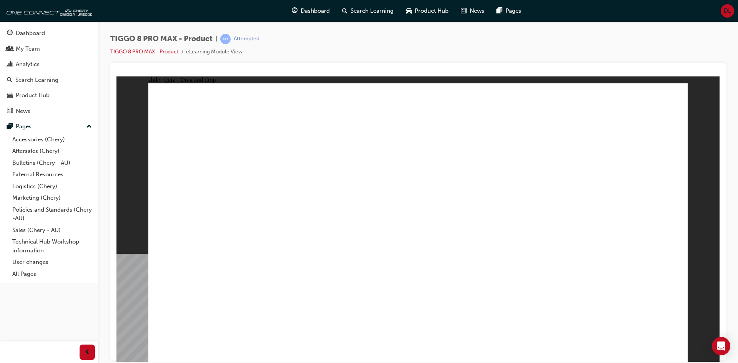
checkbox input "true"
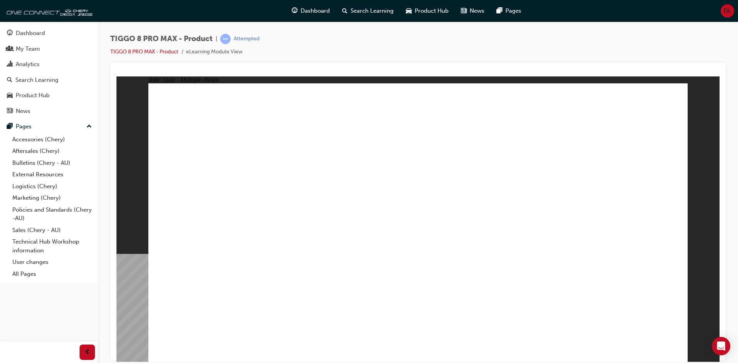
checkbox input "true"
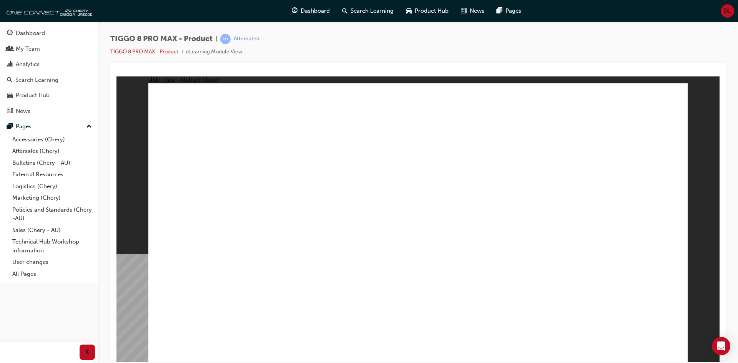
radio input "true"
drag, startPoint x: 348, startPoint y: 271, endPoint x: 348, endPoint y: 263, distance: 7.7
drag, startPoint x: 433, startPoint y: 113, endPoint x: 456, endPoint y: 236, distance: 125.4
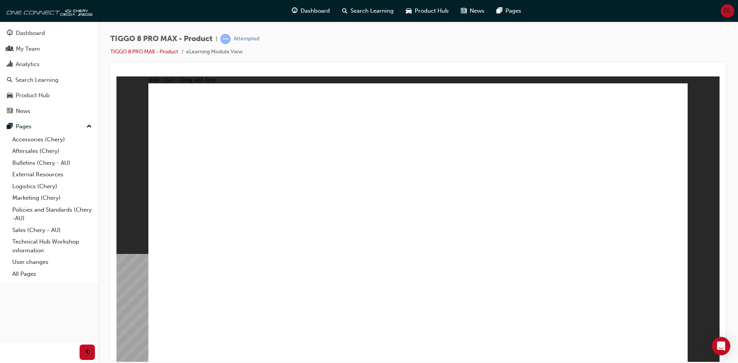
drag, startPoint x: 428, startPoint y: 135, endPoint x: 454, endPoint y: 268, distance: 135.5
drag, startPoint x: 500, startPoint y: 151, endPoint x: 488, endPoint y: 266, distance: 115.9
drag, startPoint x: 500, startPoint y: 159, endPoint x: 503, endPoint y: 260, distance: 101.1
drag, startPoint x: 516, startPoint y: 116, endPoint x: 503, endPoint y: 278, distance: 162.4
drag, startPoint x: 612, startPoint y: 124, endPoint x: 623, endPoint y: 148, distance: 25.6
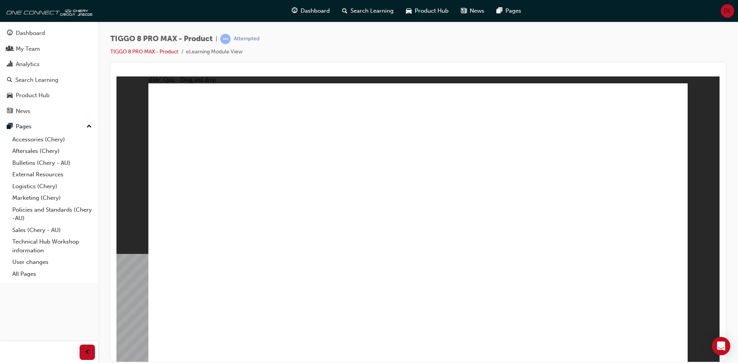
drag, startPoint x: 632, startPoint y: 131, endPoint x: 584, endPoint y: 198, distance: 82.8
drag, startPoint x: 614, startPoint y: 117, endPoint x: 519, endPoint y: 293, distance: 199.5
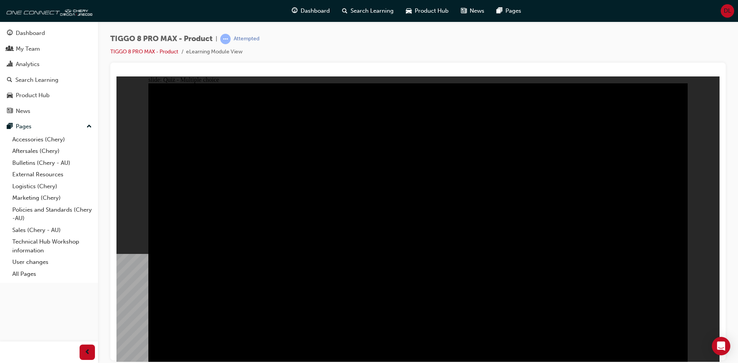
radio input "true"
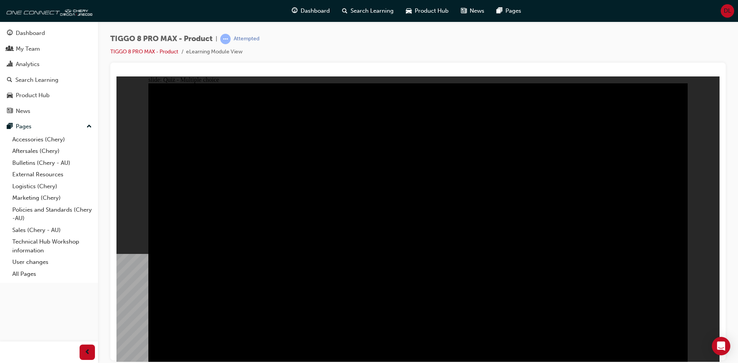
radio input "true"
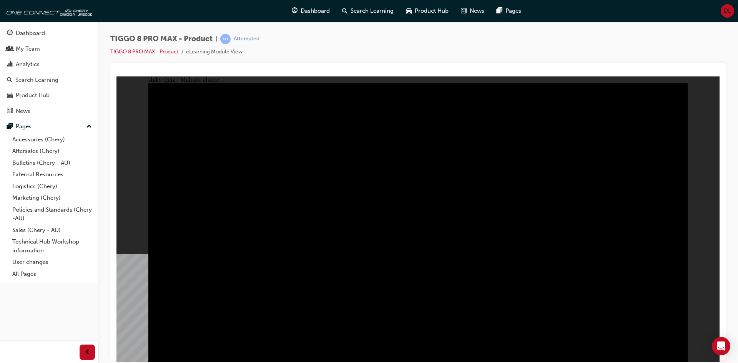
checkbox input "true"
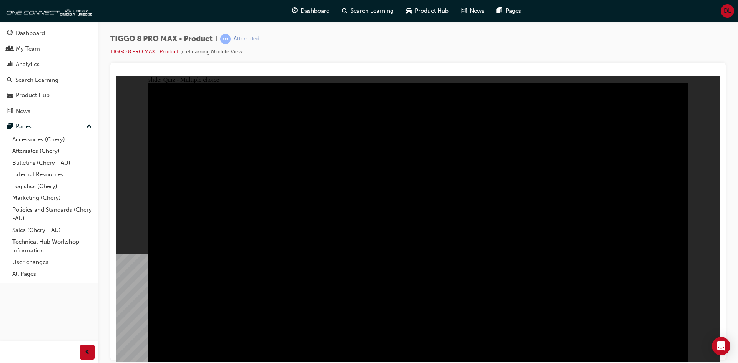
checkbox input "true"
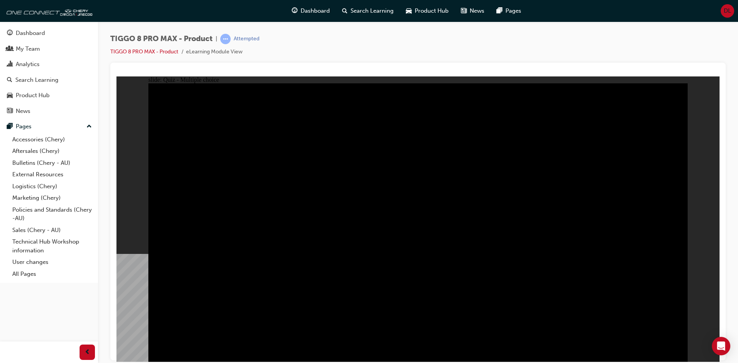
checkbox input "true"
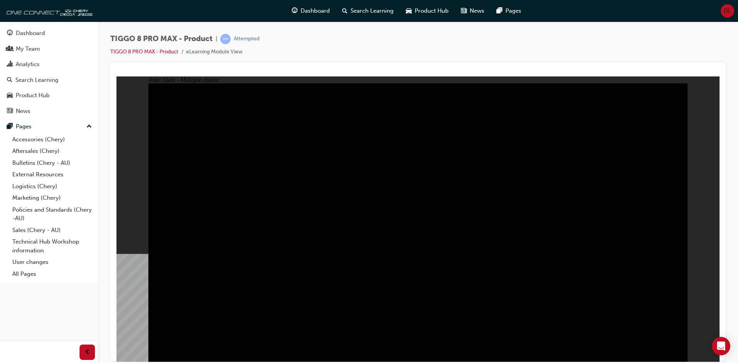
checkbox input "true"
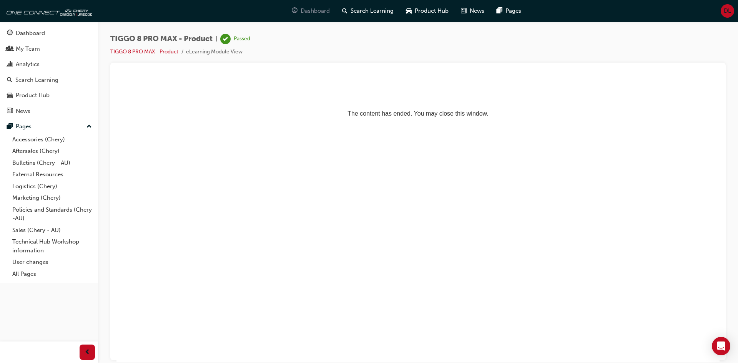
click at [315, 12] on span "Dashboard" at bounding box center [315, 11] width 29 height 9
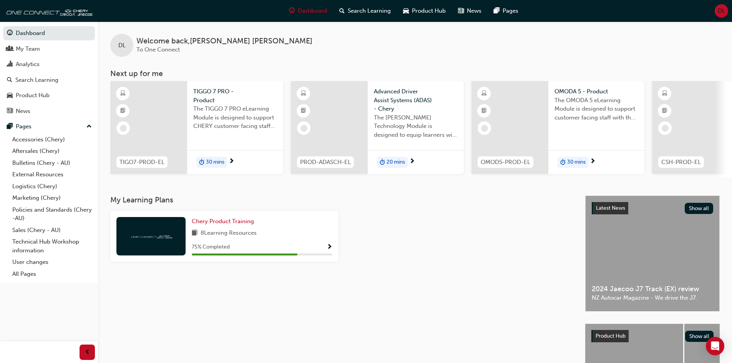
click at [330, 248] on span "Show Progress" at bounding box center [330, 247] width 6 height 7
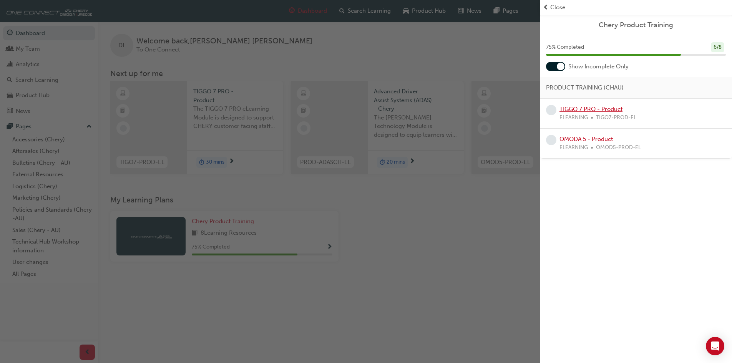
click at [600, 106] on link "TIGGO 7 PRO - Product" at bounding box center [591, 109] width 63 height 7
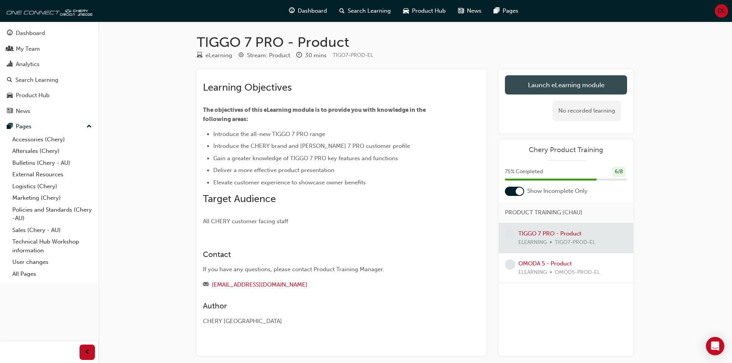
click at [549, 91] on link "Launch eLearning module" at bounding box center [566, 84] width 122 height 19
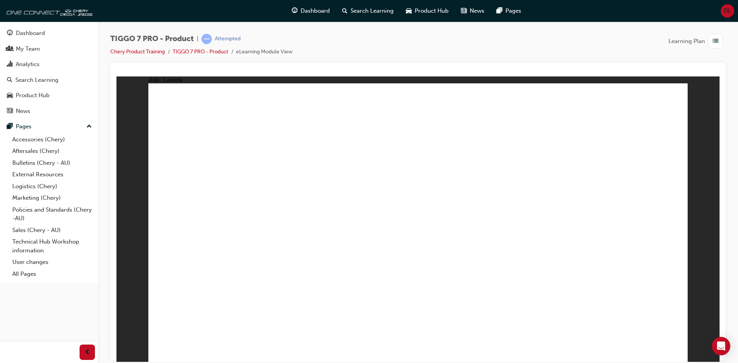
drag, startPoint x: 373, startPoint y: 281, endPoint x: 460, endPoint y: 284, distance: 87.3
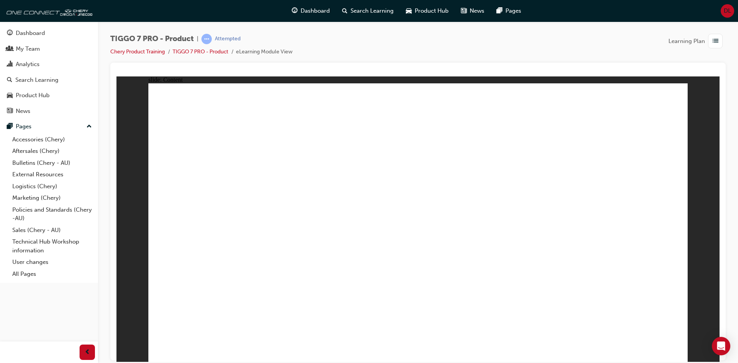
drag, startPoint x: 558, startPoint y: 276, endPoint x: 593, endPoint y: 278, distance: 35.0
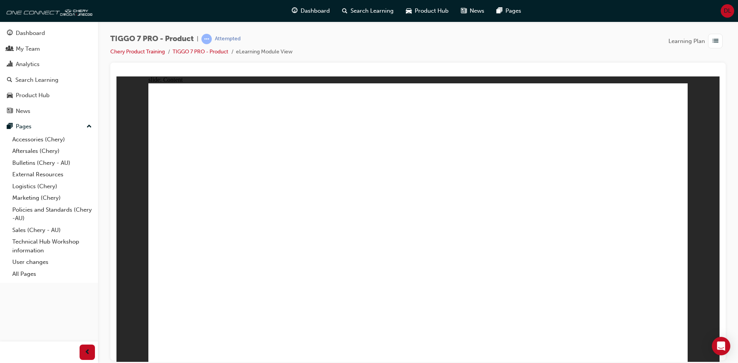
drag, startPoint x: 298, startPoint y: 147, endPoint x: 407, endPoint y: 155, distance: 109.1
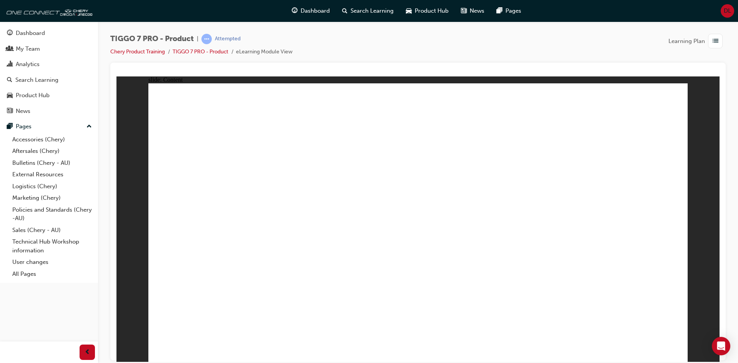
drag, startPoint x: 331, startPoint y: 271, endPoint x: 338, endPoint y: 271, distance: 6.9
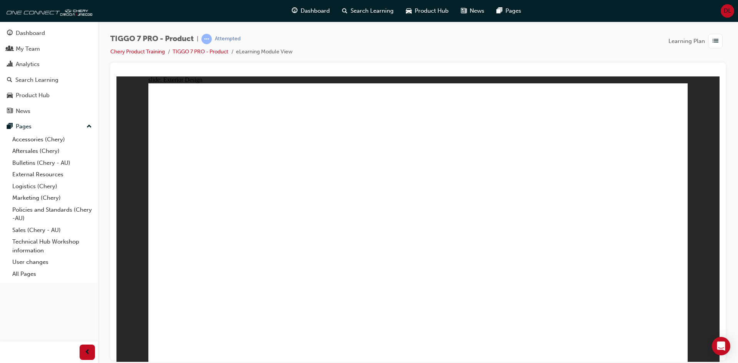
drag, startPoint x: 427, startPoint y: 268, endPoint x: 454, endPoint y: 274, distance: 26.8
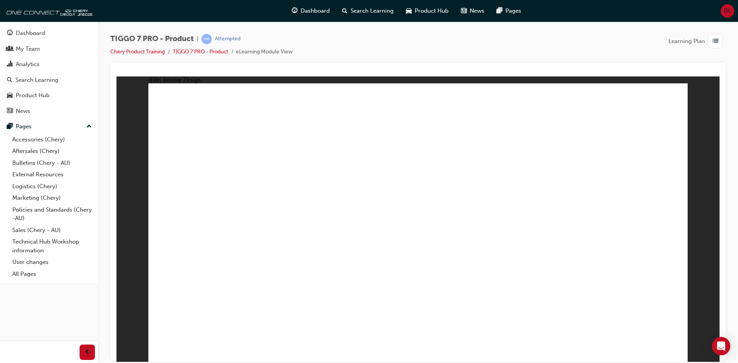
drag, startPoint x: 219, startPoint y: 290, endPoint x: 218, endPoint y: 295, distance: 5.0
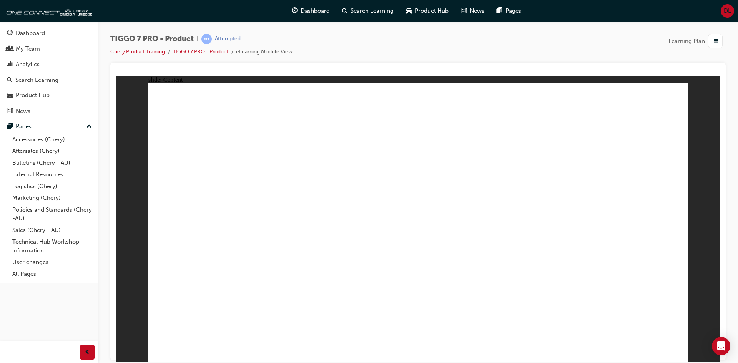
drag, startPoint x: 170, startPoint y: 244, endPoint x: 163, endPoint y: 244, distance: 7.7
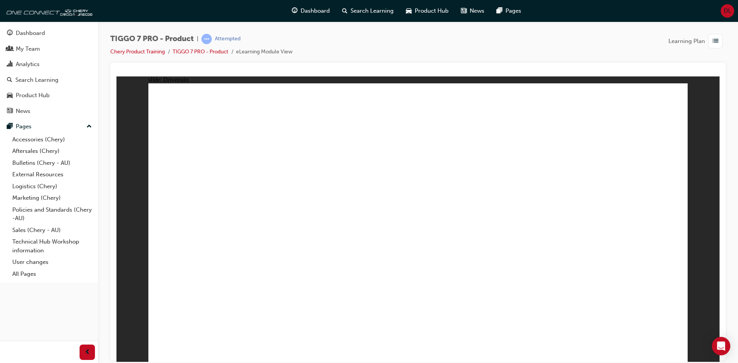
drag, startPoint x: 540, startPoint y: 259, endPoint x: 515, endPoint y: 270, distance: 27.2
drag, startPoint x: 411, startPoint y: 274, endPoint x: 369, endPoint y: 279, distance: 41.9
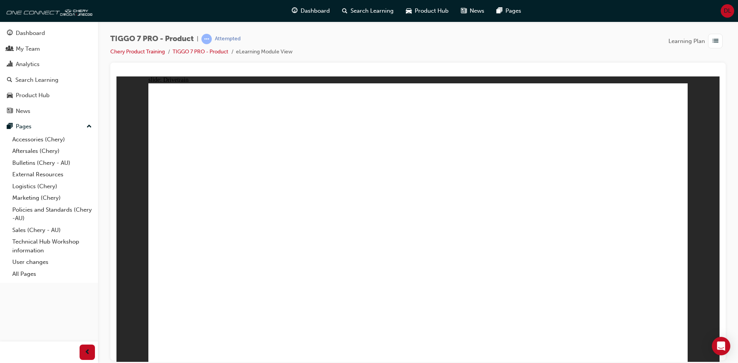
drag, startPoint x: 519, startPoint y: 300, endPoint x: 356, endPoint y: 308, distance: 163.2
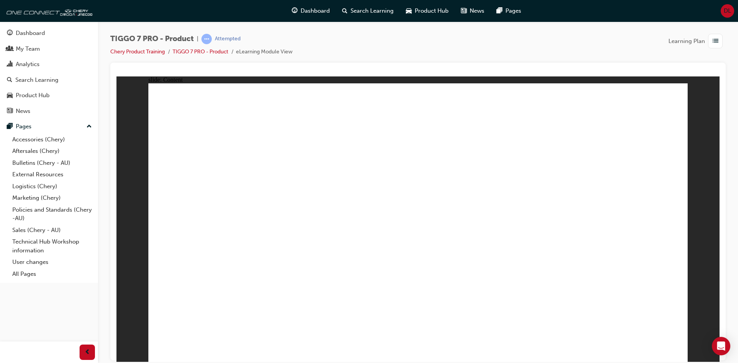
drag, startPoint x: 221, startPoint y: 277, endPoint x: 205, endPoint y: 285, distance: 17.7
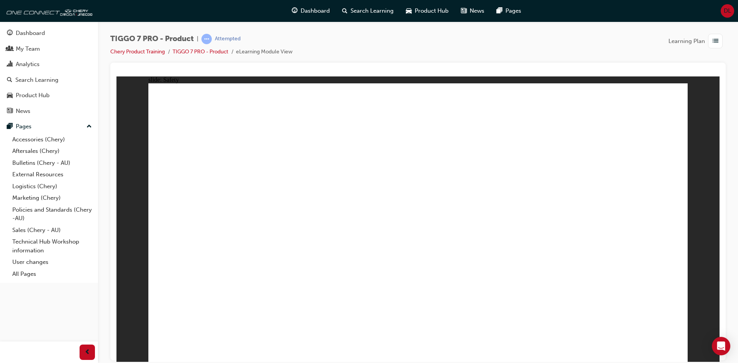
drag, startPoint x: 597, startPoint y: 187, endPoint x: 600, endPoint y: 197, distance: 10.6
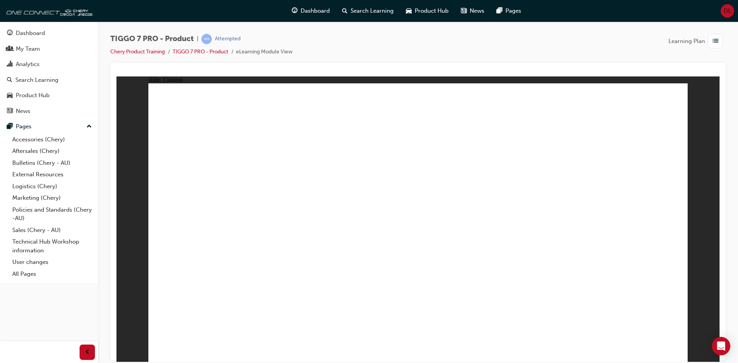
drag, startPoint x: 321, startPoint y: 198, endPoint x: 317, endPoint y: 196, distance: 4.5
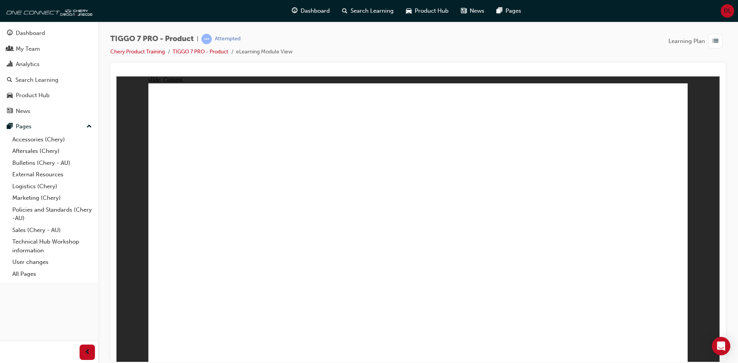
drag, startPoint x: 188, startPoint y: 256, endPoint x: 189, endPoint y: 272, distance: 15.8
drag, startPoint x: 189, startPoint y: 272, endPoint x: 189, endPoint y: 295, distance: 23.5
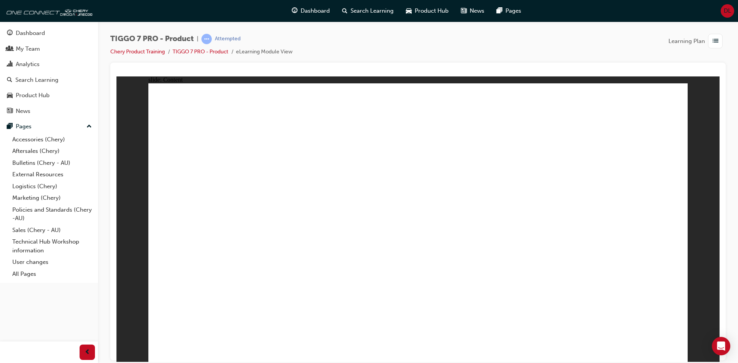
drag, startPoint x: 189, startPoint y: 295, endPoint x: 189, endPoint y: 309, distance: 13.5
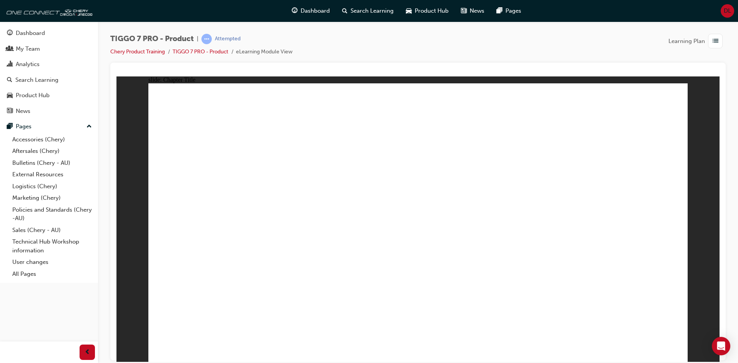
drag, startPoint x: 373, startPoint y: 111, endPoint x: 504, endPoint y: 232, distance: 178.7
drag, startPoint x: 560, startPoint y: 172, endPoint x: 406, endPoint y: 243, distance: 169.9
drag, startPoint x: 457, startPoint y: 170, endPoint x: 325, endPoint y: 239, distance: 149.4
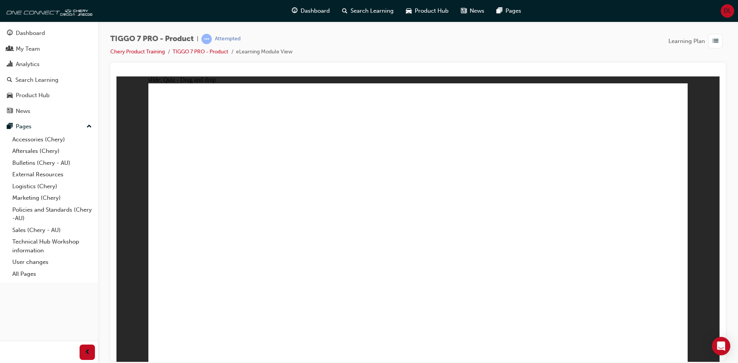
drag, startPoint x: 507, startPoint y: 110, endPoint x: 285, endPoint y: 219, distance: 247.4
drag, startPoint x: 504, startPoint y: 236, endPoint x: 607, endPoint y: 236, distance: 103.4
drag, startPoint x: 312, startPoint y: 240, endPoint x: 502, endPoint y: 239, distance: 190.7
drag, startPoint x: 617, startPoint y: 114, endPoint x: 308, endPoint y: 238, distance: 333.1
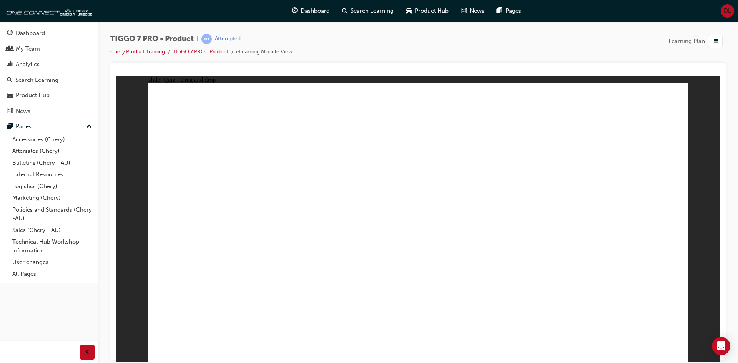
drag, startPoint x: 432, startPoint y: 147, endPoint x: 239, endPoint y: 253, distance: 220.0
drag, startPoint x: 545, startPoint y: 149, endPoint x: 220, endPoint y: 281, distance: 350.1
drag, startPoint x: 618, startPoint y: 153, endPoint x: 435, endPoint y: 253, distance: 209.0
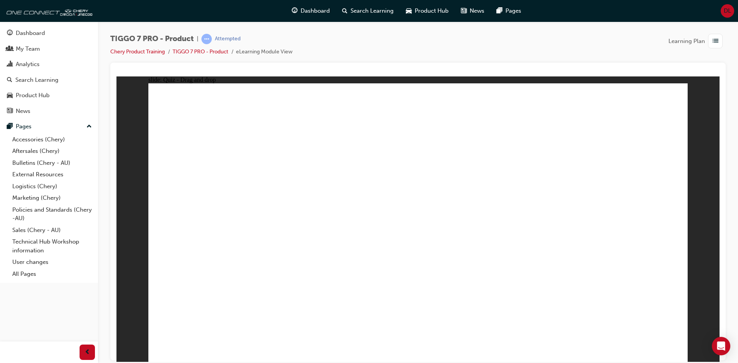
drag, startPoint x: 409, startPoint y: 138, endPoint x: 426, endPoint y: 259, distance: 121.9
drag, startPoint x: 467, startPoint y: 159, endPoint x: 211, endPoint y: 259, distance: 275.1
drag, startPoint x: 580, startPoint y: 113, endPoint x: 426, endPoint y: 272, distance: 221.0
drag, startPoint x: 587, startPoint y: 161, endPoint x: 211, endPoint y: 272, distance: 392.5
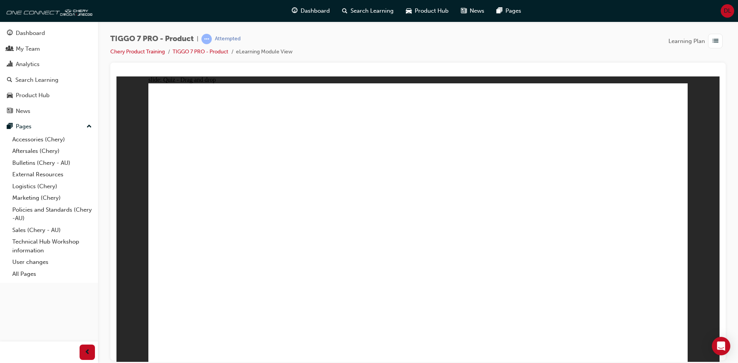
drag, startPoint x: 417, startPoint y: 114, endPoint x: 443, endPoint y: 274, distance: 162.1
drag, startPoint x: 527, startPoint y: 112, endPoint x: 294, endPoint y: 295, distance: 297.1
drag, startPoint x: 447, startPoint y: 131, endPoint x: 344, endPoint y: 266, distance: 169.5
drag, startPoint x: 465, startPoint y: 137, endPoint x: 442, endPoint y: 304, distance: 167.9
drag, startPoint x: 518, startPoint y: 156, endPoint x: 276, endPoint y: 295, distance: 279.2
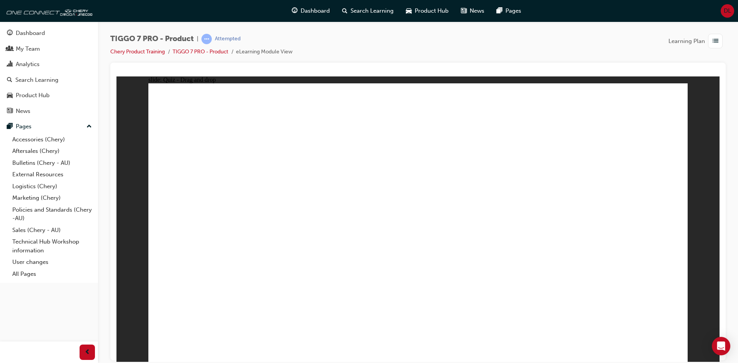
drag, startPoint x: 515, startPoint y: 238, endPoint x: 515, endPoint y: 262, distance: 23.8
drag, startPoint x: 591, startPoint y: 133, endPoint x: 542, endPoint y: 275, distance: 150.7
drag, startPoint x: 642, startPoint y: 137, endPoint x: 542, endPoint y: 279, distance: 173.6
drag, startPoint x: 635, startPoint y: 118, endPoint x: 519, endPoint y: 280, distance: 199.9
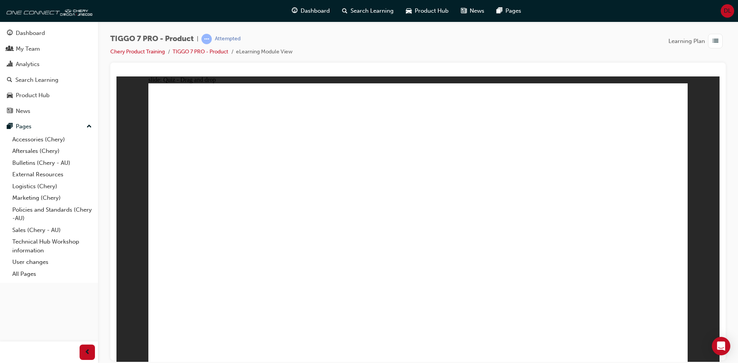
drag, startPoint x: 412, startPoint y: 132, endPoint x: 256, endPoint y: 237, distance: 188.0
drag, startPoint x: 514, startPoint y: 125, endPoint x: 235, endPoint y: 243, distance: 303.5
drag, startPoint x: 622, startPoint y: 136, endPoint x: 451, endPoint y: 234, distance: 197.9
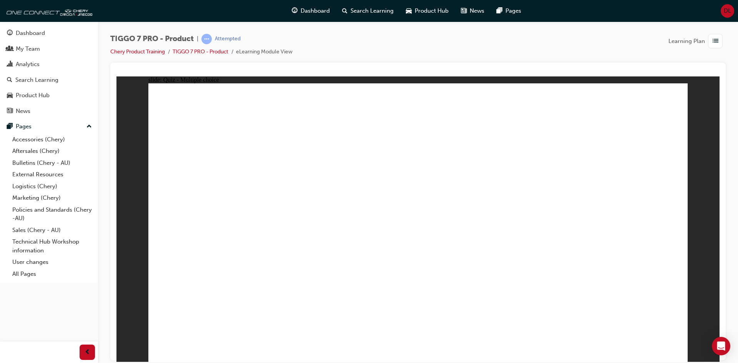
radio input "true"
drag, startPoint x: 421, startPoint y: 114, endPoint x: 461, endPoint y: 274, distance: 164.6
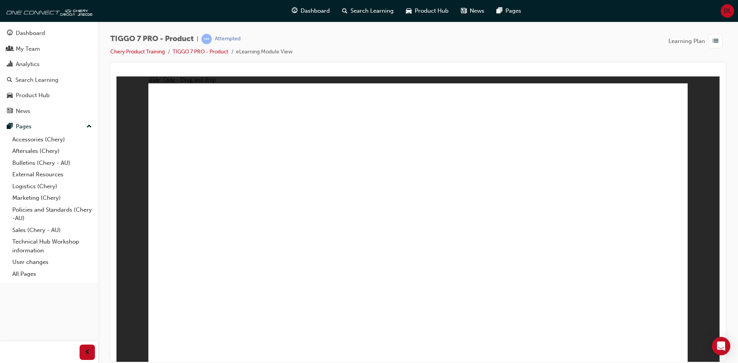
drag, startPoint x: 525, startPoint y: 118, endPoint x: 477, endPoint y: 283, distance: 171.1
drag, startPoint x: 416, startPoint y: 126, endPoint x: 492, endPoint y: 283, distance: 174.2
drag, startPoint x: 527, startPoint y: 129, endPoint x: 543, endPoint y: 279, distance: 151.2
drag, startPoint x: 525, startPoint y: 159, endPoint x: 528, endPoint y: 286, distance: 127.3
drag, startPoint x: 625, startPoint y: 135, endPoint x: 546, endPoint y: 282, distance: 166.8
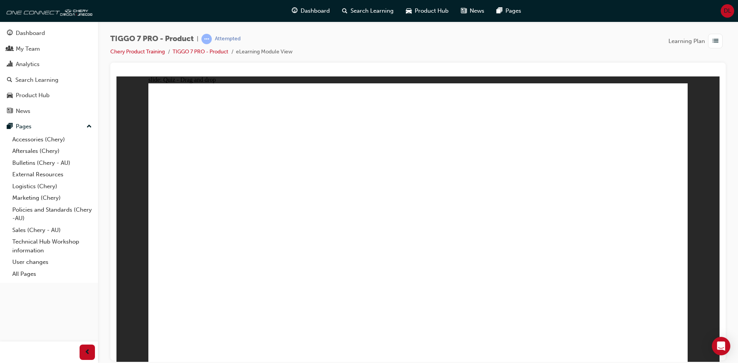
drag, startPoint x: 620, startPoint y: 110, endPoint x: 491, endPoint y: 286, distance: 218.7
radio input "true"
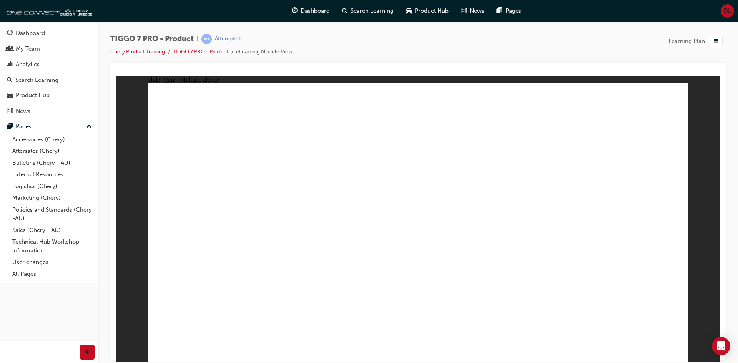
drag, startPoint x: 611, startPoint y: 106, endPoint x: 204, endPoint y: 230, distance: 425.3
drag, startPoint x: 577, startPoint y: 164, endPoint x: 639, endPoint y: 234, distance: 93.1
drag, startPoint x: 469, startPoint y: 169, endPoint x: 440, endPoint y: 235, distance: 71.8
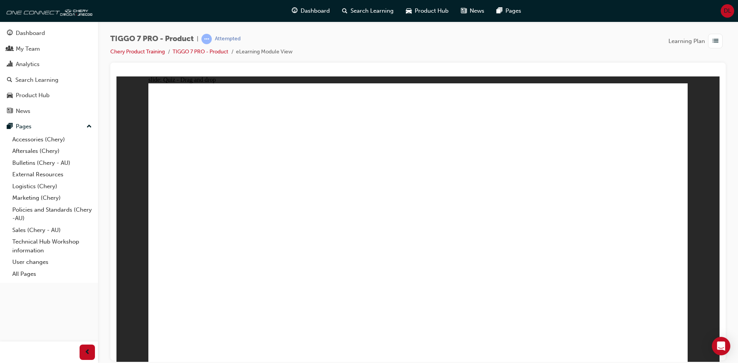
drag, startPoint x: 406, startPoint y: 122, endPoint x: 533, endPoint y: 239, distance: 172.5
drag, startPoint x: 506, startPoint y: 123, endPoint x: 308, endPoint y: 250, distance: 235.7
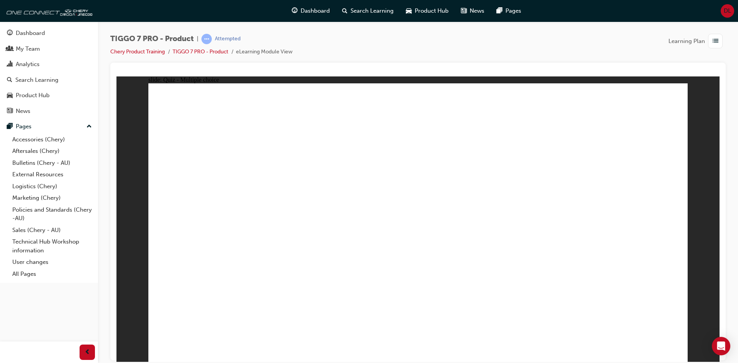
radio input "true"
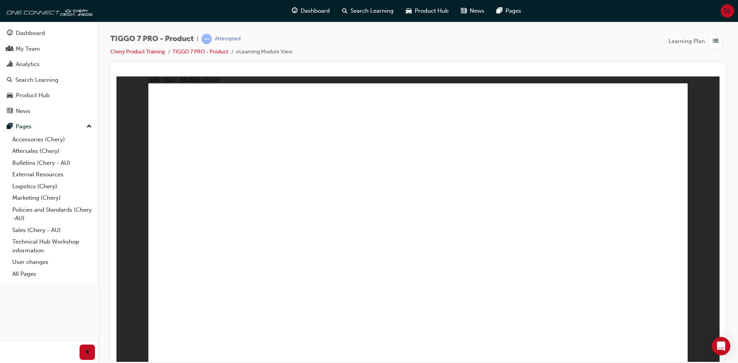
click at [311, 11] on span "Dashboard" at bounding box center [315, 11] width 29 height 9
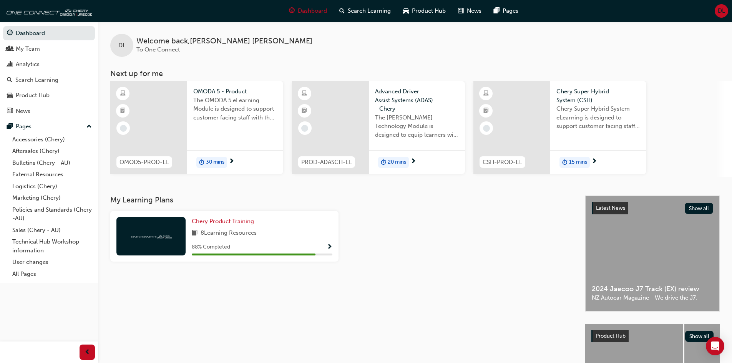
click at [330, 244] on span "Show Progress" at bounding box center [330, 247] width 6 height 7
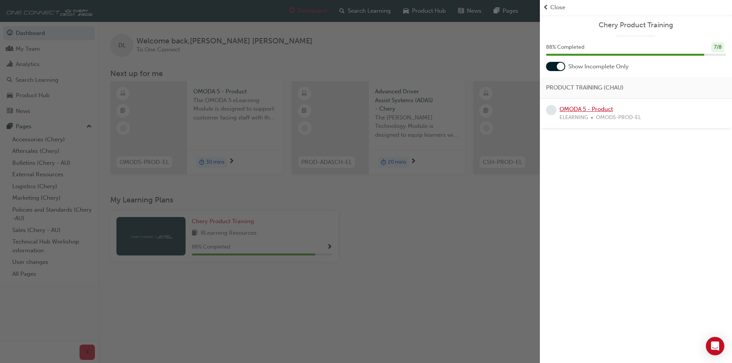
click at [602, 109] on link "OMODA 5 - Product" at bounding box center [586, 109] width 53 height 7
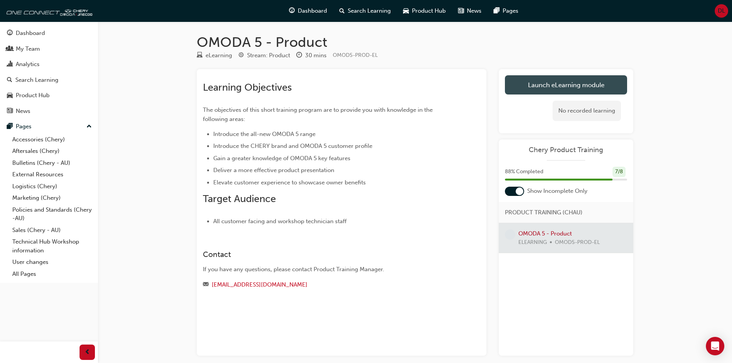
click at [579, 84] on link "Launch eLearning module" at bounding box center [566, 84] width 122 height 19
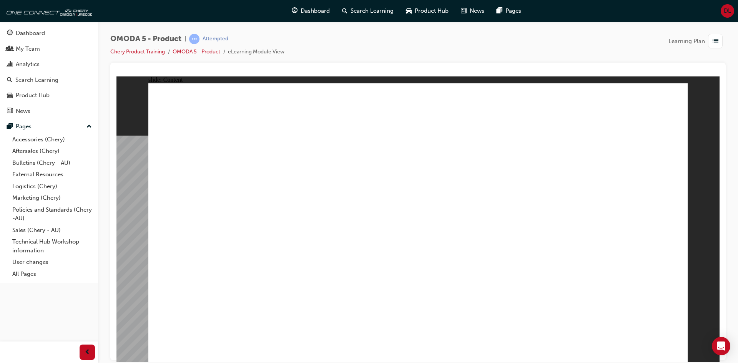
click at [116, 76] on image at bounding box center [116, 76] width 0 height 0
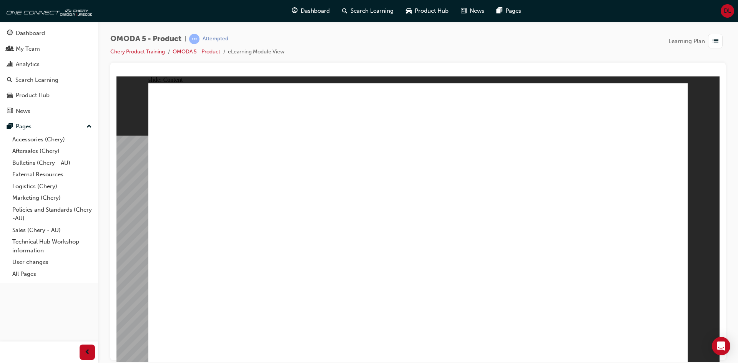
drag, startPoint x: 611, startPoint y: 131, endPoint x: 536, endPoint y: 163, distance: 81.4
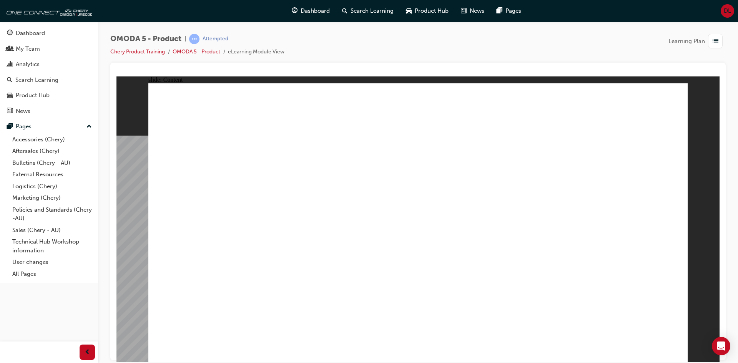
click at [116, 76] on image at bounding box center [116, 76] width 0 height 0
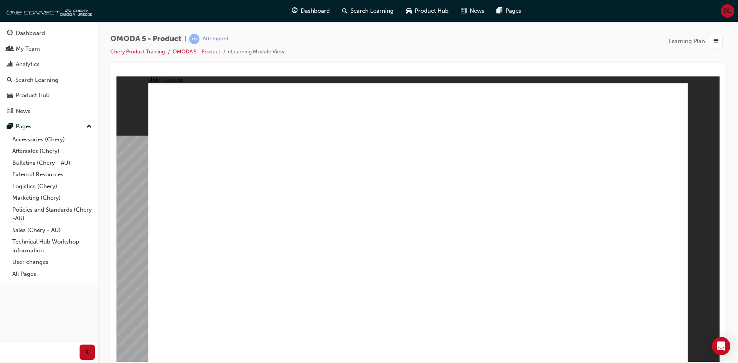
drag, startPoint x: 301, startPoint y: 271, endPoint x: 366, endPoint y: 264, distance: 64.5
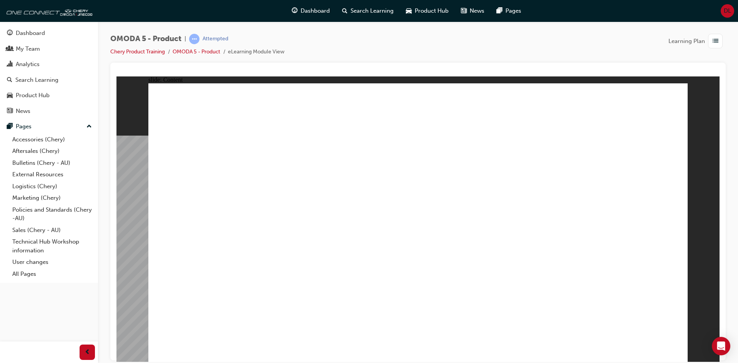
drag, startPoint x: 205, startPoint y: 286, endPoint x: 202, endPoint y: 292, distance: 6.6
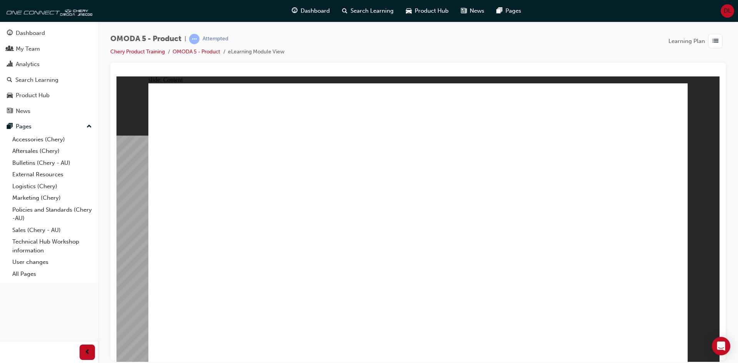
drag, startPoint x: 565, startPoint y: 173, endPoint x: 565, endPoint y: 178, distance: 4.2
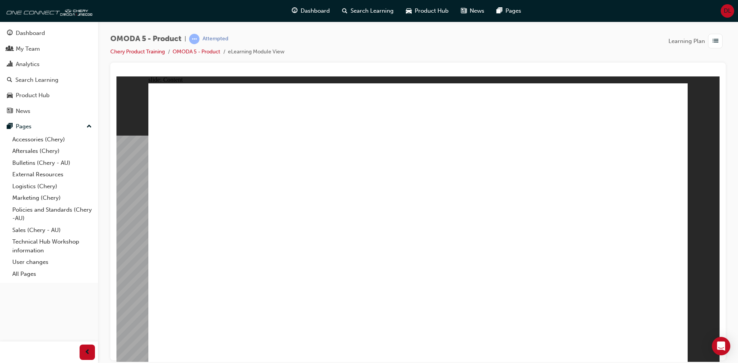
click at [116, 76] on image at bounding box center [116, 76] width 0 height 0
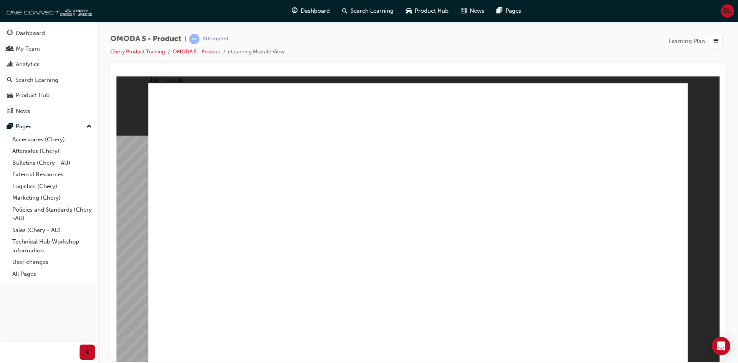
click at [116, 76] on image at bounding box center [116, 76] width 0 height 0
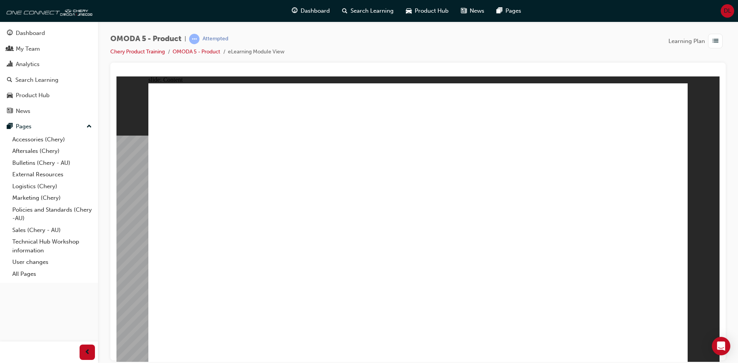
click at [116, 76] on image at bounding box center [116, 76] width 0 height 0
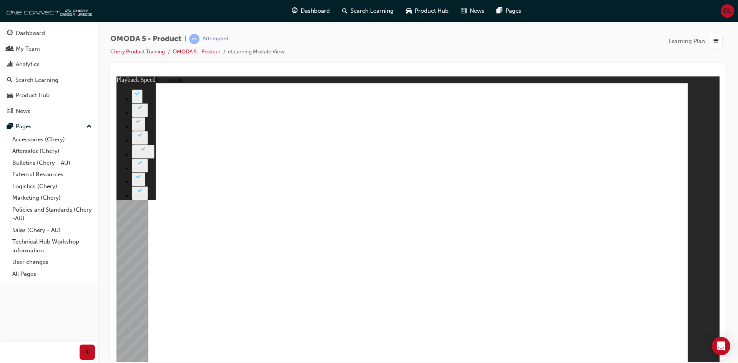
type input "0"
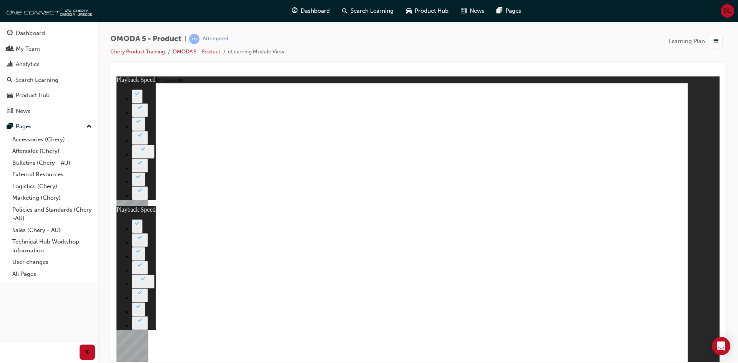
click at [116, 76] on image at bounding box center [116, 76] width 0 height 0
type input "0"
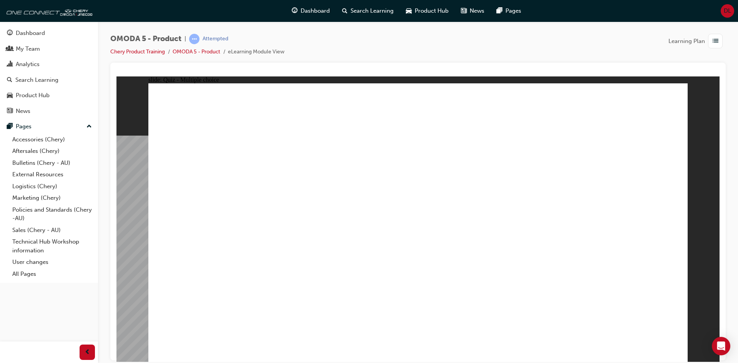
radio input "true"
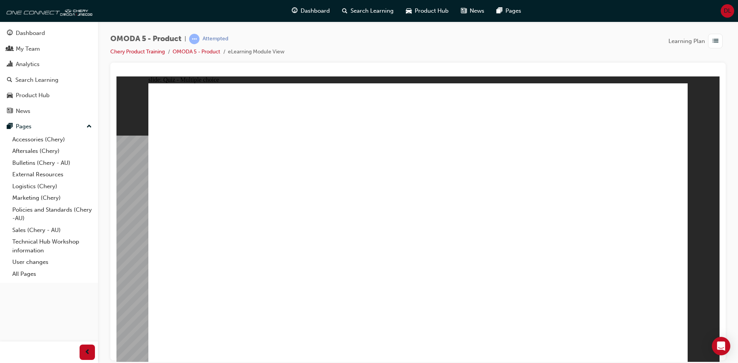
radio input "true"
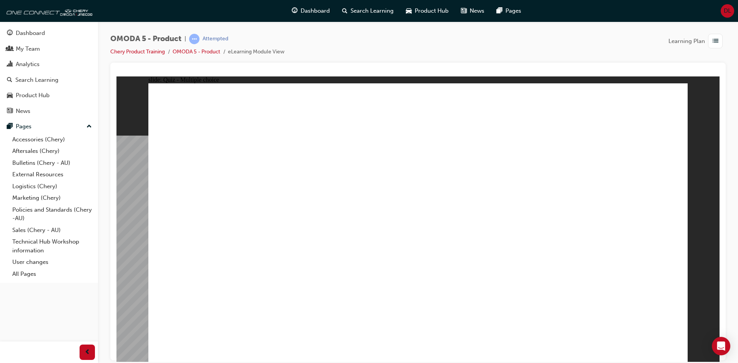
radio input "true"
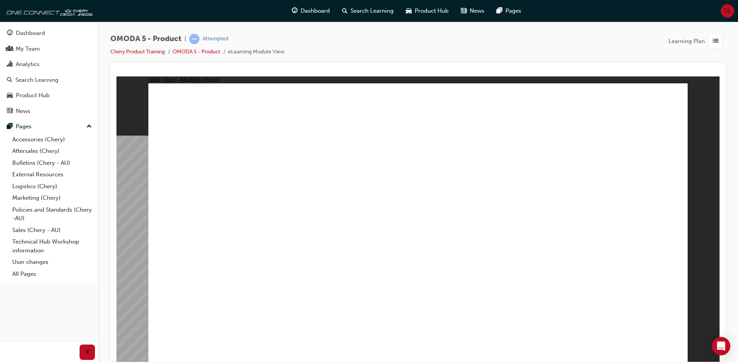
drag, startPoint x: 430, startPoint y: 187, endPoint x: 334, endPoint y: 276, distance: 131.1
drag, startPoint x: 435, startPoint y: 211, endPoint x: 340, endPoint y: 276, distance: 114.6
drag, startPoint x: 427, startPoint y: 154, endPoint x: 213, endPoint y: 273, distance: 244.9
drag, startPoint x: 431, startPoint y: 124, endPoint x: 332, endPoint y: 270, distance: 176.5
drag, startPoint x: 438, startPoint y: 97, endPoint x: 214, endPoint y: 273, distance: 284.2
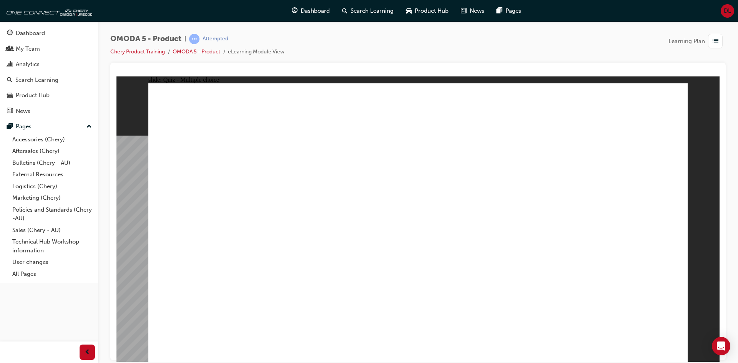
drag, startPoint x: 538, startPoint y: 211, endPoint x: 451, endPoint y: 276, distance: 107.9
drag, startPoint x: 536, startPoint y: 185, endPoint x: 336, endPoint y: 278, distance: 220.8
drag, startPoint x: 514, startPoint y: 160, endPoint x: 476, endPoint y: 203, distance: 57.4
drag, startPoint x: 524, startPoint y: 126, endPoint x: 515, endPoint y: 200, distance: 74.3
drag, startPoint x: 631, startPoint y: 183, endPoint x: 566, endPoint y: 272, distance: 110.6
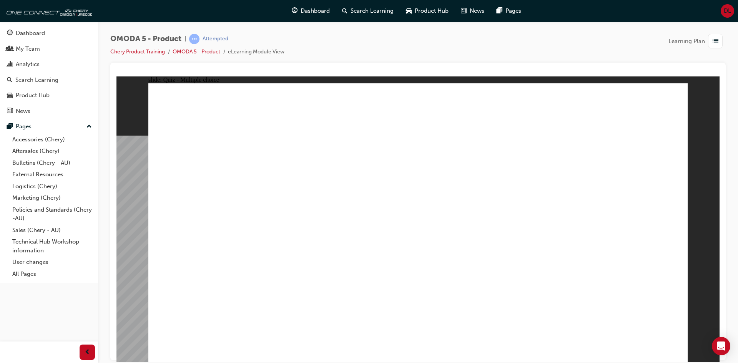
drag, startPoint x: 633, startPoint y: 155, endPoint x: 442, endPoint y: 275, distance: 225.5
drag, startPoint x: 630, startPoint y: 131, endPoint x: 564, endPoint y: 278, distance: 160.5
drag, startPoint x: 619, startPoint y: 101, endPoint x: 340, endPoint y: 271, distance: 327.1
drag, startPoint x: 533, startPoint y: 130, endPoint x: 559, endPoint y: 276, distance: 148.8
drag, startPoint x: 528, startPoint y: 158, endPoint x: 353, endPoint y: 277, distance: 211.8
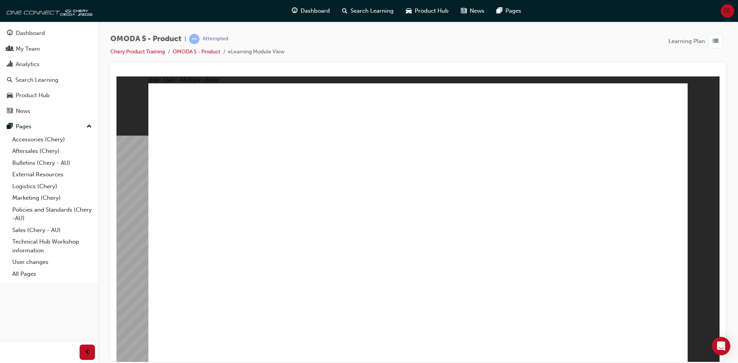
drag, startPoint x: 516, startPoint y: 101, endPoint x: 547, endPoint y: 281, distance: 182.5
radio input "true"
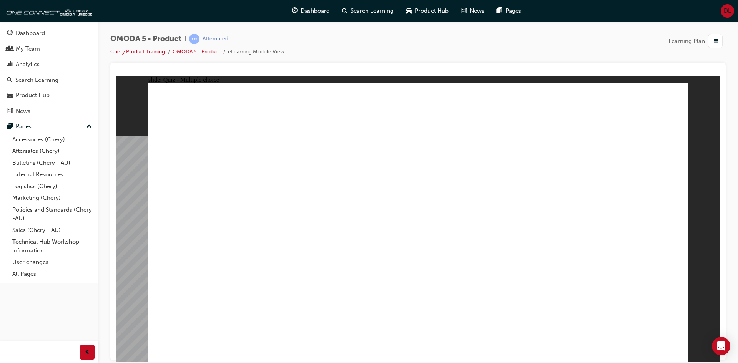
drag, startPoint x: 579, startPoint y: 177, endPoint x: 203, endPoint y: 243, distance: 381.7
drag, startPoint x: 459, startPoint y: 181, endPoint x: 317, endPoint y: 253, distance: 159.2
drag, startPoint x: 467, startPoint y: 138, endPoint x: 437, endPoint y: 254, distance: 119.9
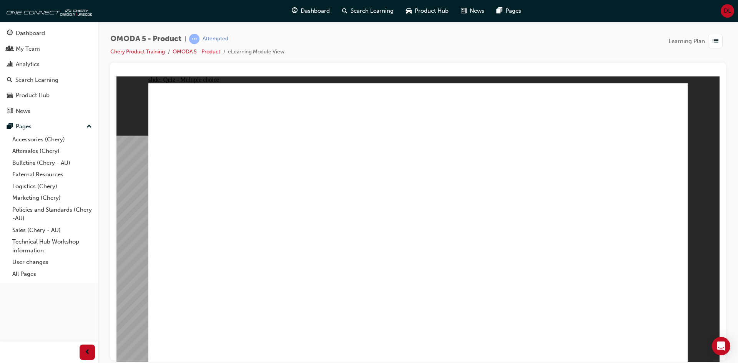
drag, startPoint x: 590, startPoint y: 152, endPoint x: 562, endPoint y: 210, distance: 64.7
drag, startPoint x: 573, startPoint y: 134, endPoint x: 535, endPoint y: 258, distance: 129.5
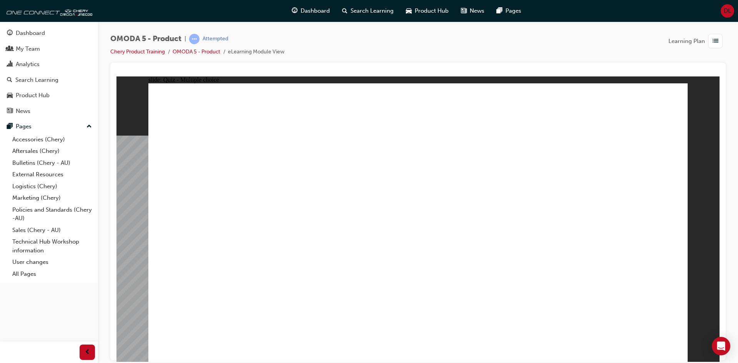
radio input "true"
drag, startPoint x: 587, startPoint y: 166, endPoint x: 241, endPoint y: 229, distance: 351.4
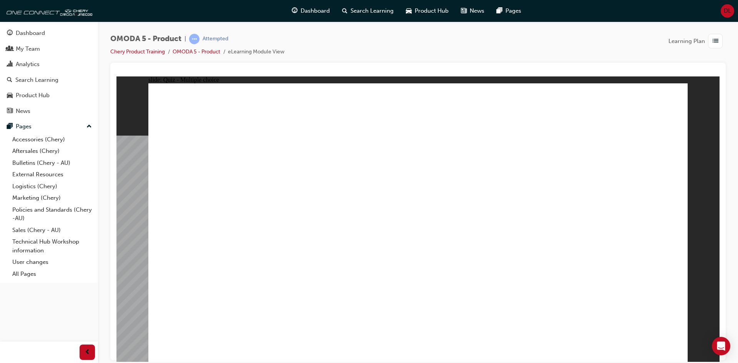
drag, startPoint x: 508, startPoint y: 199, endPoint x: 267, endPoint y: 233, distance: 243.3
drag, startPoint x: 507, startPoint y: 227, endPoint x: 323, endPoint y: 216, distance: 184.8
drag, startPoint x: 608, startPoint y: 196, endPoint x: 268, endPoint y: 250, distance: 344.0
drag, startPoint x: 602, startPoint y: 135, endPoint x: 313, endPoint y: 242, distance: 308.1
drag, startPoint x: 584, startPoint y: 106, endPoint x: 327, endPoint y: 238, distance: 288.8
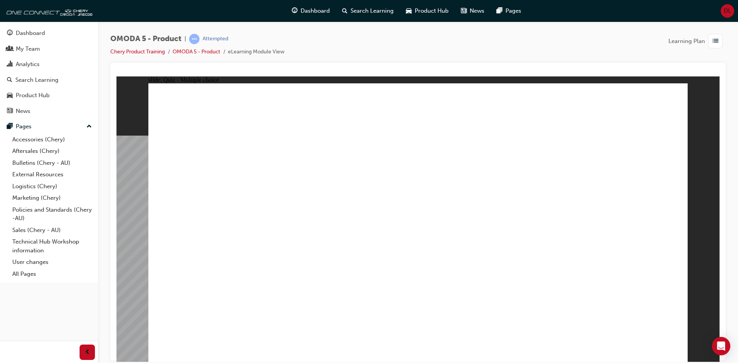
drag, startPoint x: 198, startPoint y: 215, endPoint x: 585, endPoint y: 156, distance: 391.1
drag, startPoint x: 268, startPoint y: 207, endPoint x: 576, endPoint y: 166, distance: 310.6
drag, startPoint x: 196, startPoint y: 212, endPoint x: 469, endPoint y: 185, distance: 274.3
drag, startPoint x: 338, startPoint y: 212, endPoint x: 562, endPoint y: 190, distance: 226.0
drag, startPoint x: 267, startPoint y: 217, endPoint x: 557, endPoint y: 279, distance: 296.8
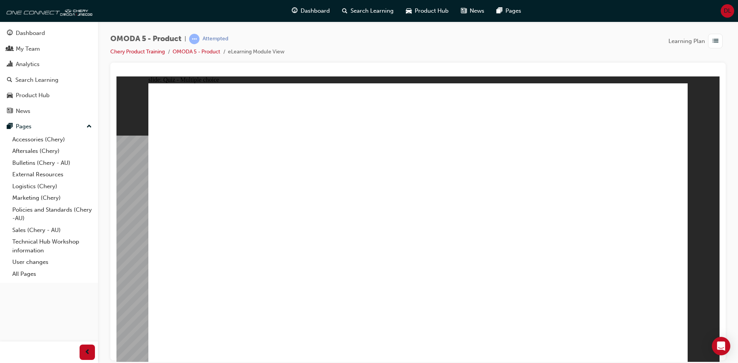
drag, startPoint x: 299, startPoint y: 226, endPoint x: 583, endPoint y: 260, distance: 285.7
drag, startPoint x: 486, startPoint y: 196, endPoint x: 228, endPoint y: 210, distance: 257.9
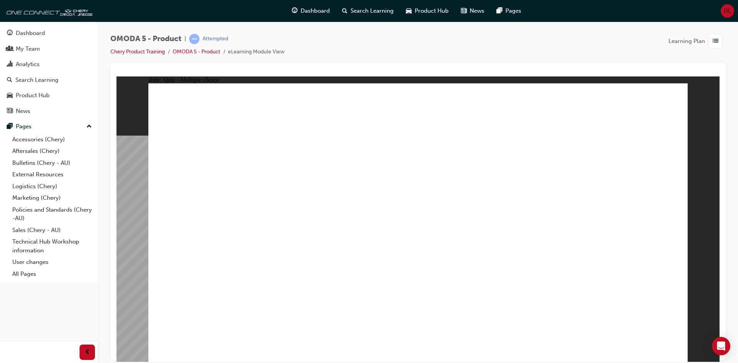
radio input "true"
